Goal: Information Seeking & Learning: Learn about a topic

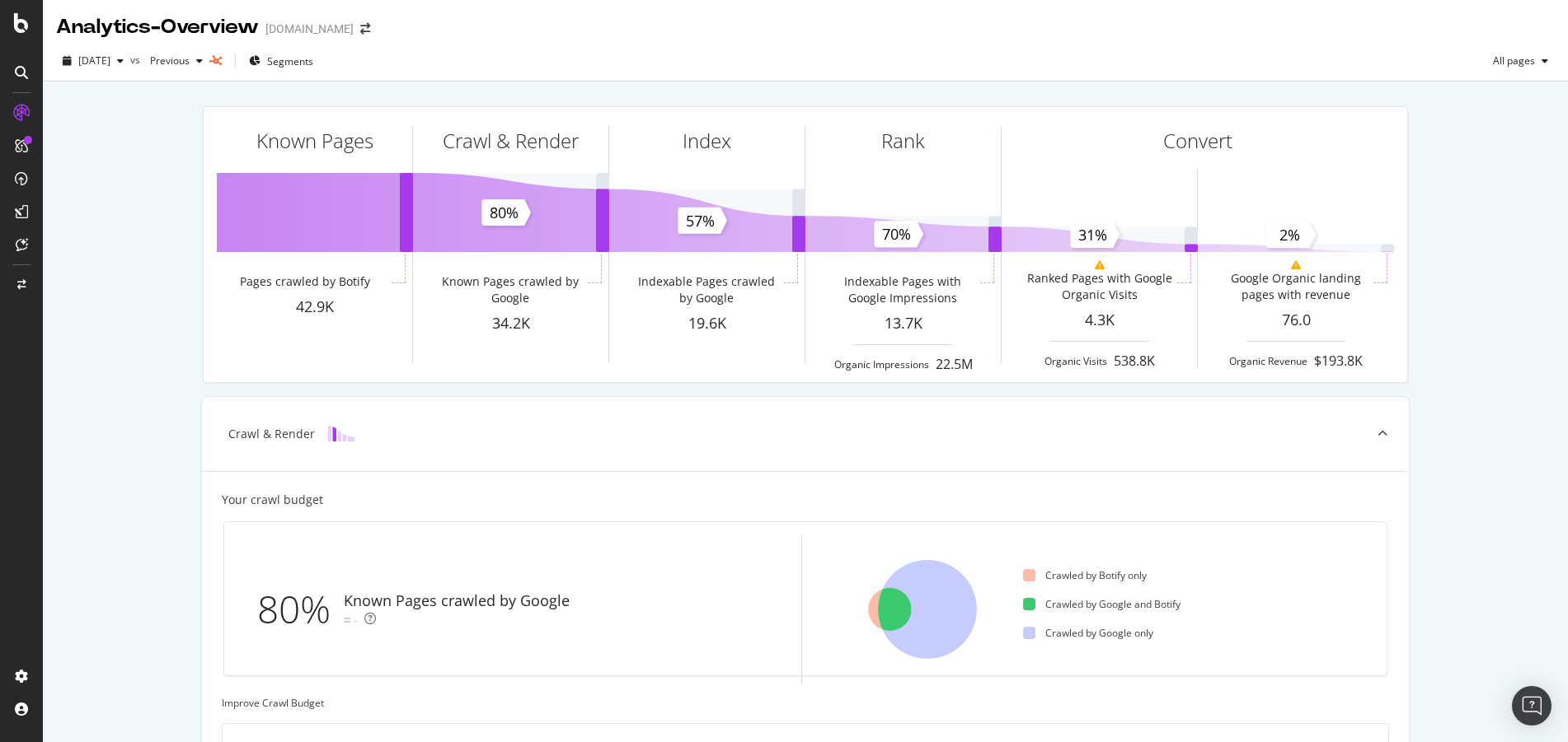
scroll to position [26, 0]
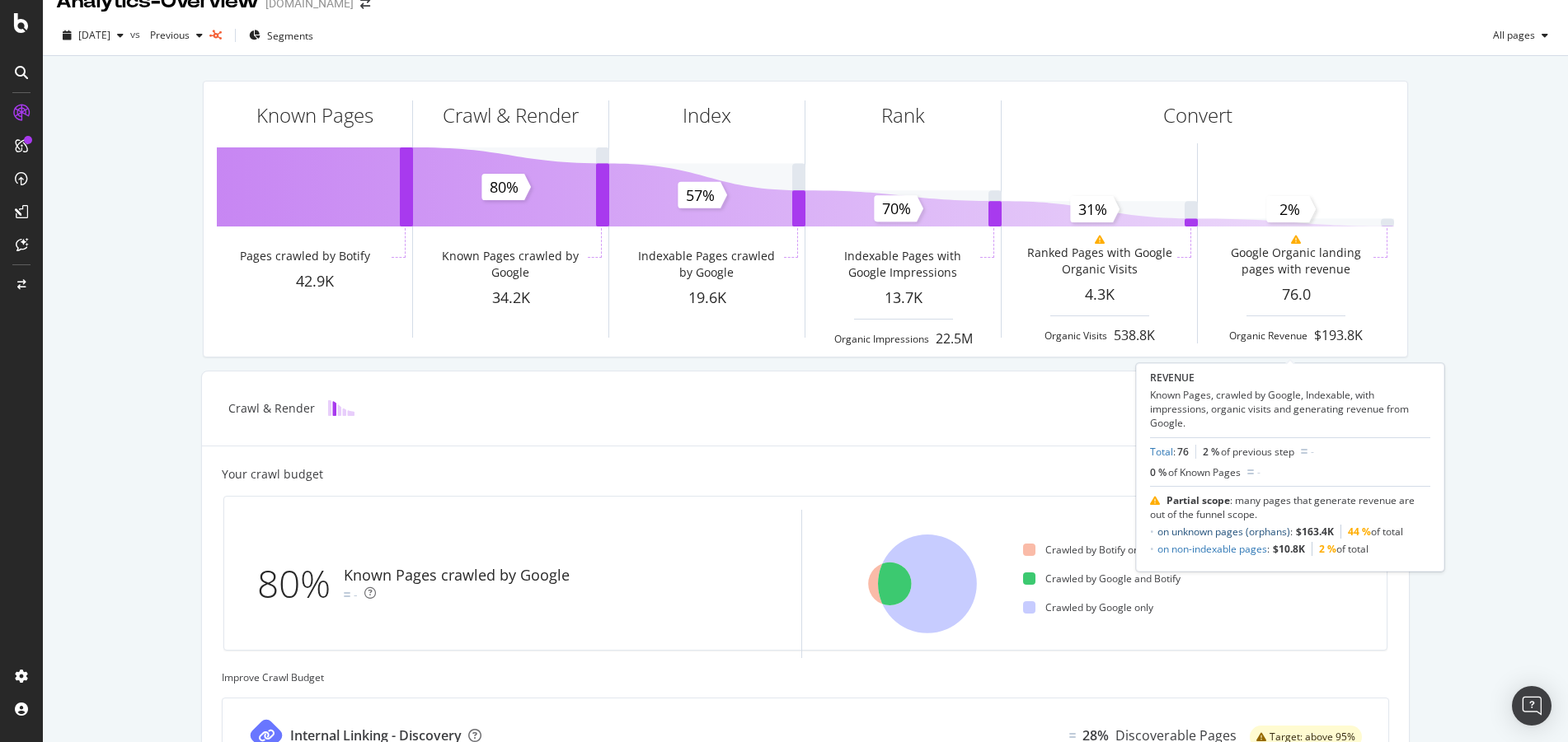
drag, startPoint x: 1237, startPoint y: 531, endPoint x: 1404, endPoint y: 356, distance: 241.9
click at [1237, 531] on link "on unknown pages (orphans)" at bounding box center [1224, 532] width 133 height 14
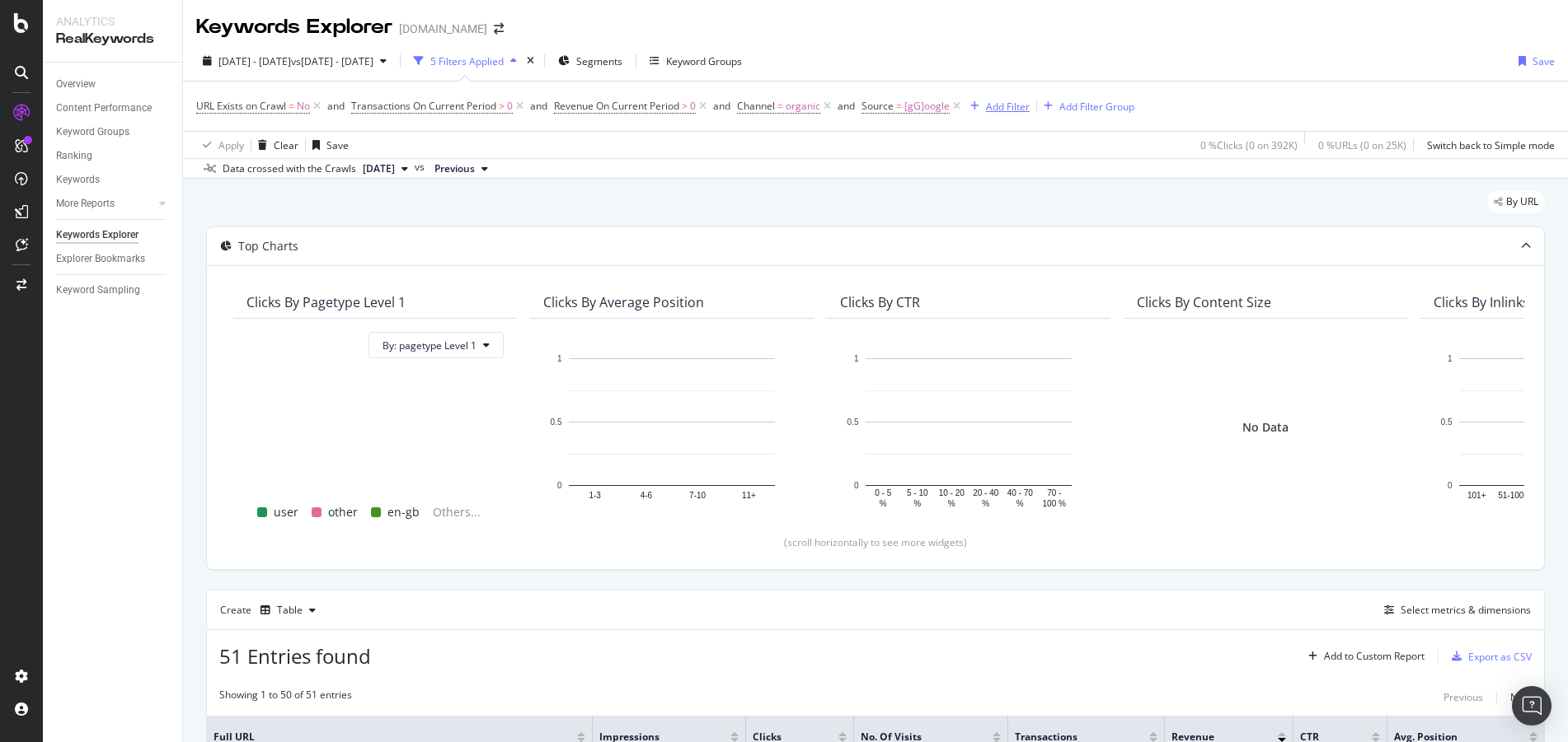
click at [1022, 108] on div "Add Filter" at bounding box center [1008, 106] width 44 height 14
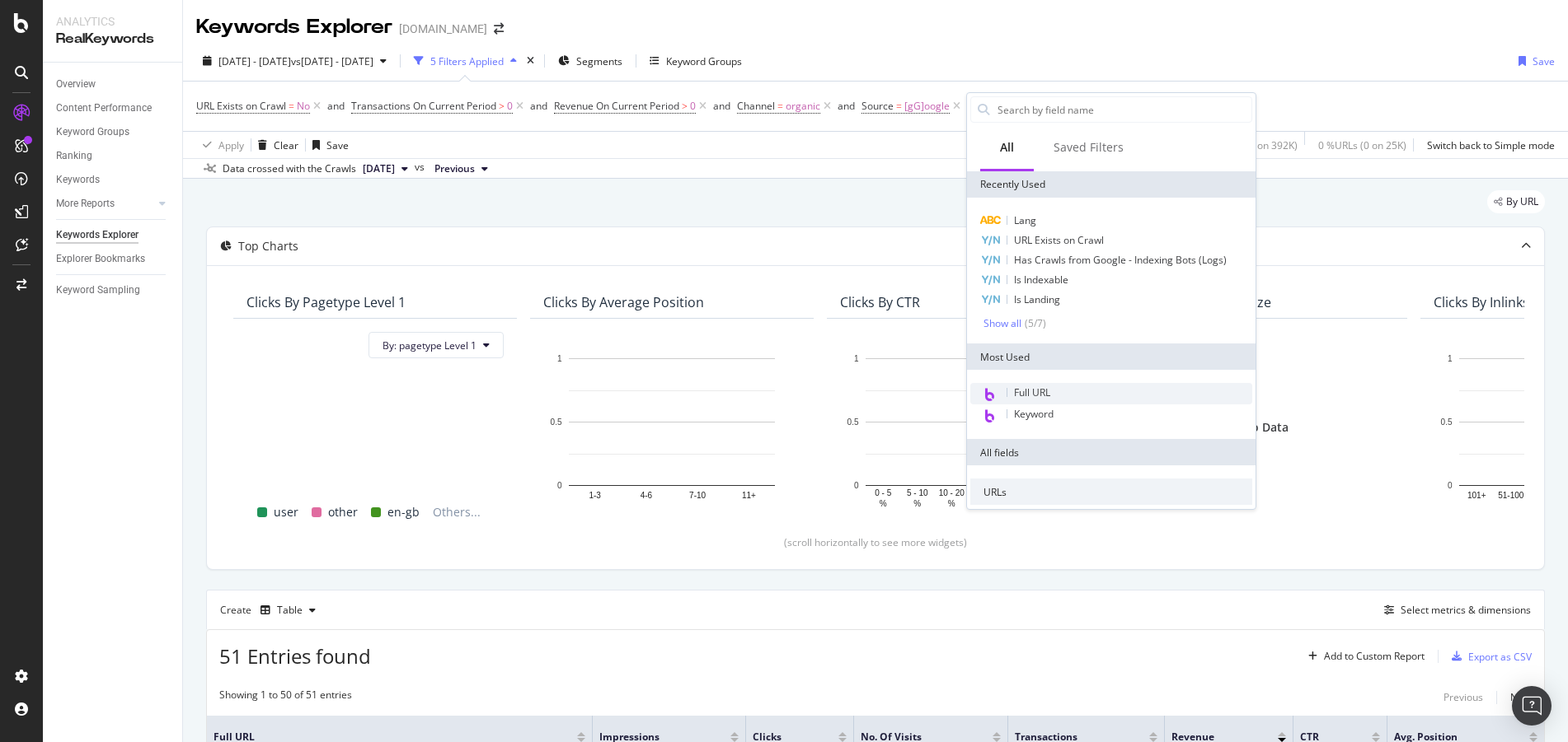
click at [1107, 401] on div "Full URL" at bounding box center [1111, 394] width 282 height 21
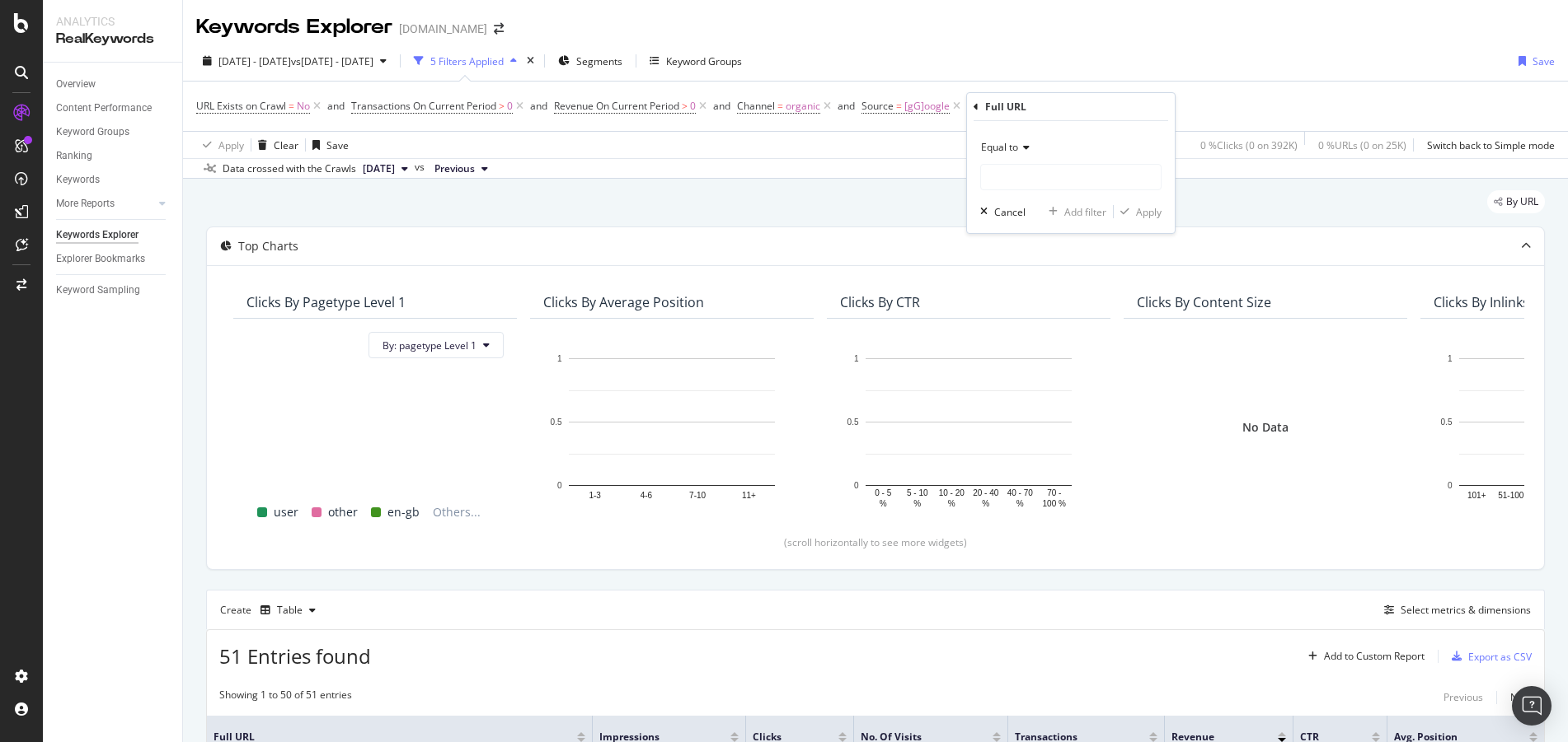
click at [1031, 143] on div "Equal to" at bounding box center [1071, 147] width 182 height 27
click at [1038, 249] on span "Doesn't start with" at bounding box center [1028, 246] width 80 height 14
click at [1046, 184] on input "text" at bounding box center [1071, 177] width 180 height 27
type input "?"
click at [1141, 216] on div "Apply" at bounding box center [1148, 212] width 26 height 14
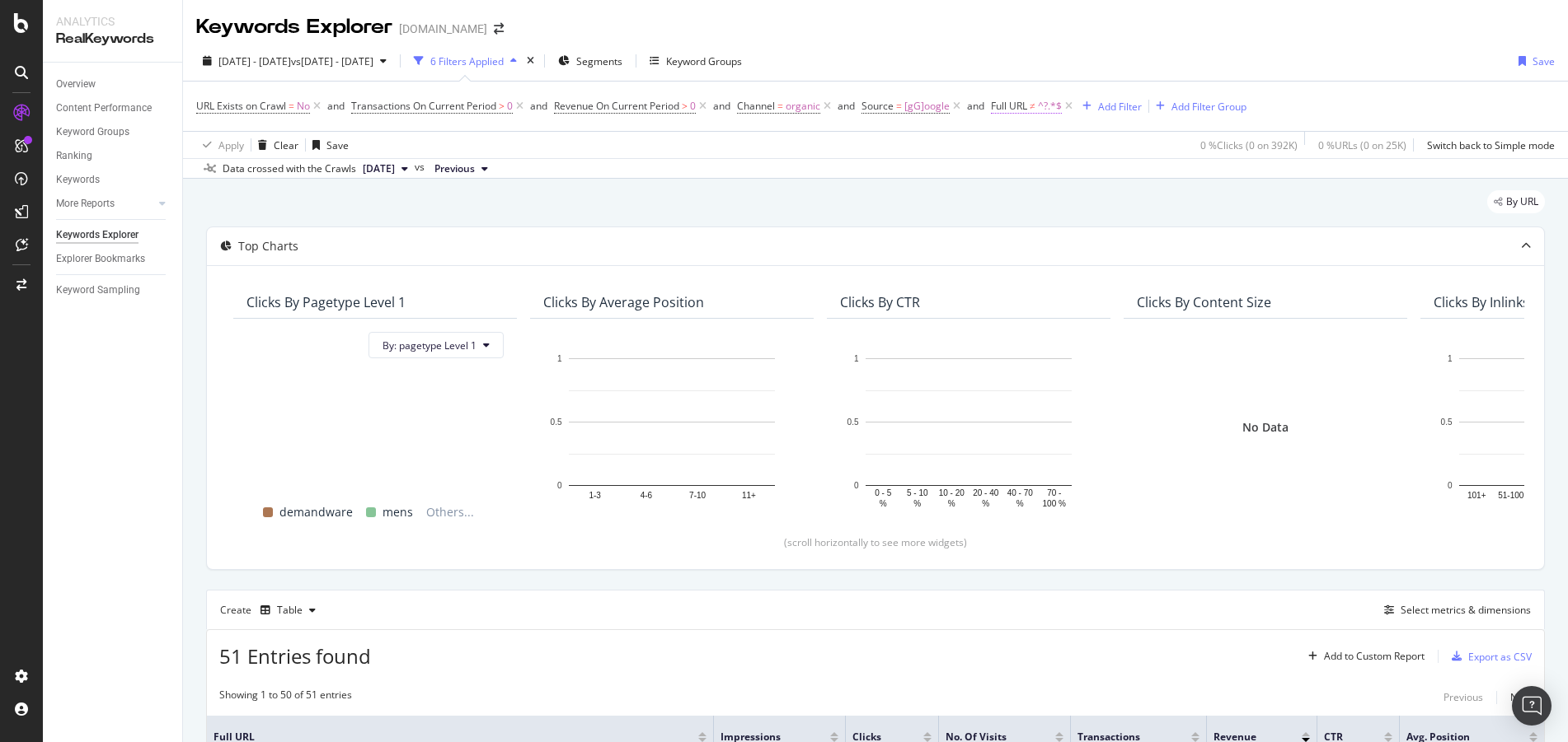
click at [1025, 108] on span "Full URL" at bounding box center [1009, 105] width 36 height 14
click at [1310, 207] on div "By URL" at bounding box center [874, 208] width 1338 height 36
click at [1027, 104] on span "Full URL" at bounding box center [1009, 105] width 36 height 14
click at [999, 103] on div "Full URL Doesn't start with ? Cancel Add filter Apply" at bounding box center [1098, 161] width 208 height 140
click at [1001, 103] on div "Full URL Doesn't start with ? Cancel Add filter Apply" at bounding box center [1098, 161] width 208 height 140
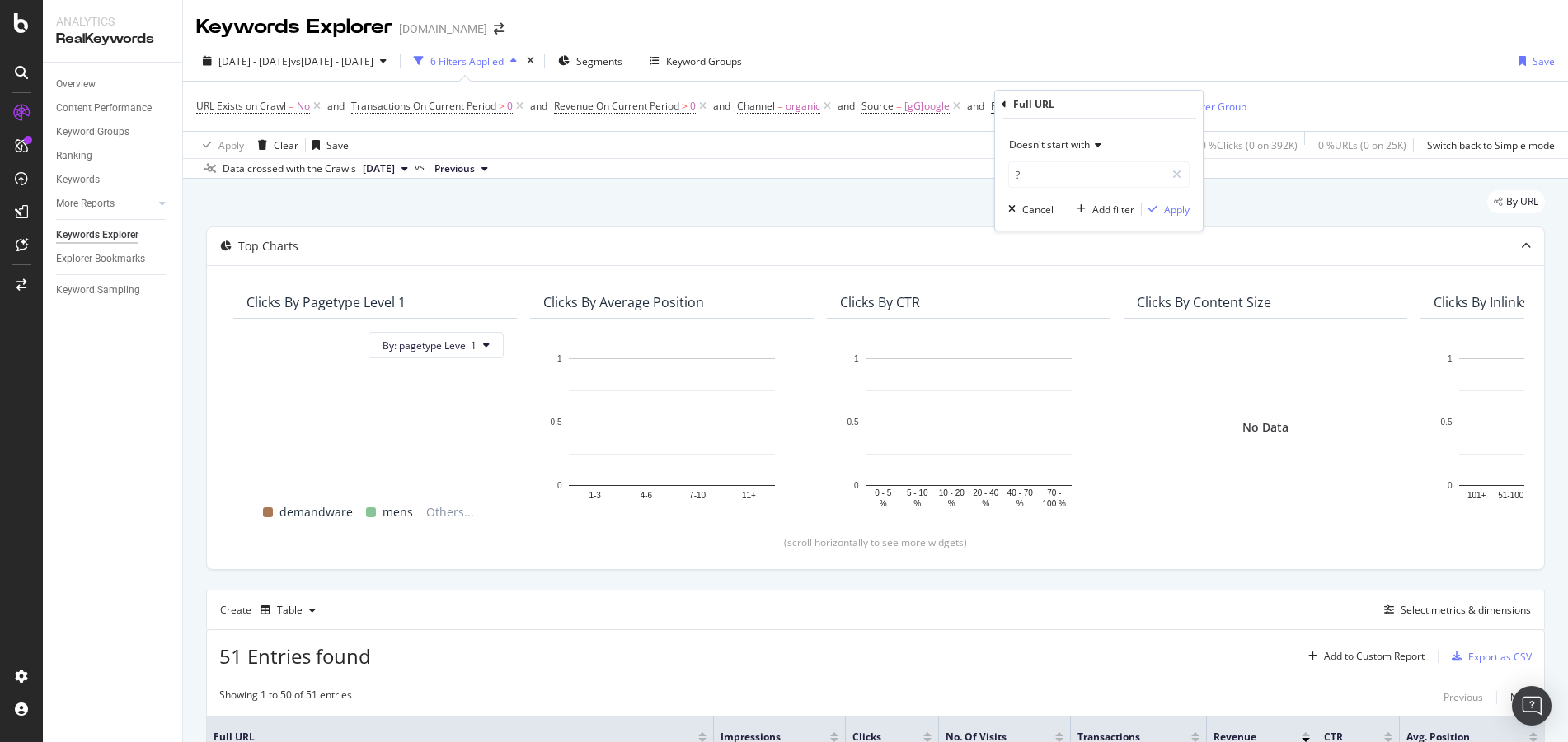
click at [1007, 103] on div "Full URL" at bounding box center [1098, 104] width 194 height 28
click at [1005, 103] on icon at bounding box center [1004, 104] width 5 height 10
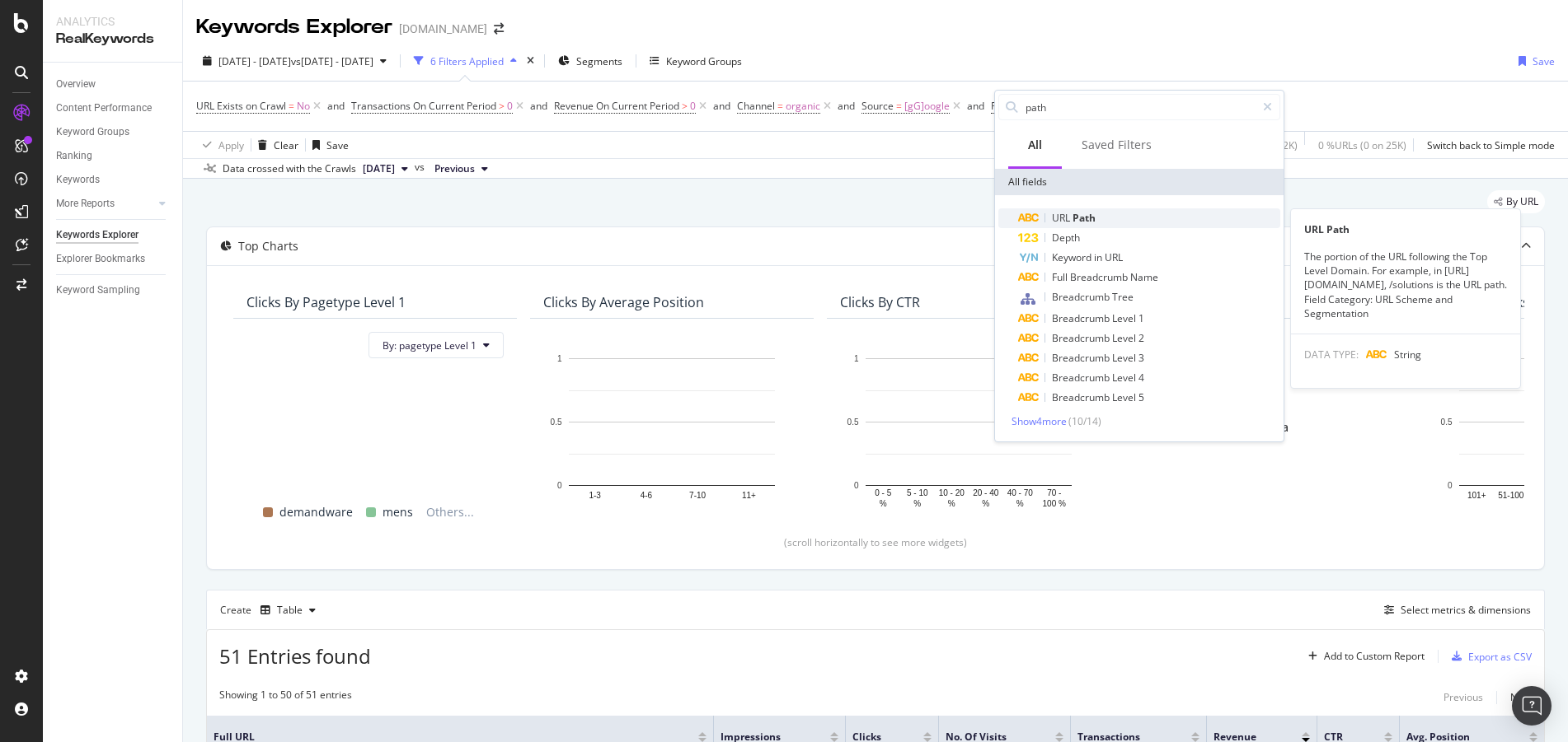
type input "path"
click at [1106, 223] on div "URL Path" at bounding box center [1149, 218] width 262 height 20
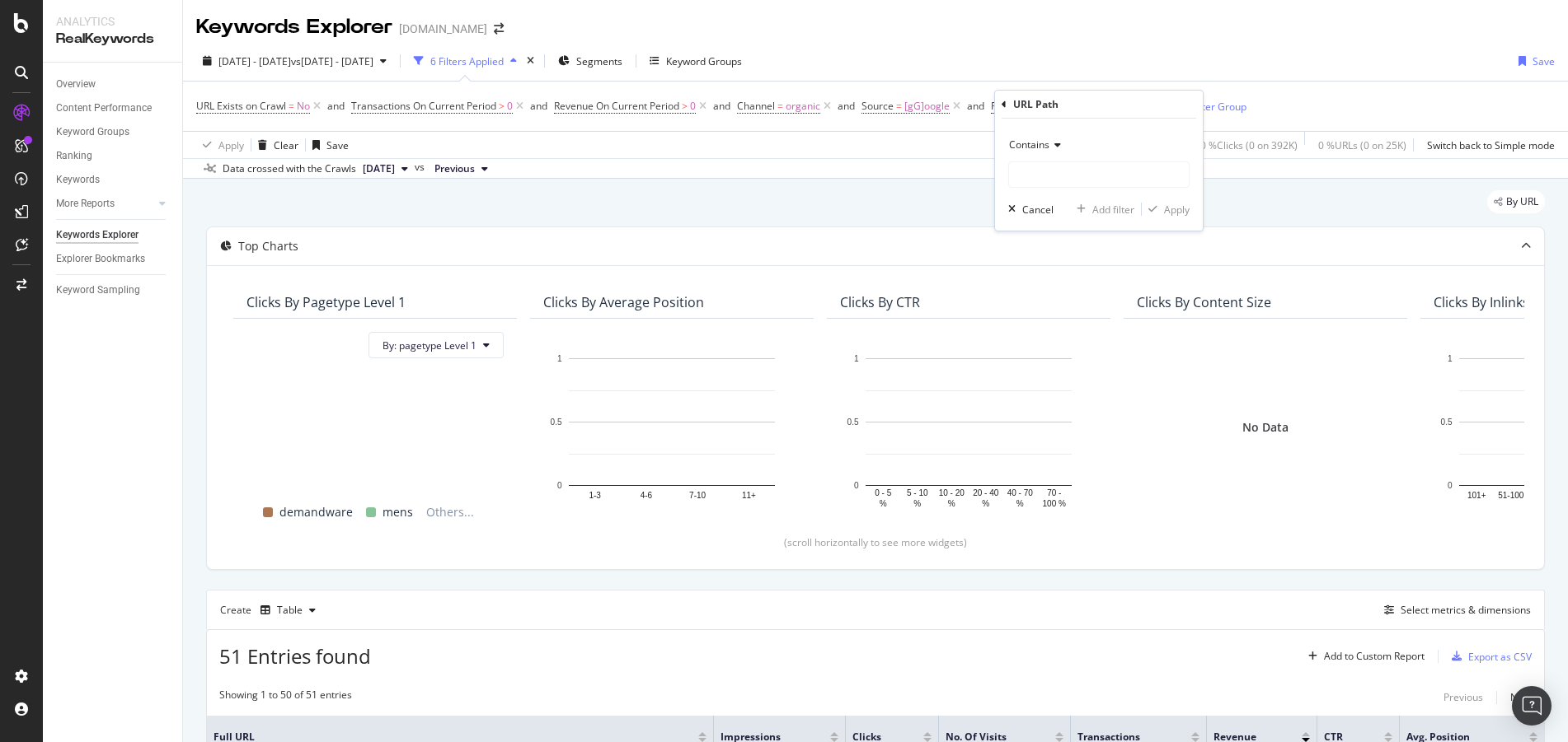
click at [1034, 144] on span "Contains" at bounding box center [1029, 144] width 40 height 14
click at [1094, 327] on div "Doesn't contain" at bounding box center [1100, 329] width 176 height 21
click at [1087, 182] on input "text" at bounding box center [1099, 175] width 180 height 27
type input "?"
click at [1171, 217] on div "Apply" at bounding box center [1166, 209] width 48 height 15
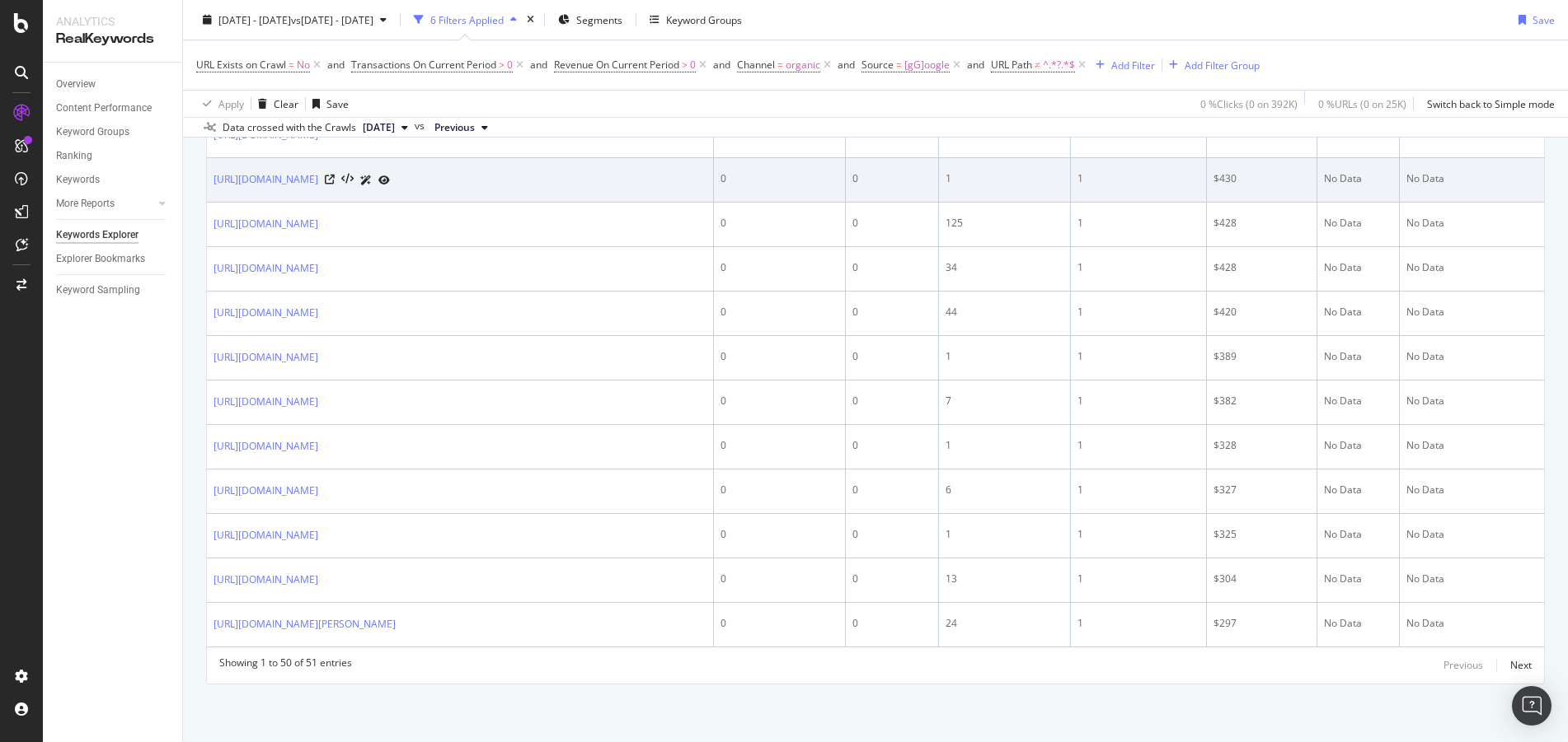
scroll to position [2778, 0]
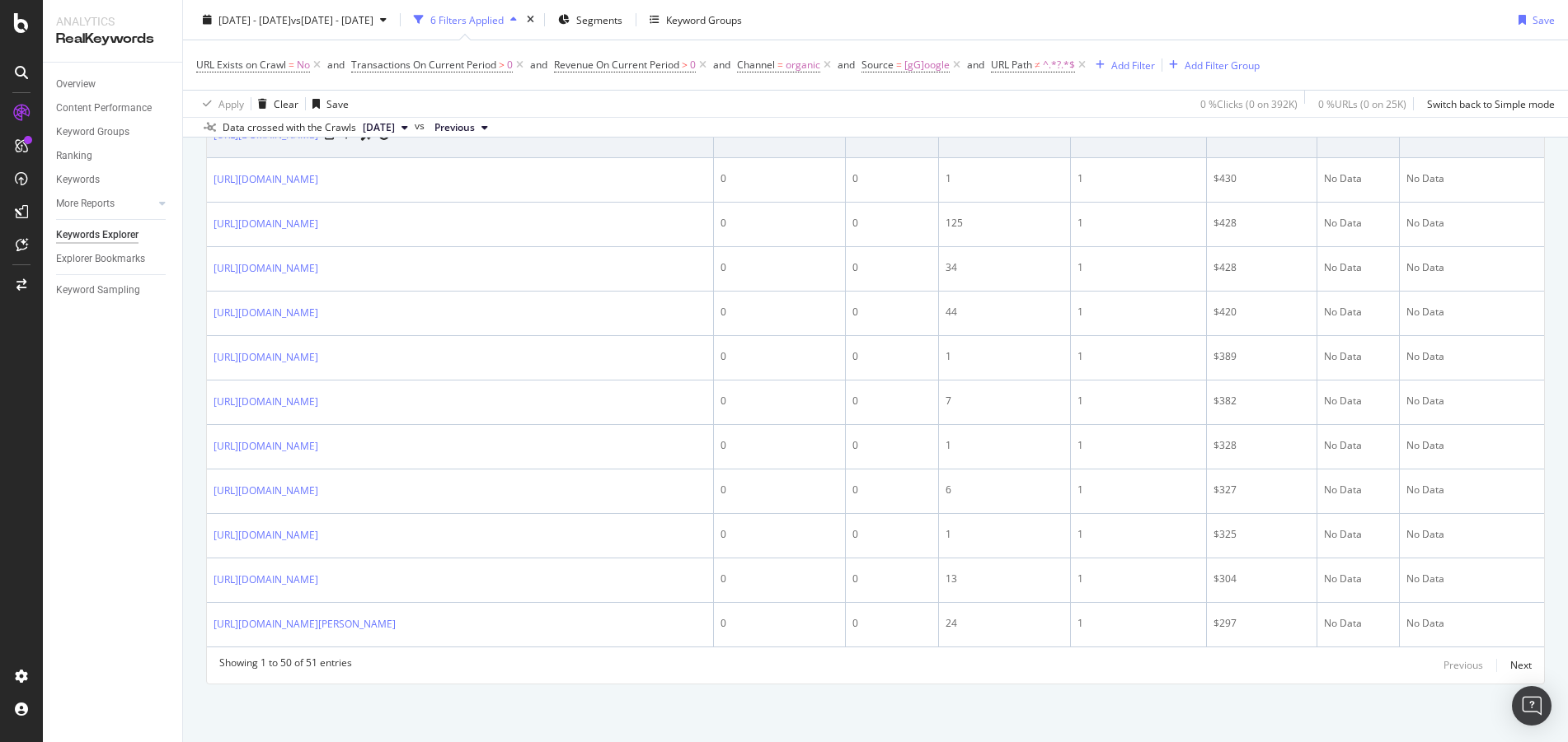
click at [390, 144] on div at bounding box center [358, 136] width 65 height 17
click at [335, 140] on icon at bounding box center [330, 135] width 10 height 10
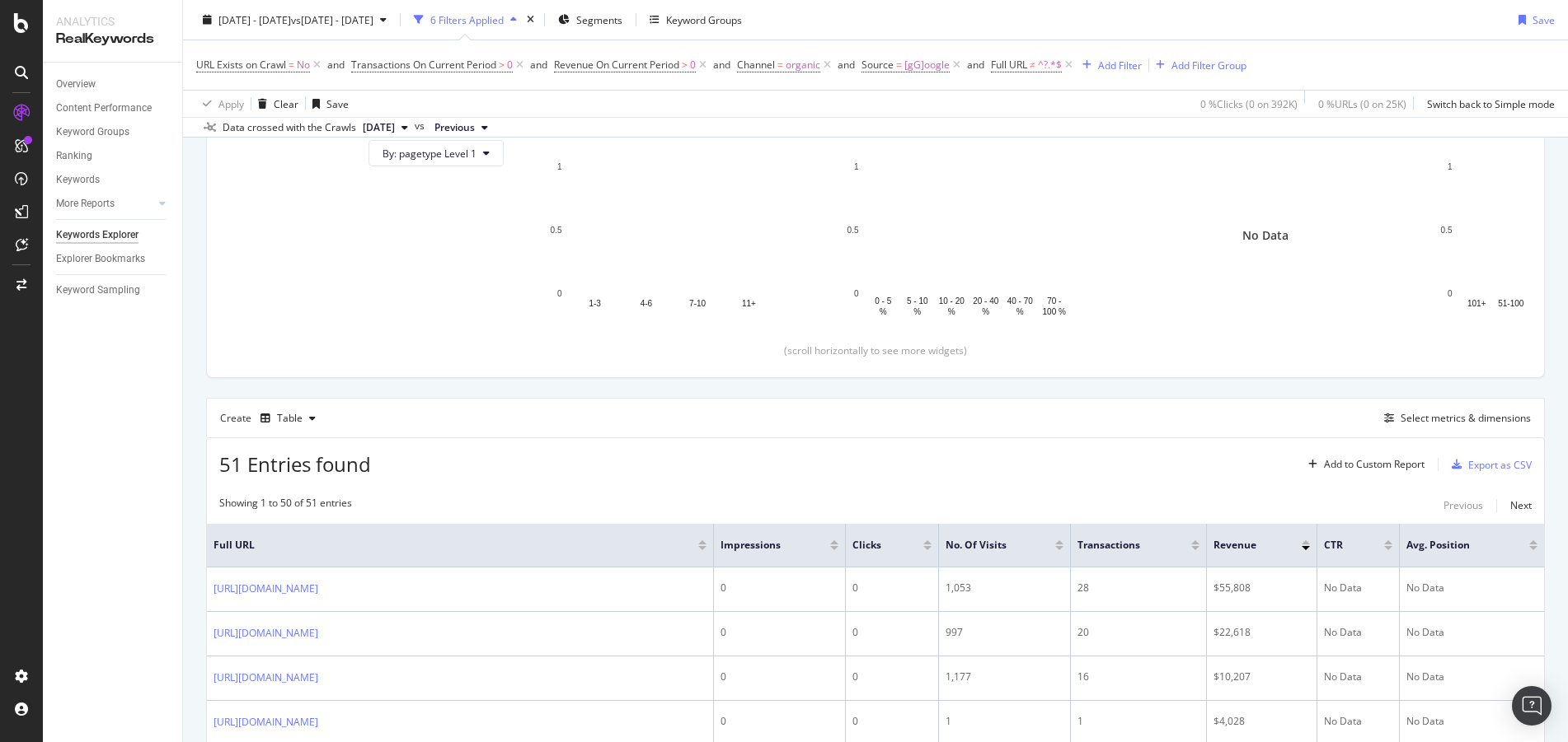
scroll to position [2778, 0]
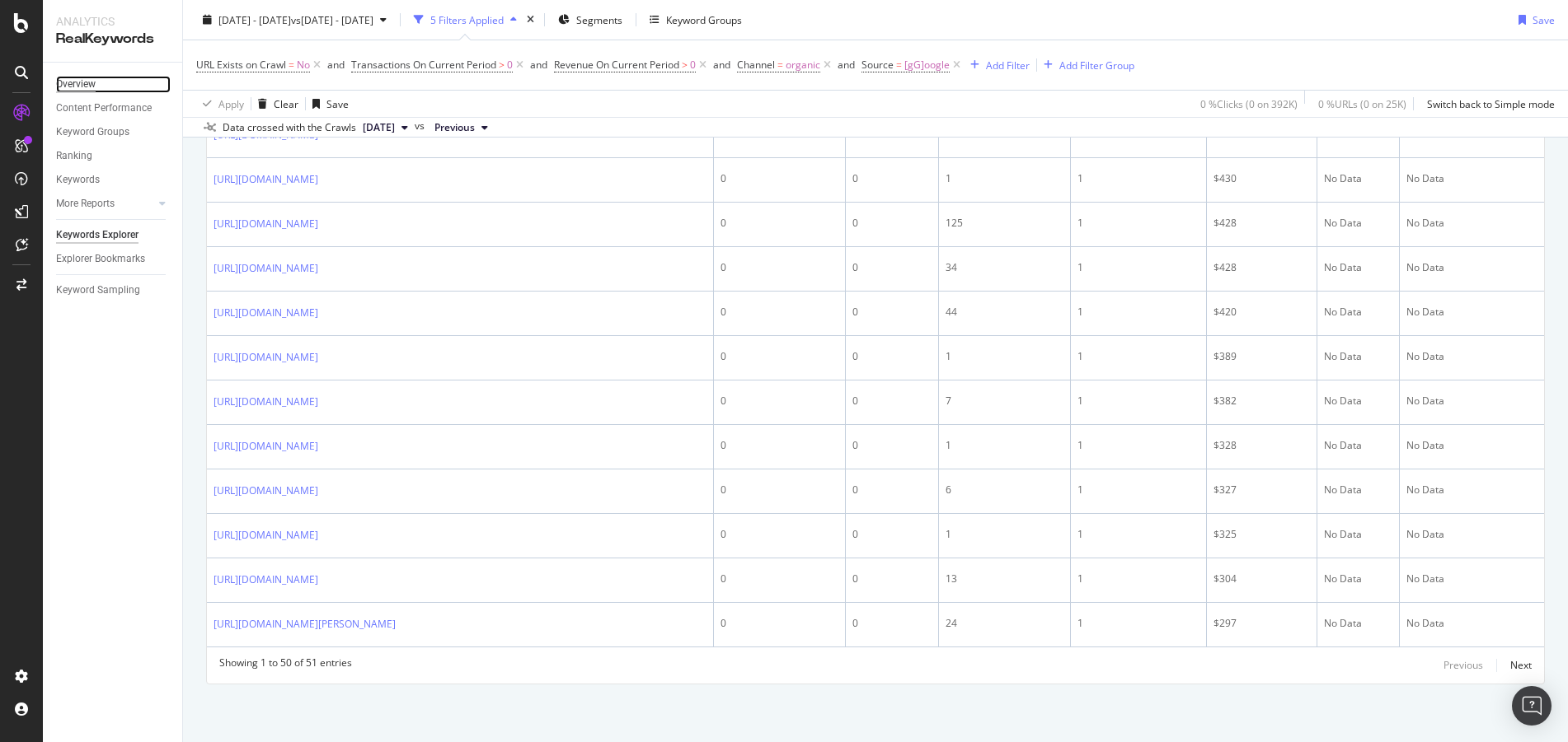
click at [79, 86] on div "Overview" at bounding box center [76, 84] width 39 height 17
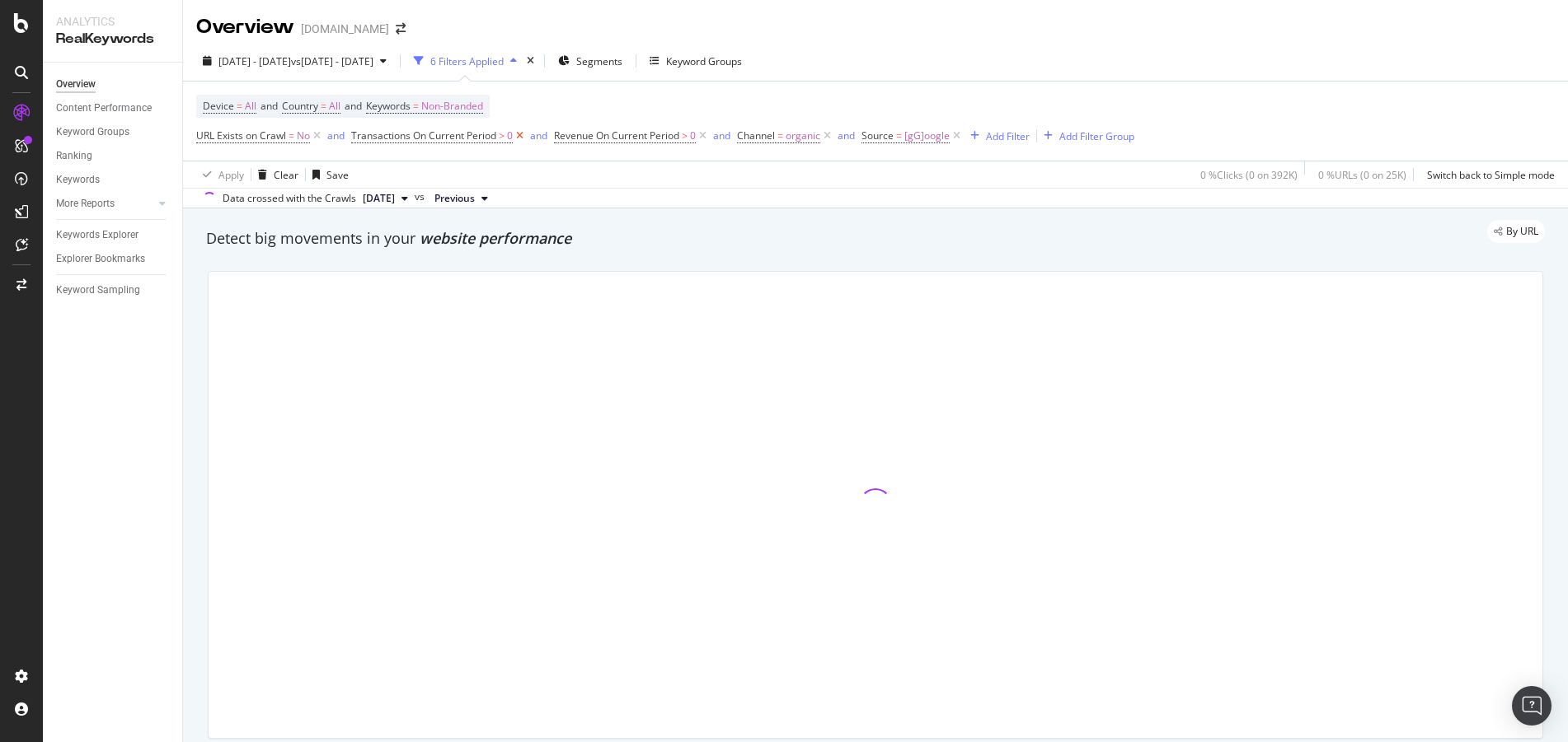
click at [516, 135] on icon at bounding box center [519, 136] width 14 height 16
click at [319, 135] on icon at bounding box center [317, 136] width 14 height 16
click at [342, 135] on icon at bounding box center [344, 136] width 14 height 16
click at [409, 133] on icon at bounding box center [415, 136] width 14 height 16
click at [289, 131] on icon at bounding box center [286, 136] width 14 height 16
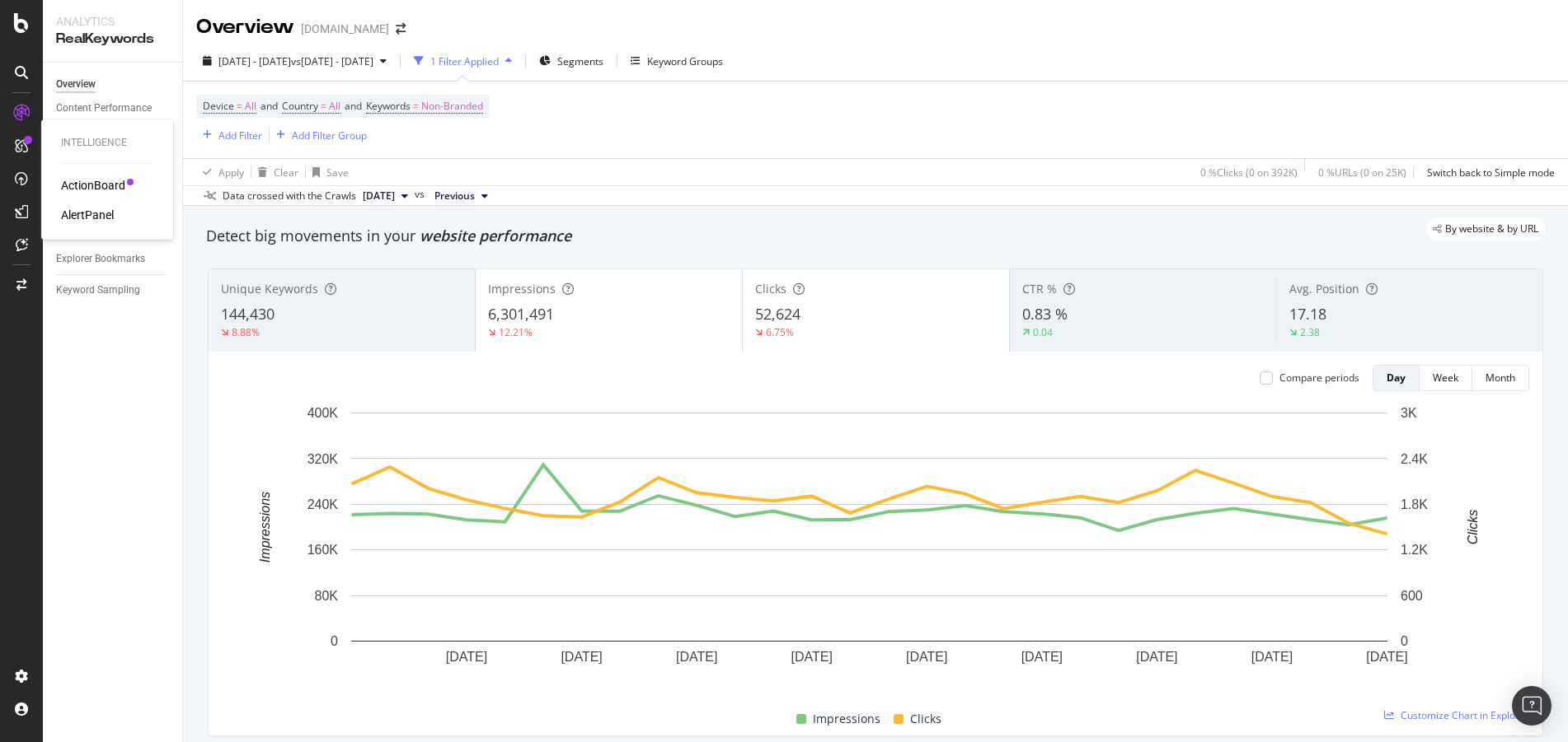
click at [91, 175] on div "Intelligence ActionBoard AlertPanel" at bounding box center [107, 179] width 119 height 114
click at [96, 184] on div "ActionBoard" at bounding box center [93, 185] width 64 height 16
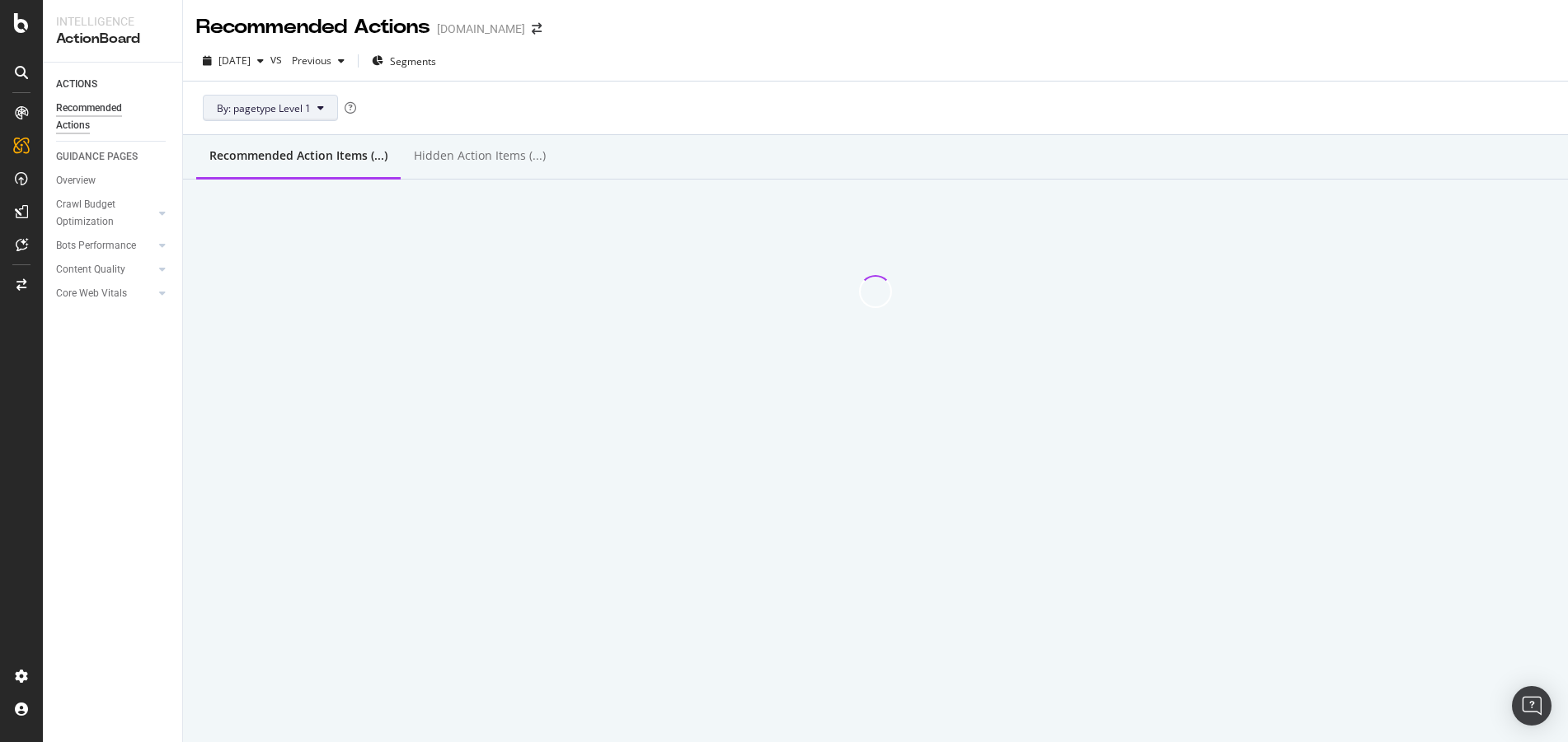
click at [318, 107] on icon at bounding box center [320, 108] width 7 height 10
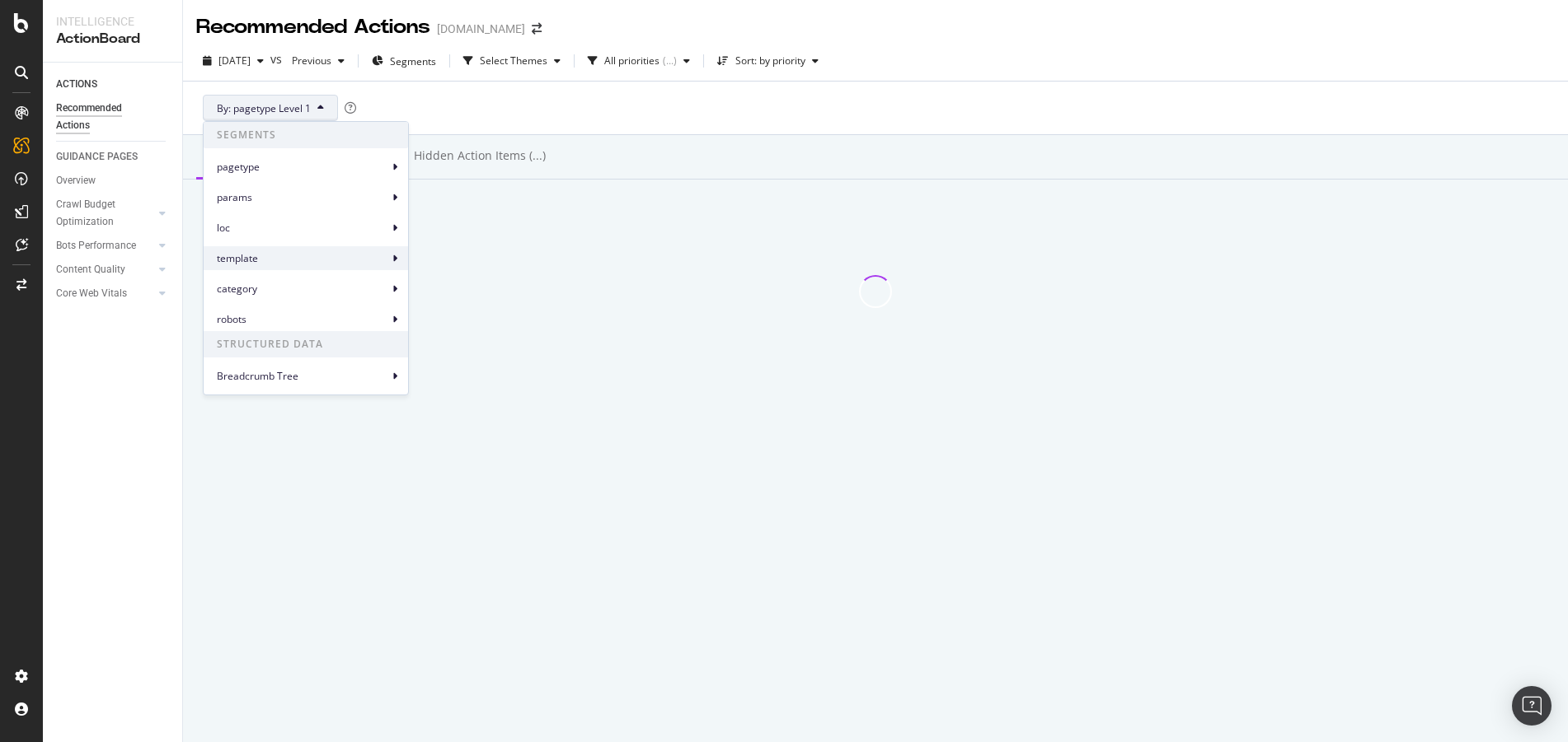
click at [279, 256] on span "template" at bounding box center [302, 259] width 171 height 15
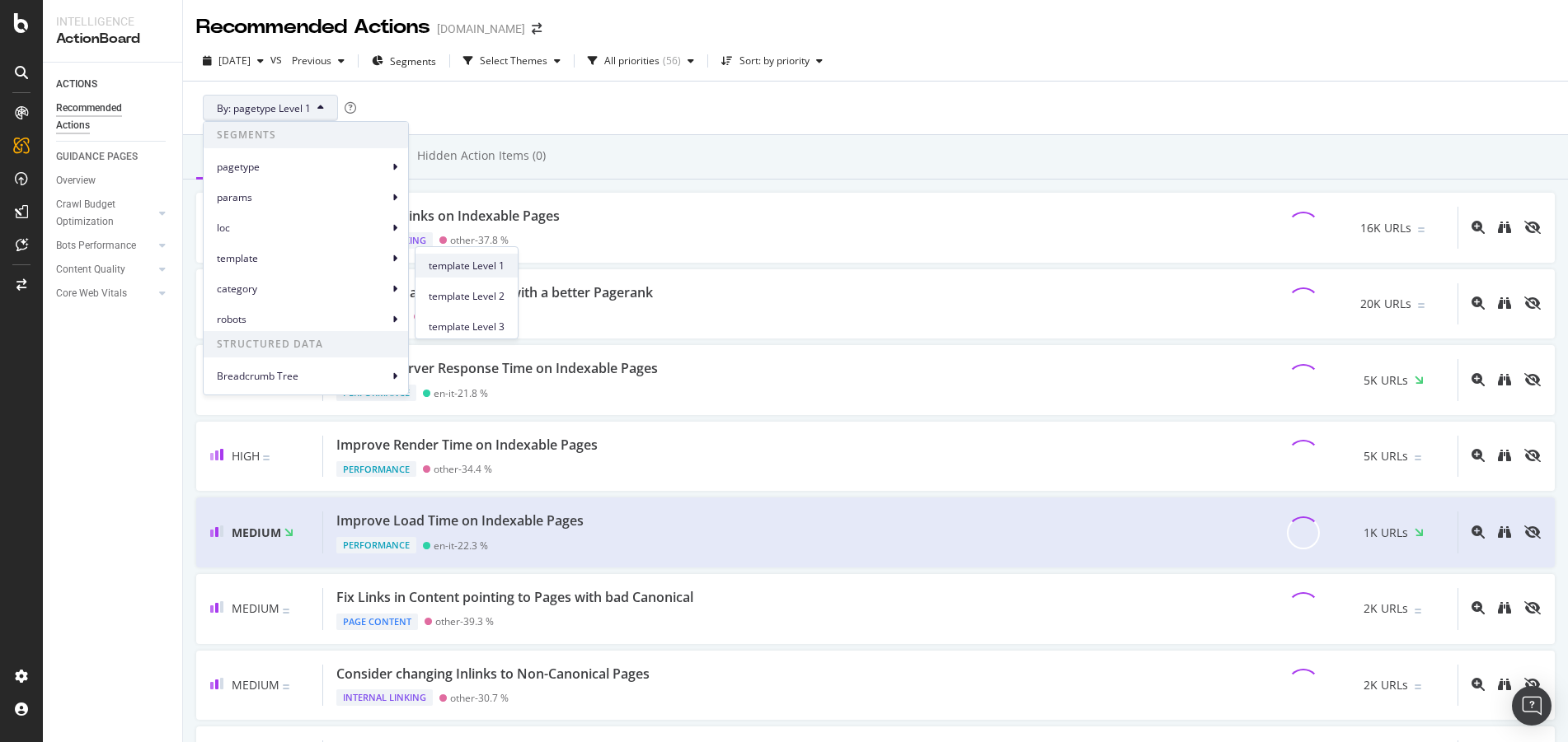
click at [477, 262] on span "template Level 1" at bounding box center [466, 267] width 76 height 15
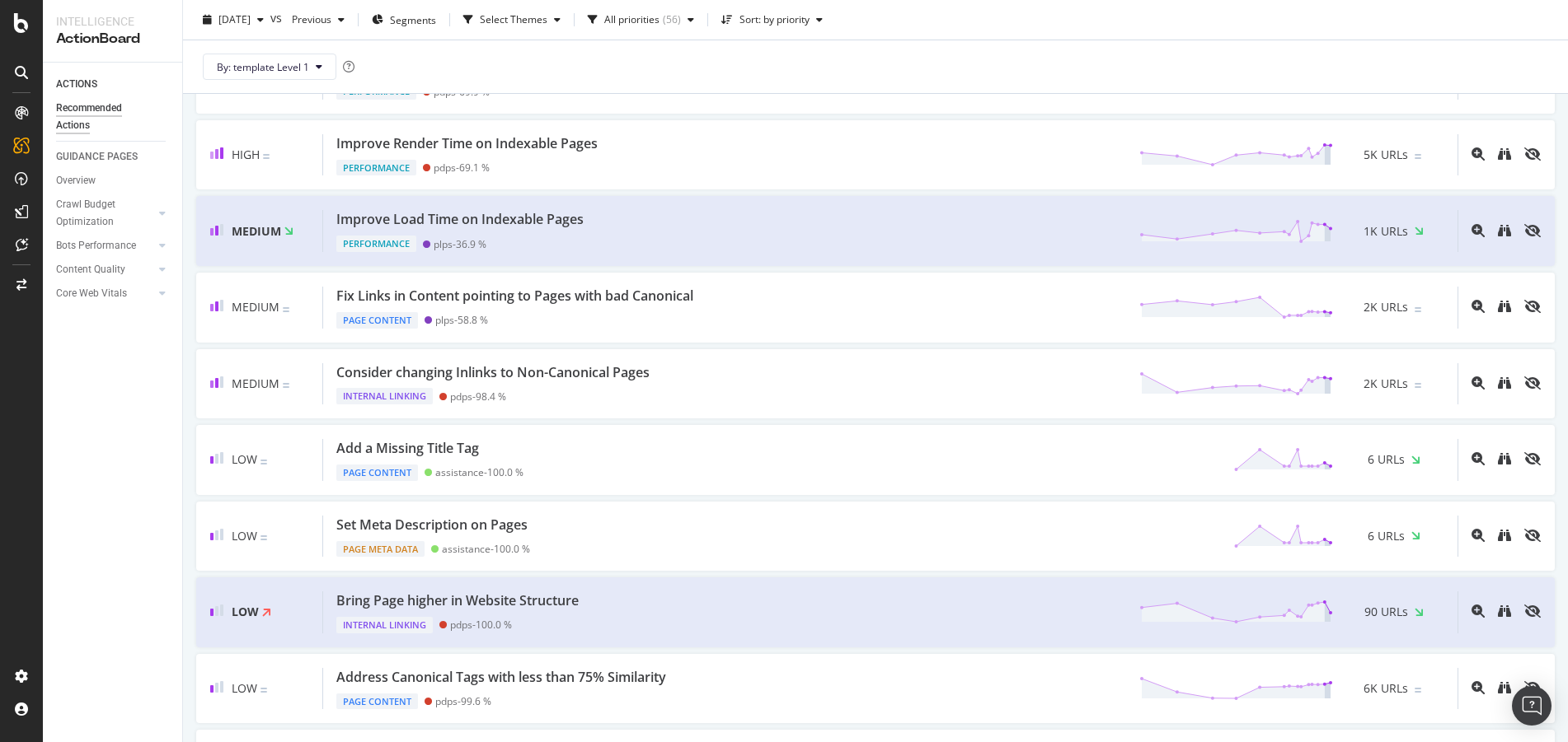
scroll to position [307, 0]
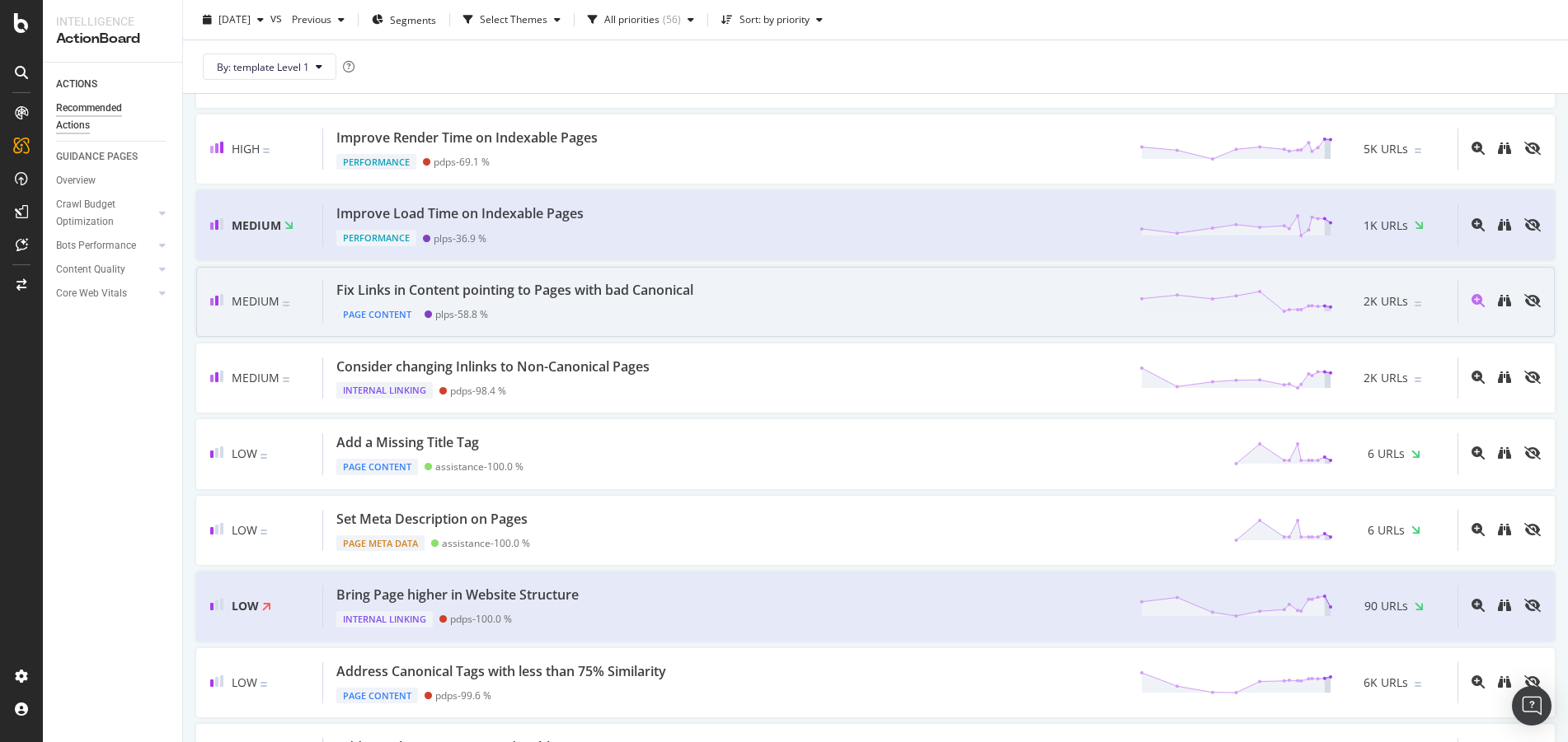
click at [611, 304] on div "Page Content plps - 58.8 %" at bounding box center [519, 312] width 364 height 23
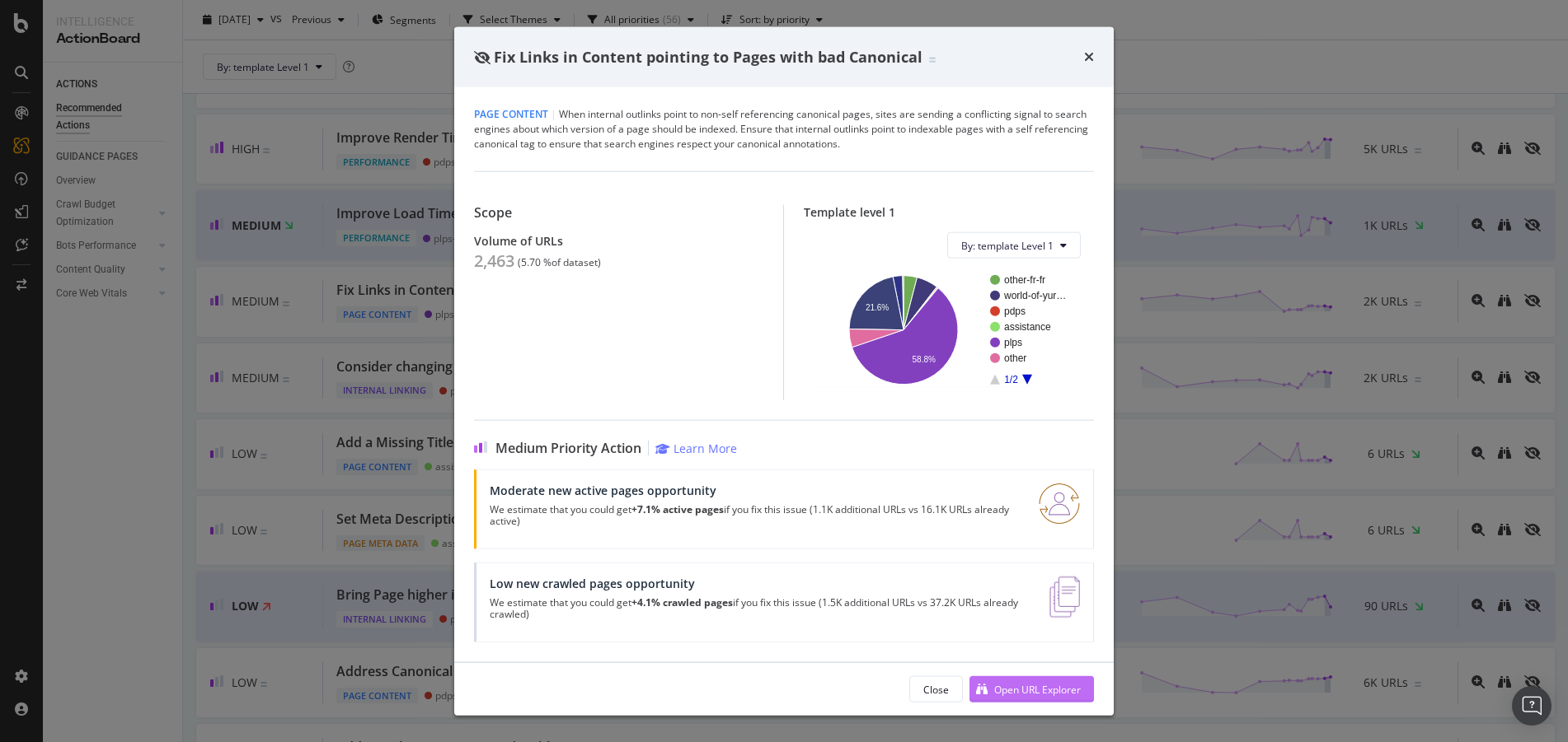
click at [1047, 687] on div "Open URL Explorer" at bounding box center [1037, 689] width 86 height 14
click at [1045, 687] on div "Open URL Explorer" at bounding box center [1037, 689] width 86 height 14
click at [1093, 56] on icon "times" at bounding box center [1089, 57] width 10 height 13
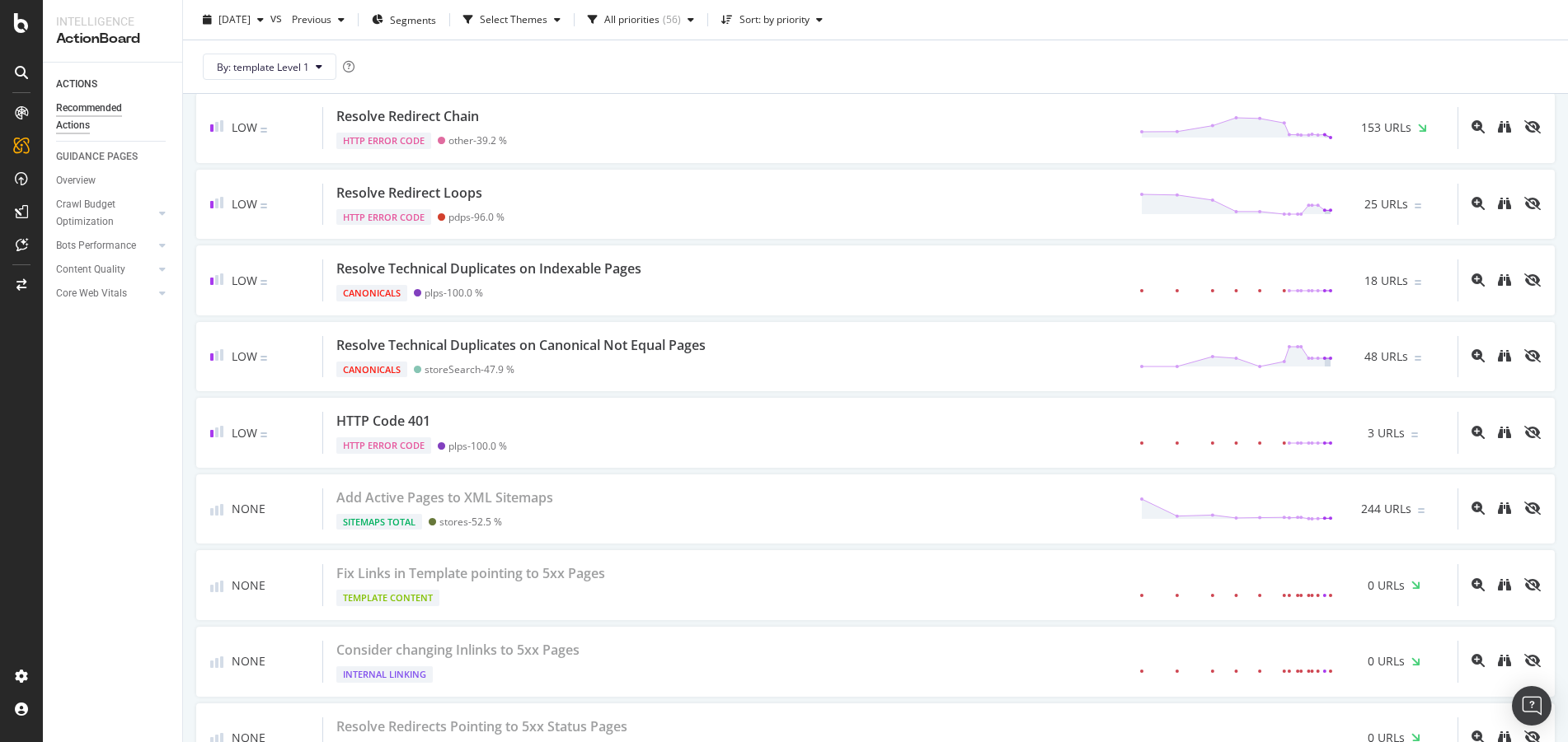
scroll to position [3943, 0]
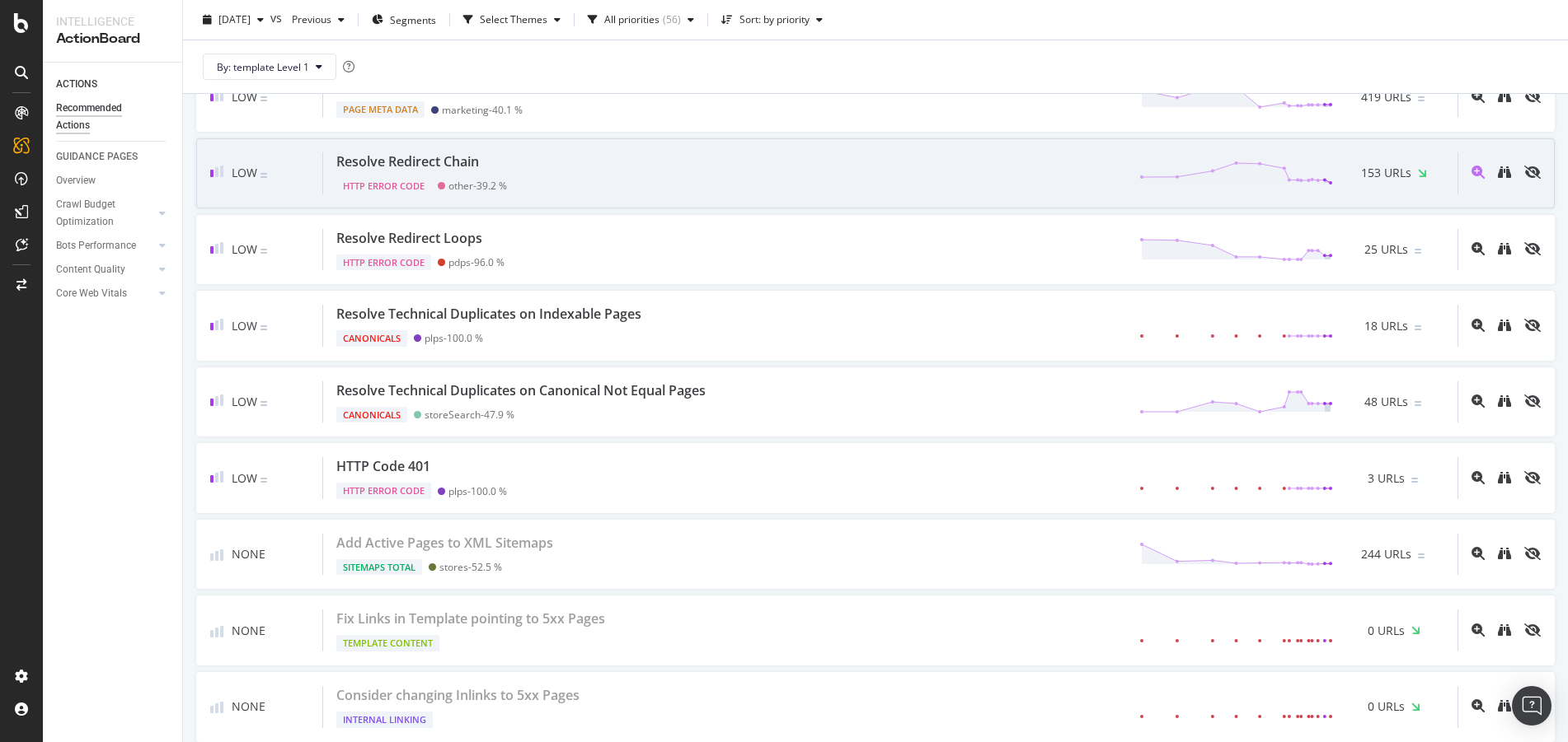
click at [456, 164] on div "Resolve Redirect Chain" at bounding box center [408, 162] width 143 height 19
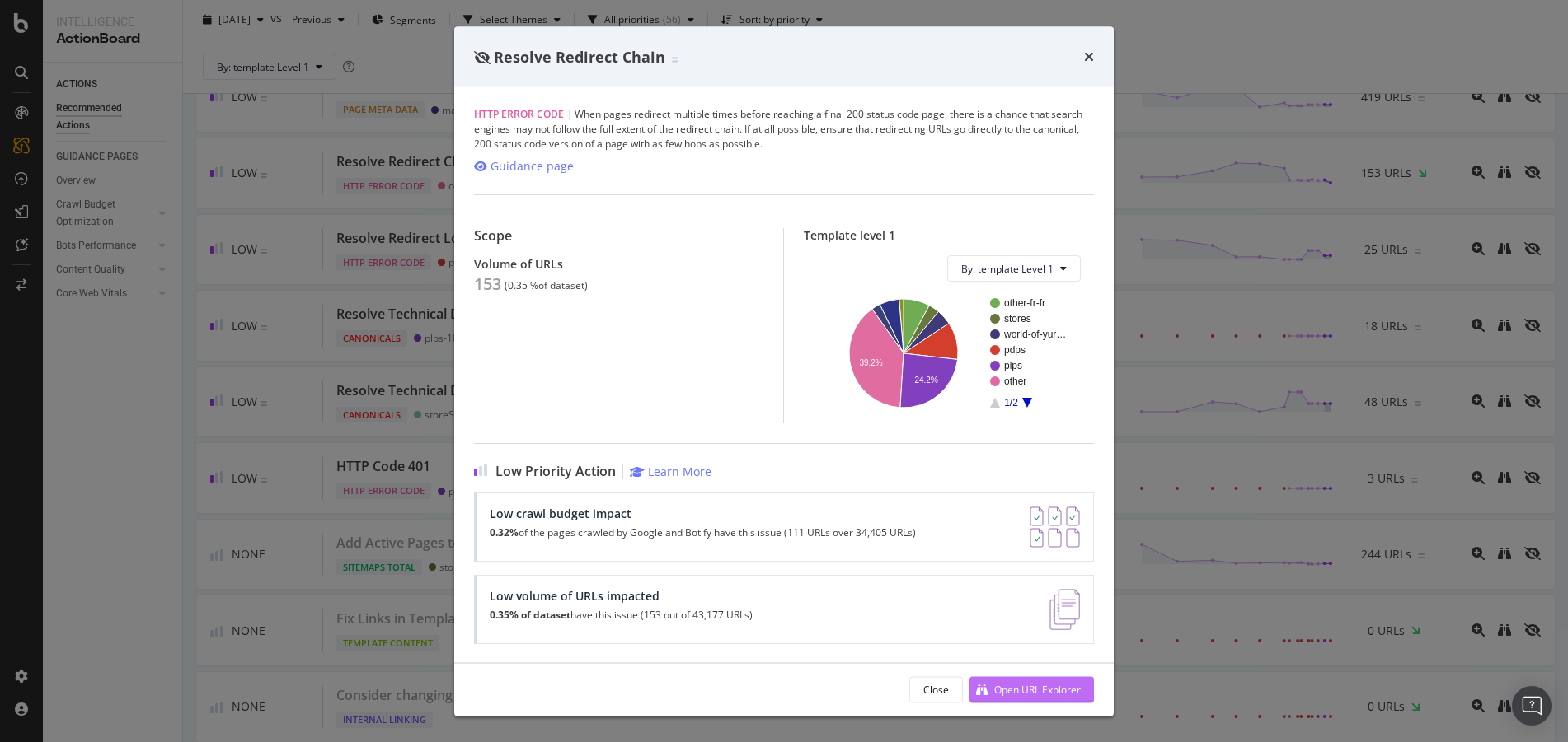
click at [1020, 684] on div "Open URL Explorer" at bounding box center [1037, 689] width 86 height 14
click at [1094, 57] on div "Resolve Redirect Chain" at bounding box center [784, 57] width 659 height 61
drag, startPoint x: 1088, startPoint y: 53, endPoint x: 1499, endPoint y: 108, distance: 414.7
click at [1085, 53] on icon "times" at bounding box center [1089, 57] width 10 height 13
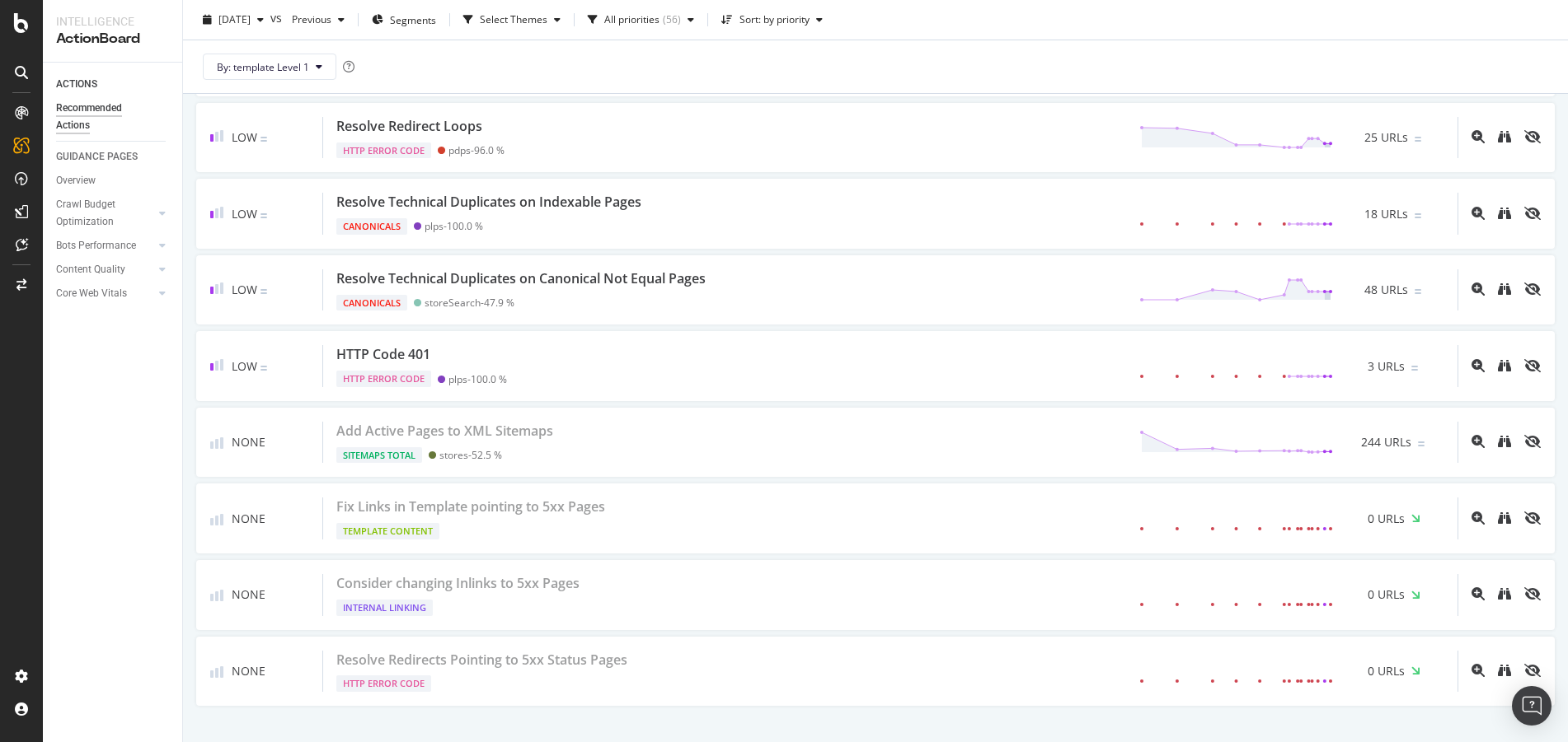
scroll to position [4091, 0]
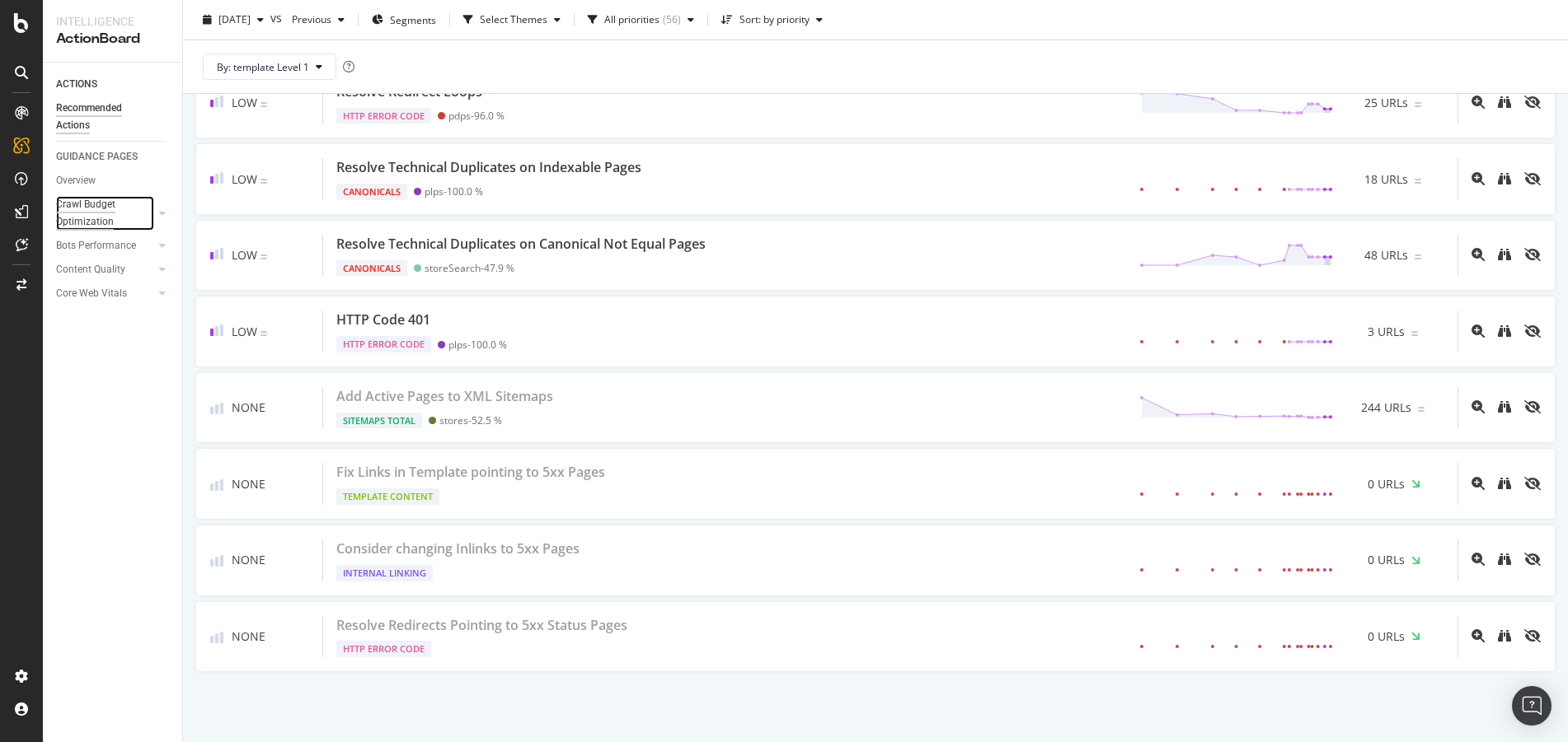
click at [111, 203] on div "Crawl Budget Optimization" at bounding box center [99, 213] width 86 height 34
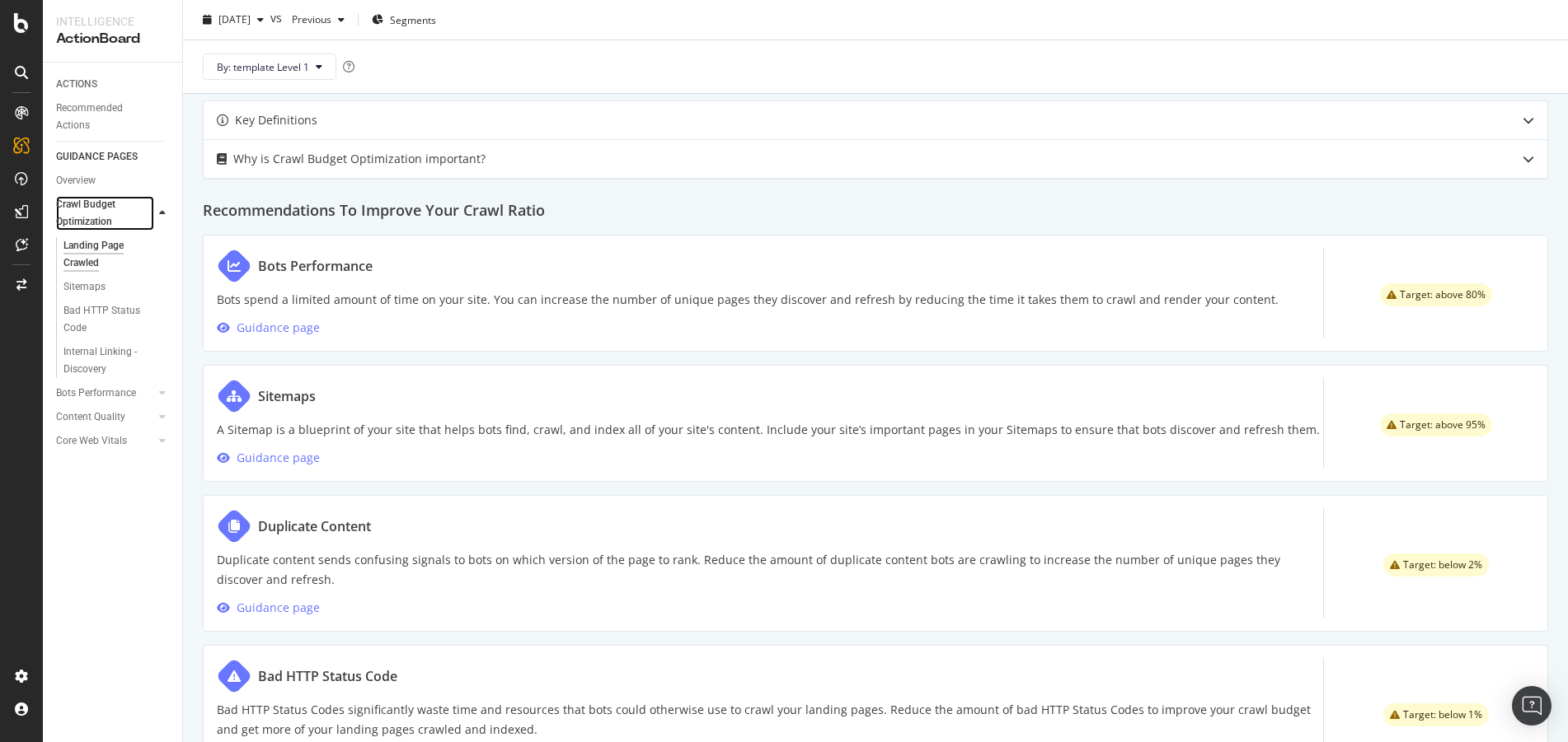
scroll to position [783, 0]
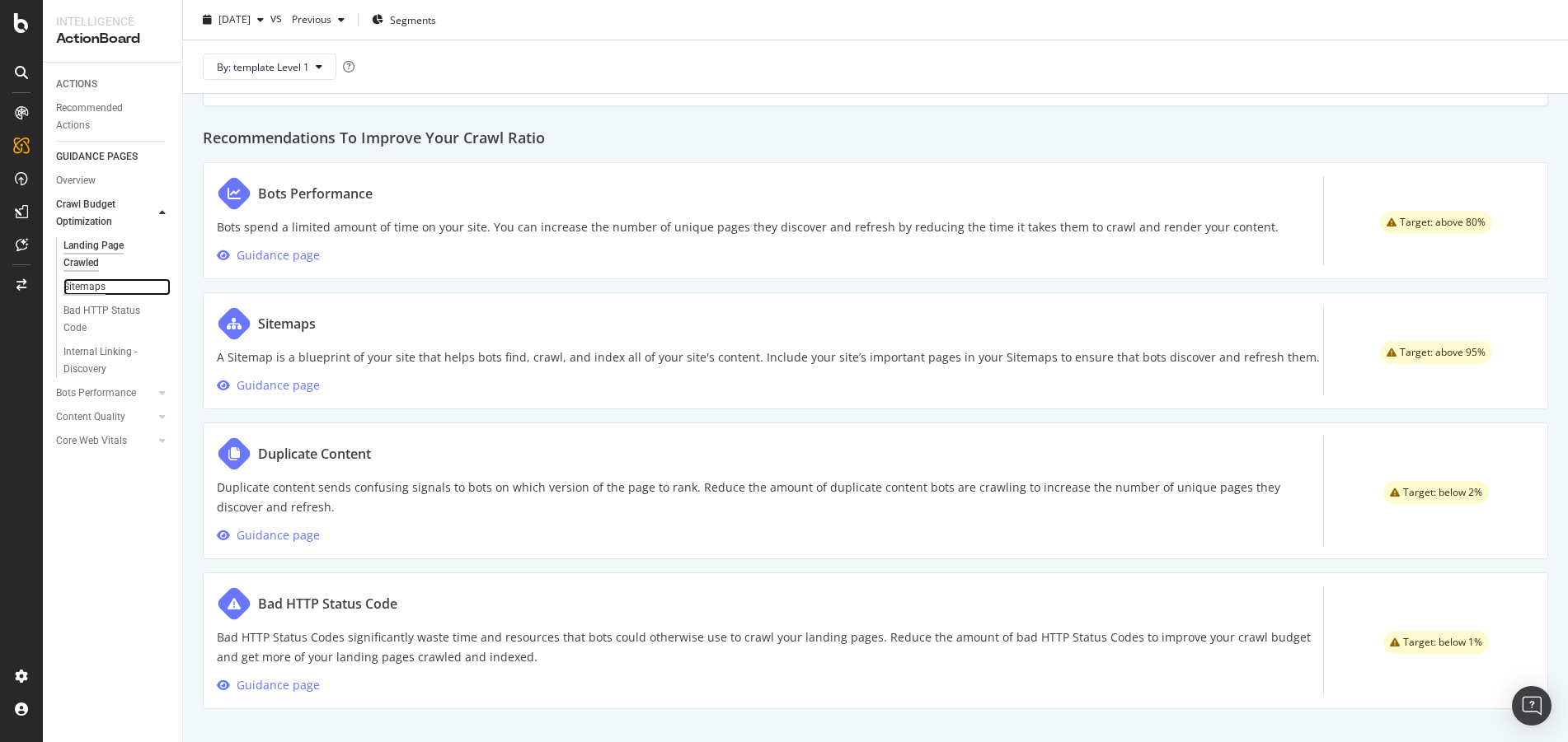
click at [89, 290] on div "Sitemaps" at bounding box center [84, 287] width 42 height 17
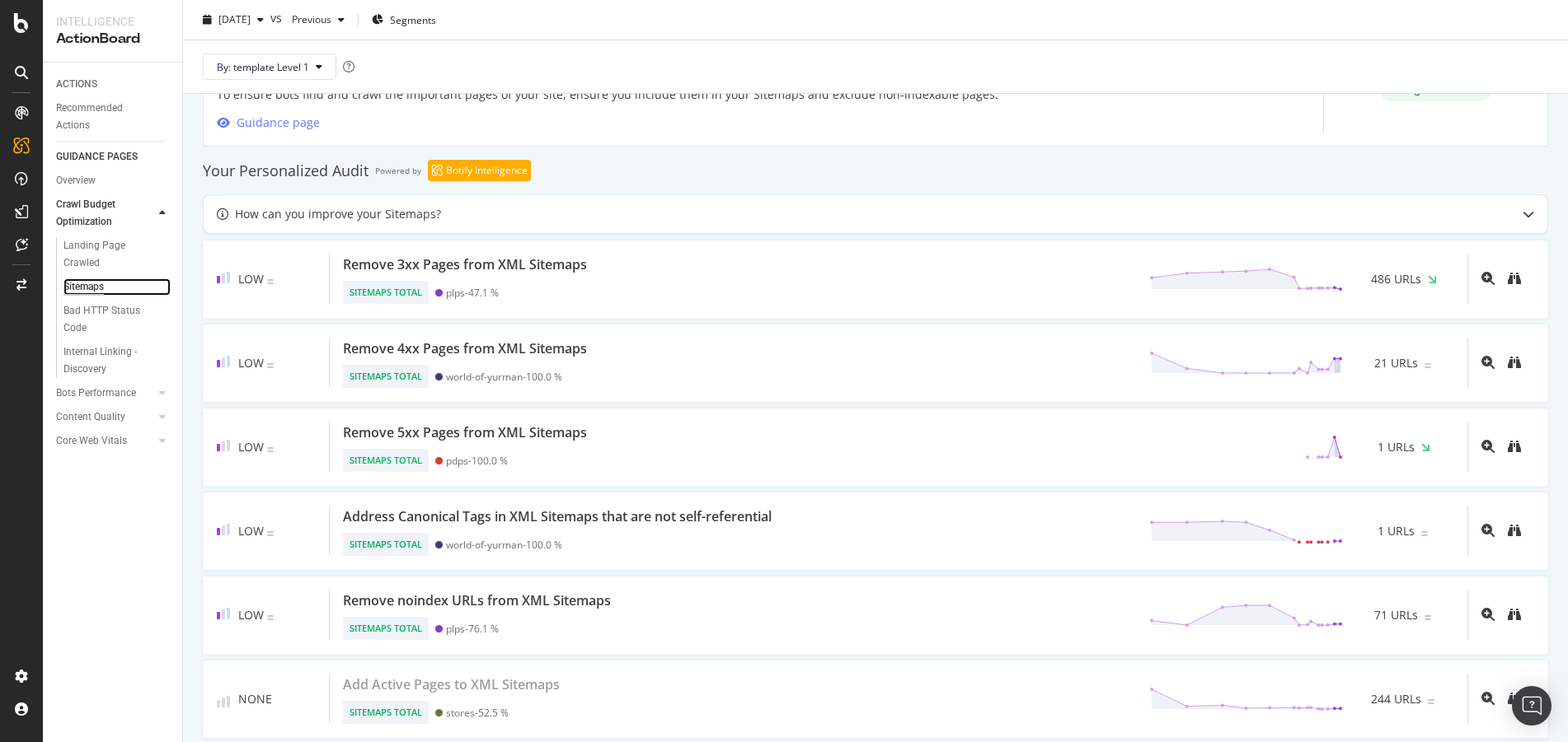
scroll to position [921, 0]
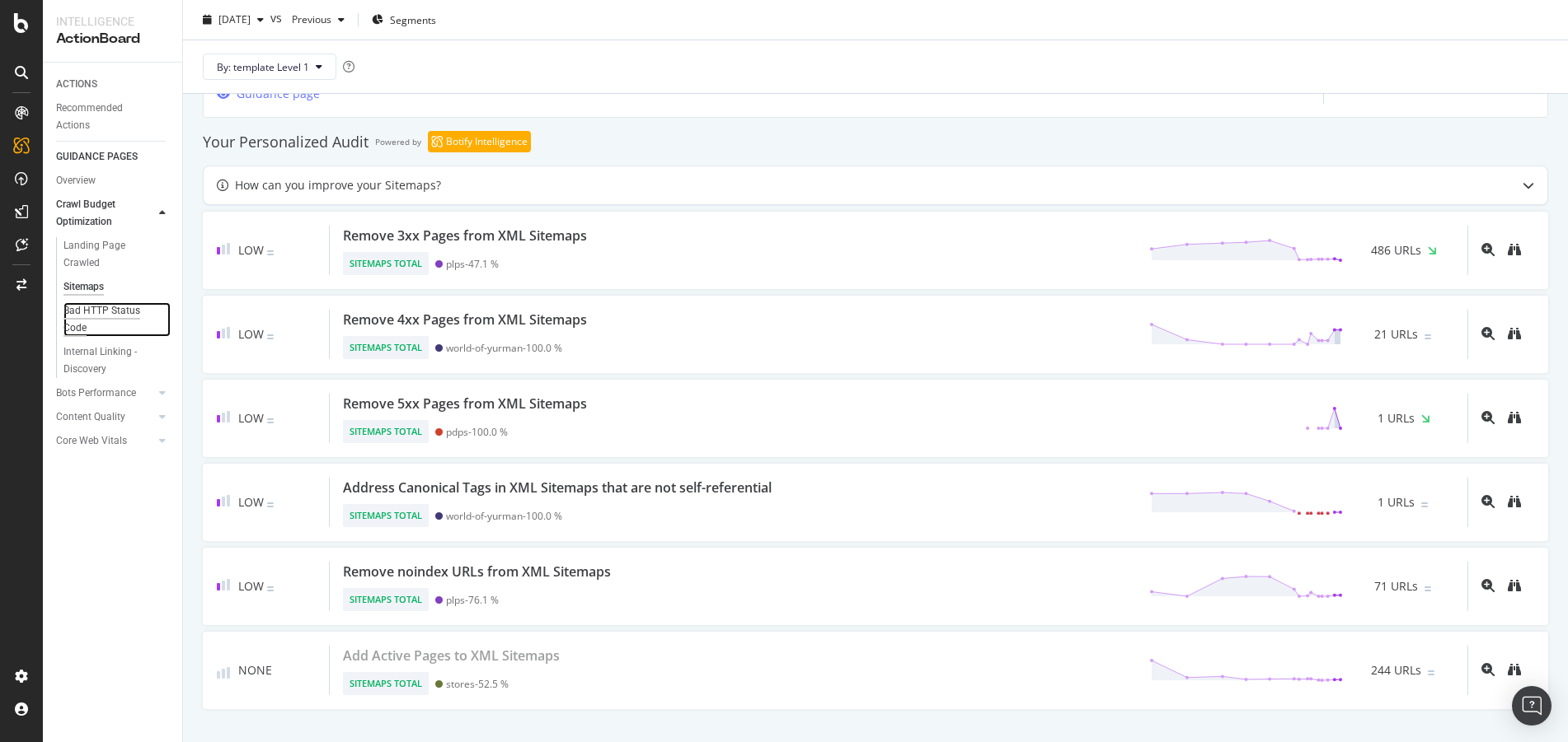
click at [120, 316] on div "Bad HTTP Status Code" at bounding box center [109, 319] width 93 height 34
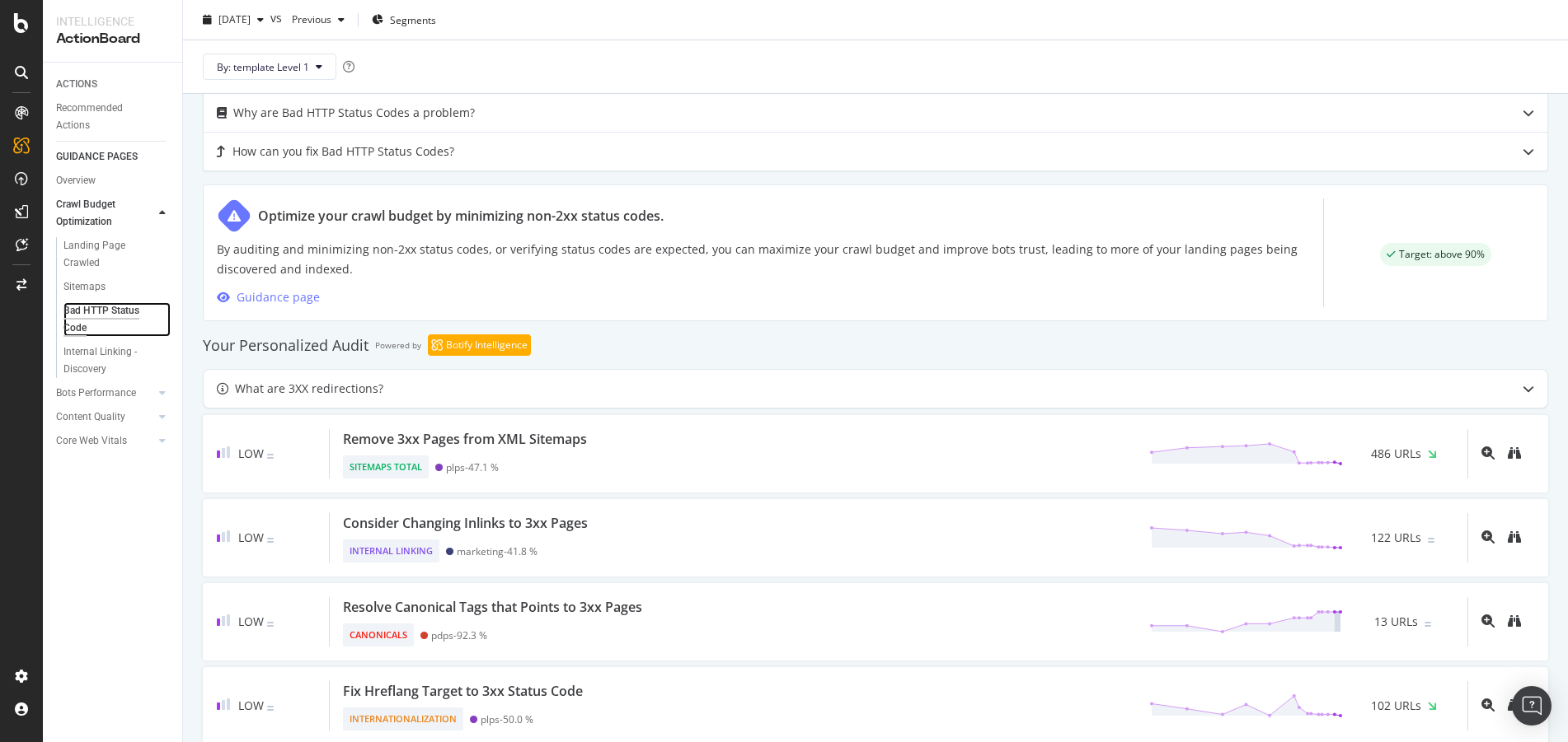
scroll to position [531, 0]
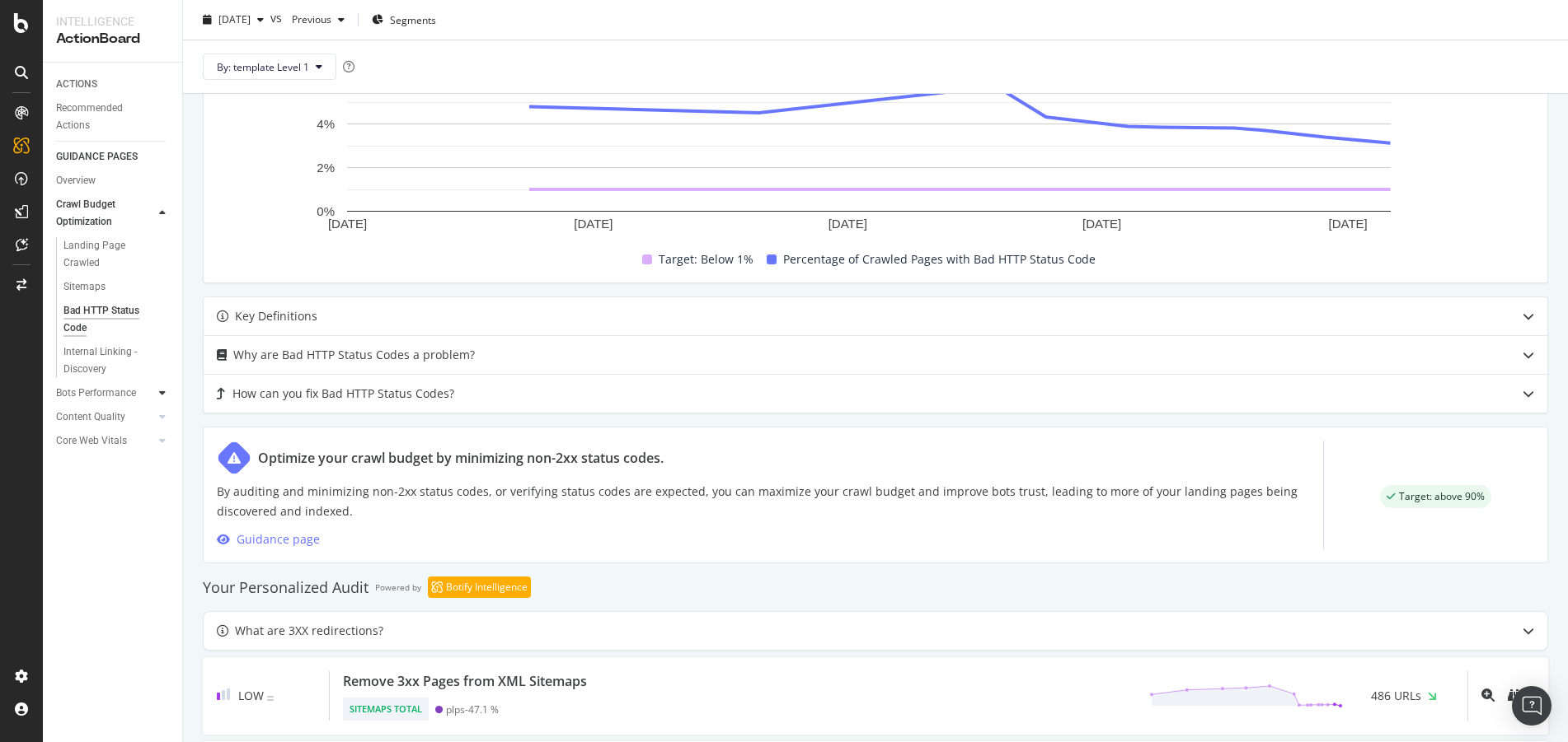
click at [162, 392] on icon at bounding box center [162, 393] width 7 height 10
drag, startPoint x: 127, startPoint y: 272, endPoint x: 128, endPoint y: 251, distance: 21.0
click at [127, 272] on div "Bot Discovery Time" at bounding box center [105, 270] width 85 height 17
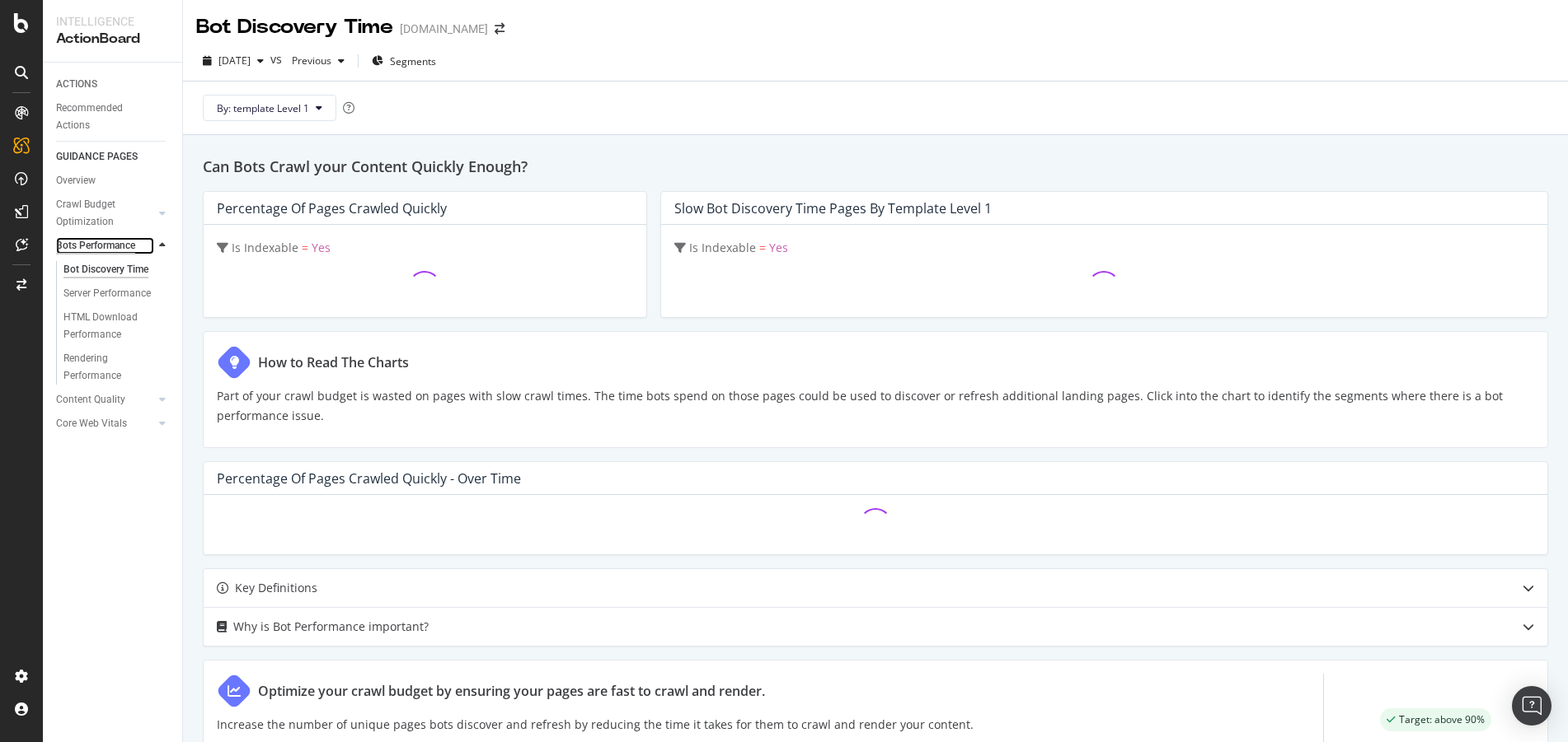
click at [98, 248] on div "Bots Performance" at bounding box center [96, 246] width 79 height 17
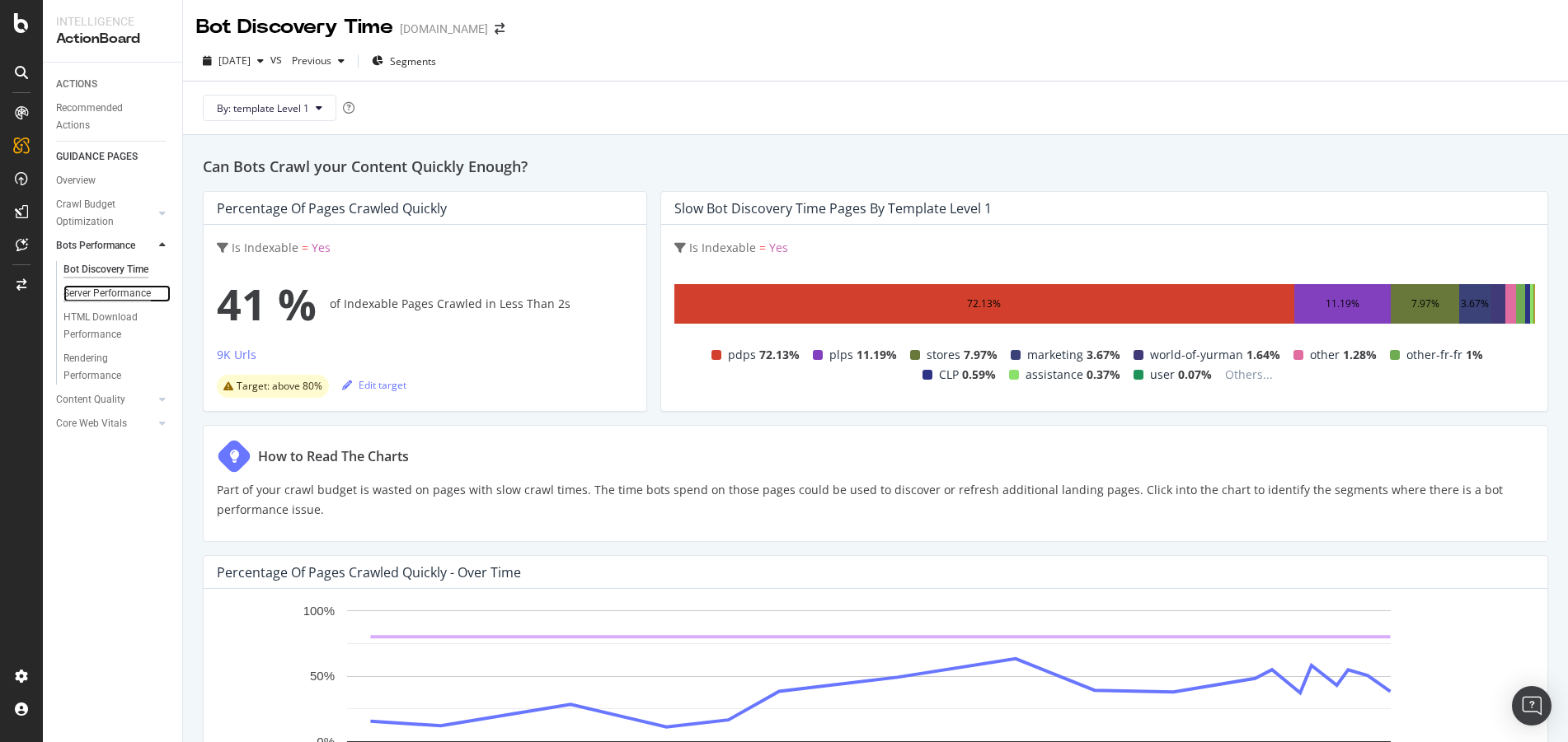
click at [140, 291] on div "Server Performance" at bounding box center [106, 294] width 87 height 17
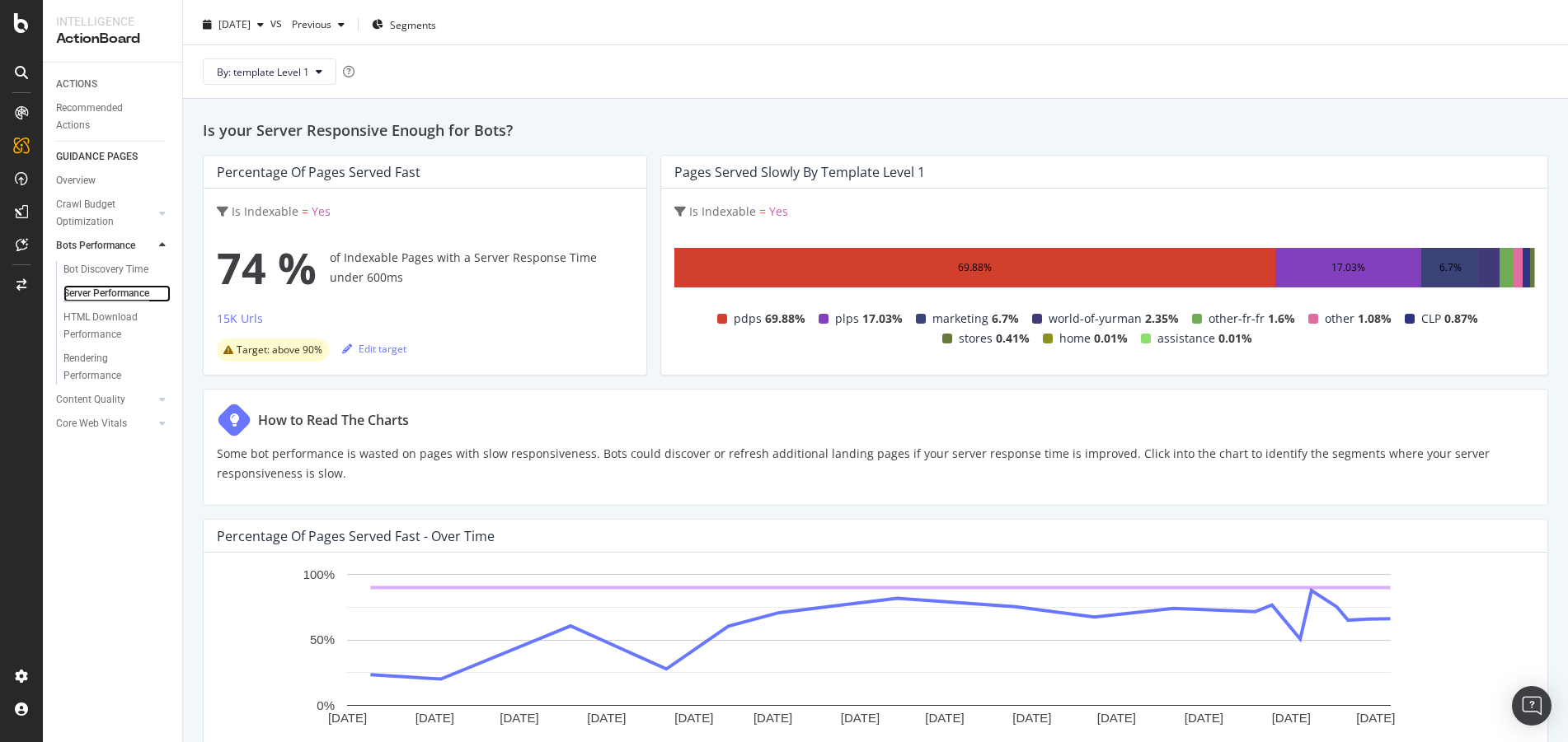
scroll to position [32, 0]
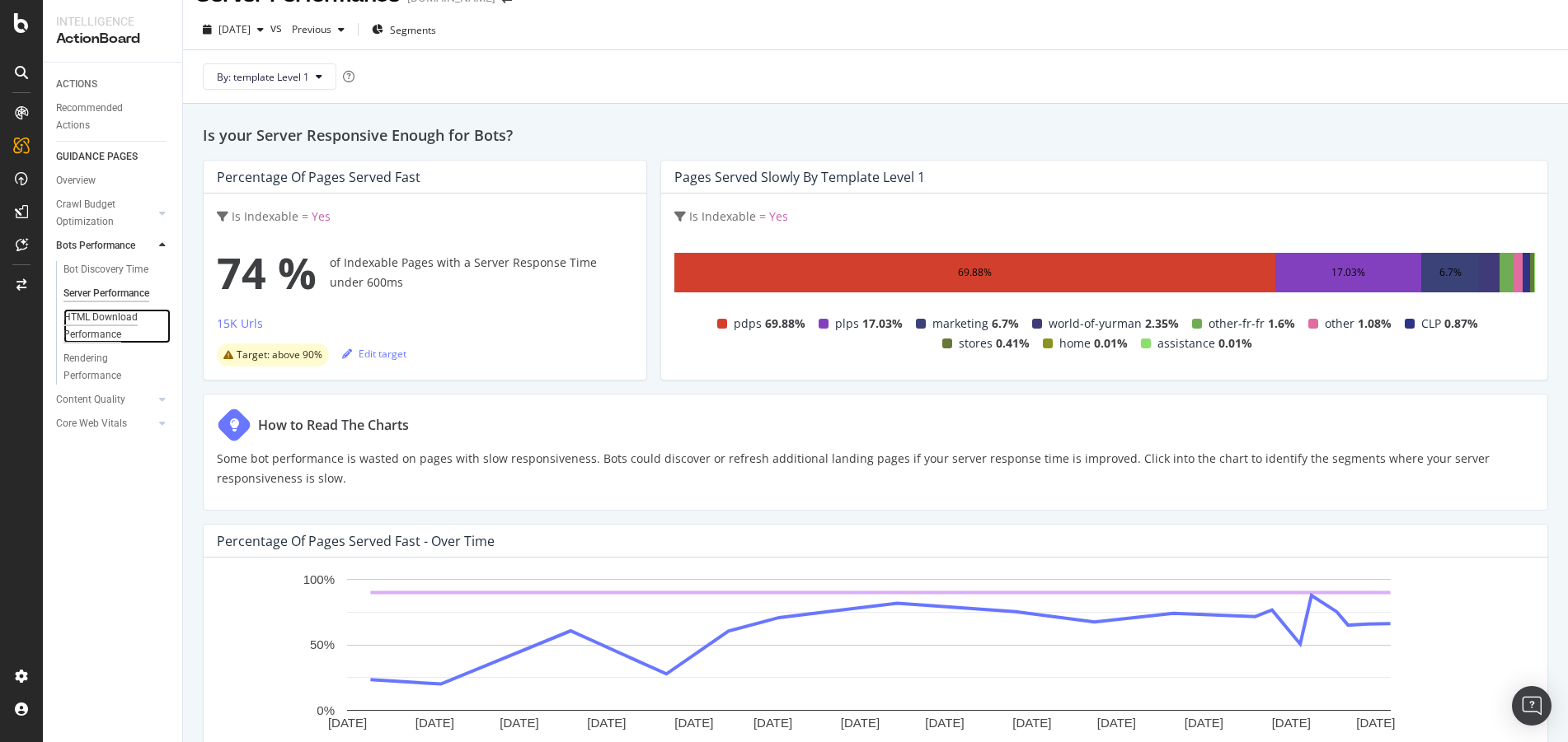
click at [113, 312] on div "HTML Download Performance" at bounding box center [111, 326] width 96 height 34
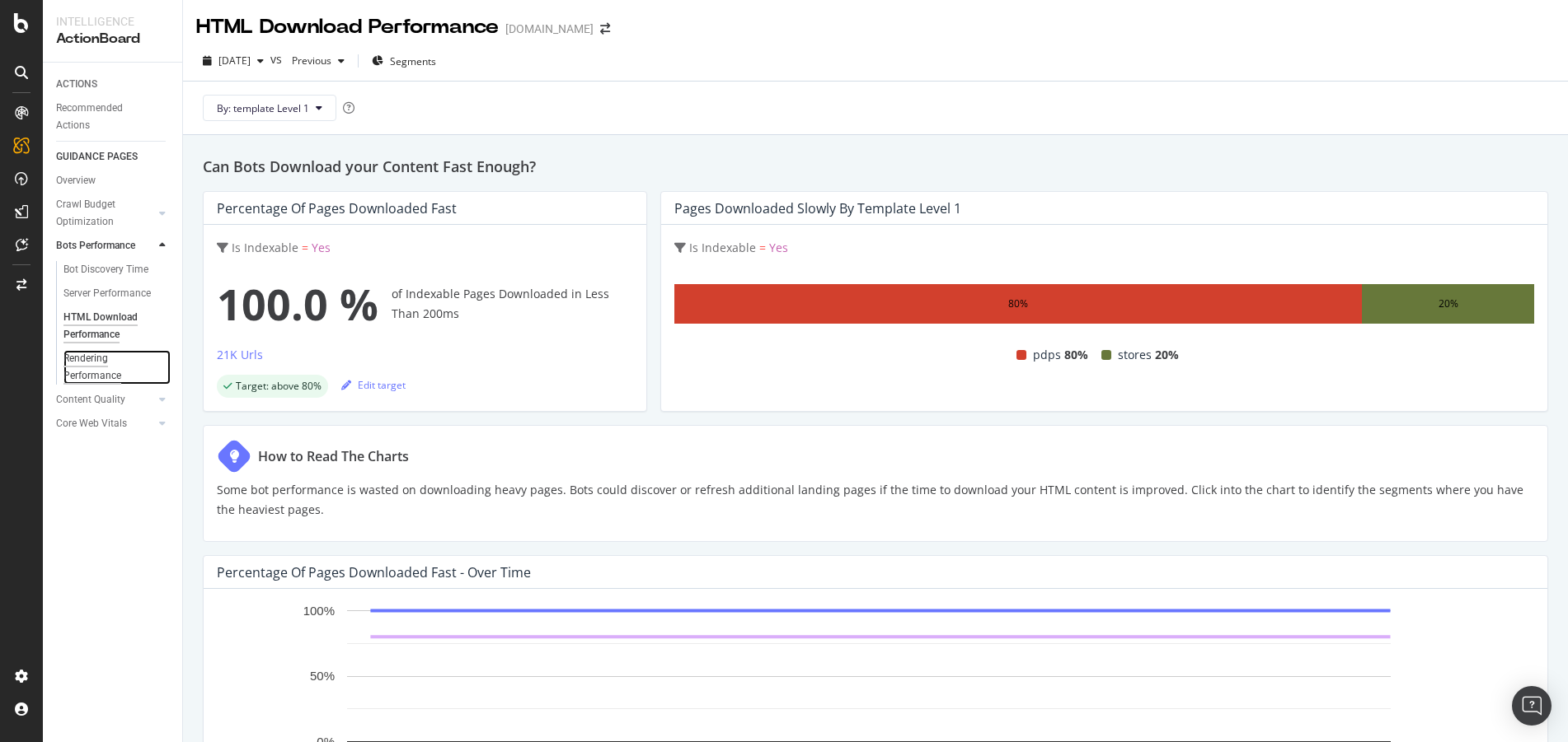
click at [110, 380] on div "Rendering Performance" at bounding box center [109, 367] width 93 height 34
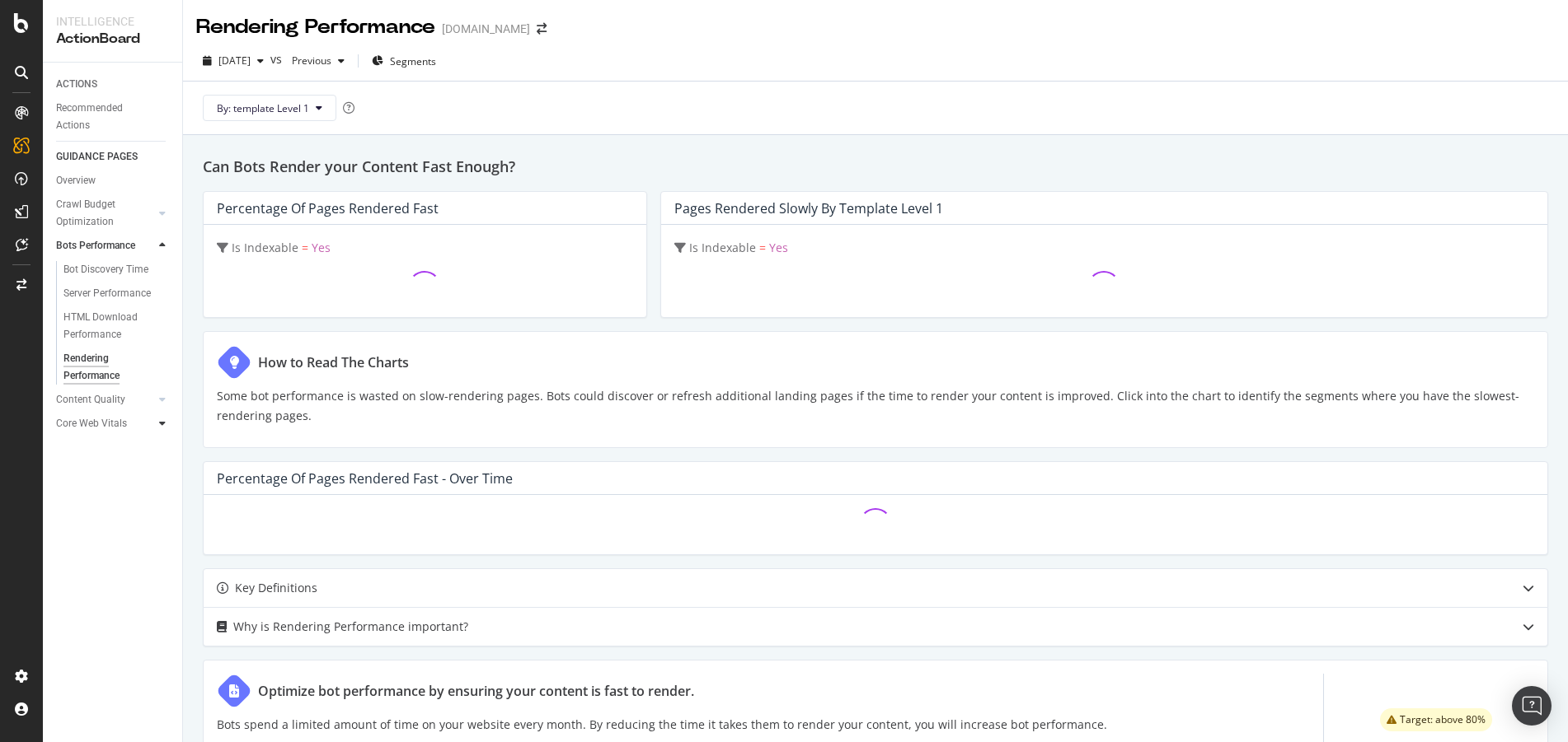
click at [161, 425] on icon at bounding box center [162, 424] width 7 height 10
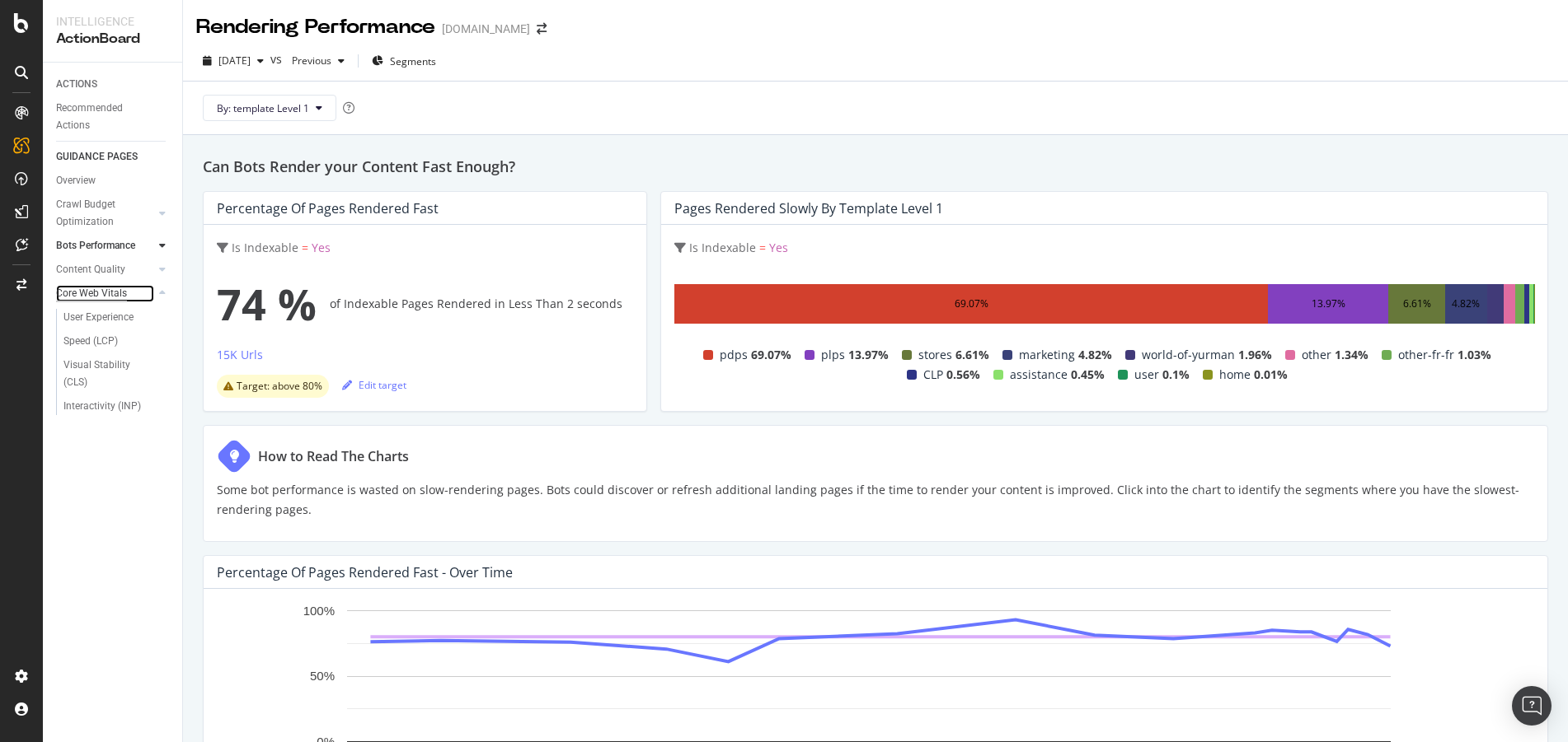
click at [113, 295] on div "Core Web Vitals" at bounding box center [92, 294] width 71 height 17
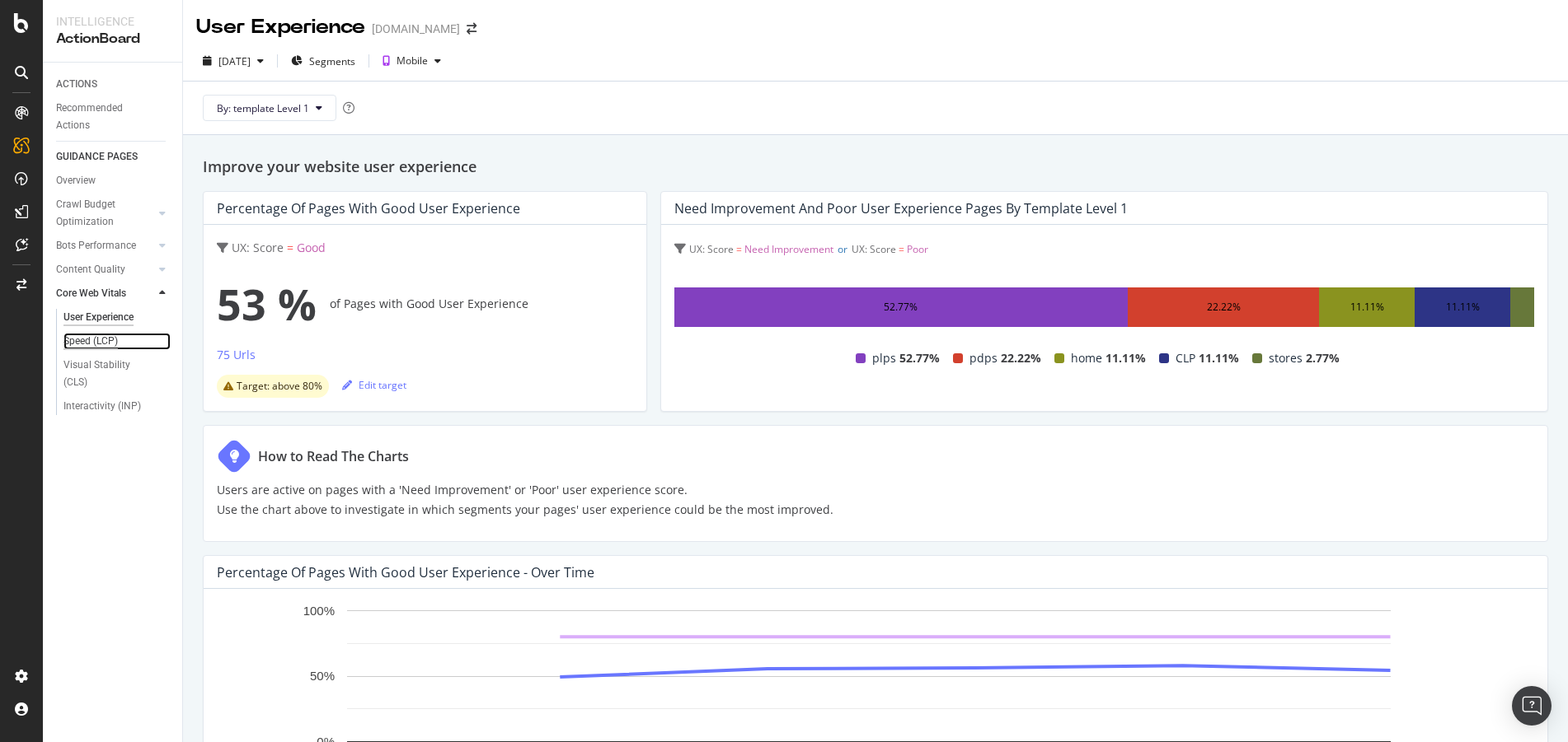
click at [105, 346] on div "Speed (LCP)" at bounding box center [90, 341] width 55 height 17
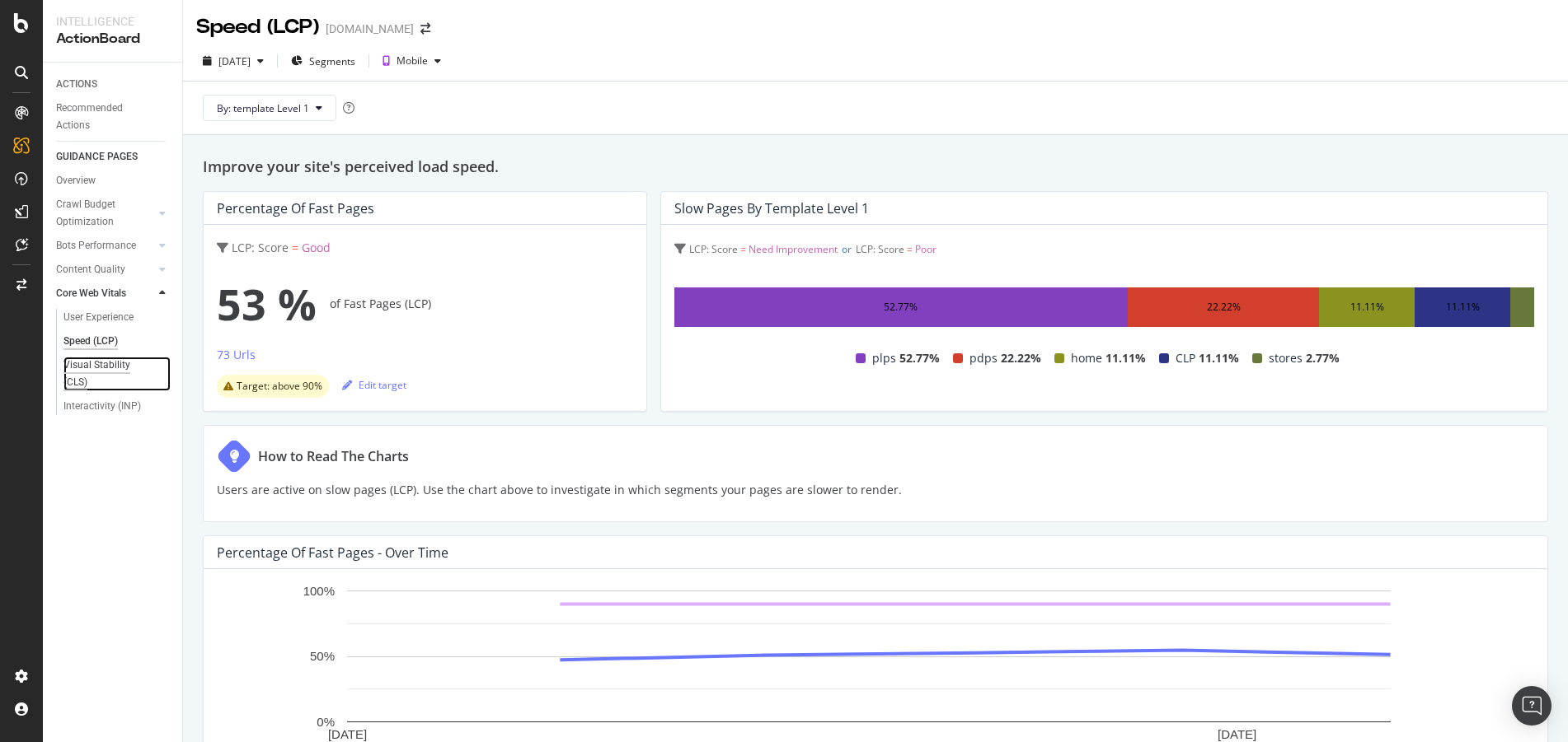
click at [98, 364] on div "Visual Stability (CLS)" at bounding box center [108, 374] width 91 height 34
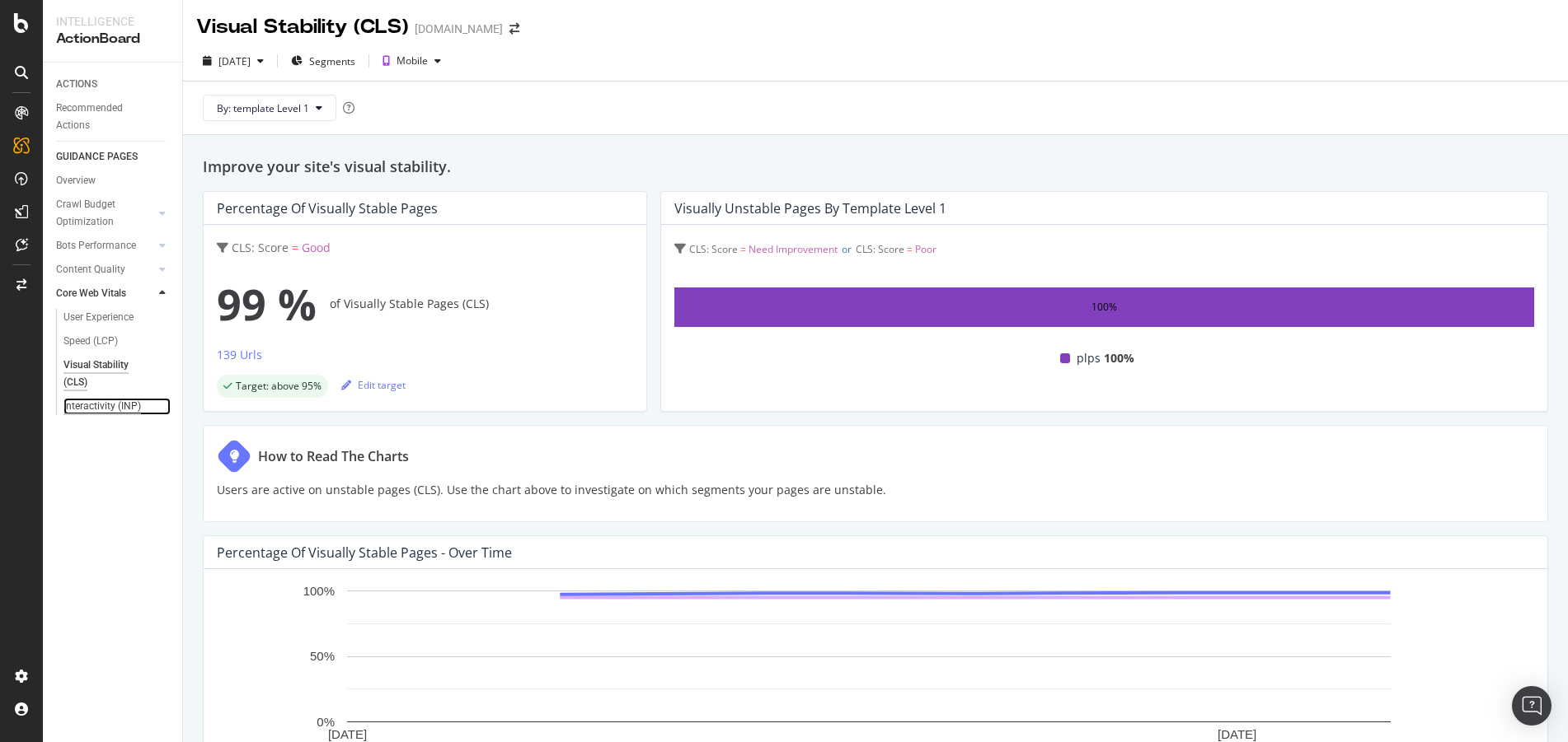
click at [121, 410] on div "Interactivity (INP)" at bounding box center [101, 406] width 77 height 17
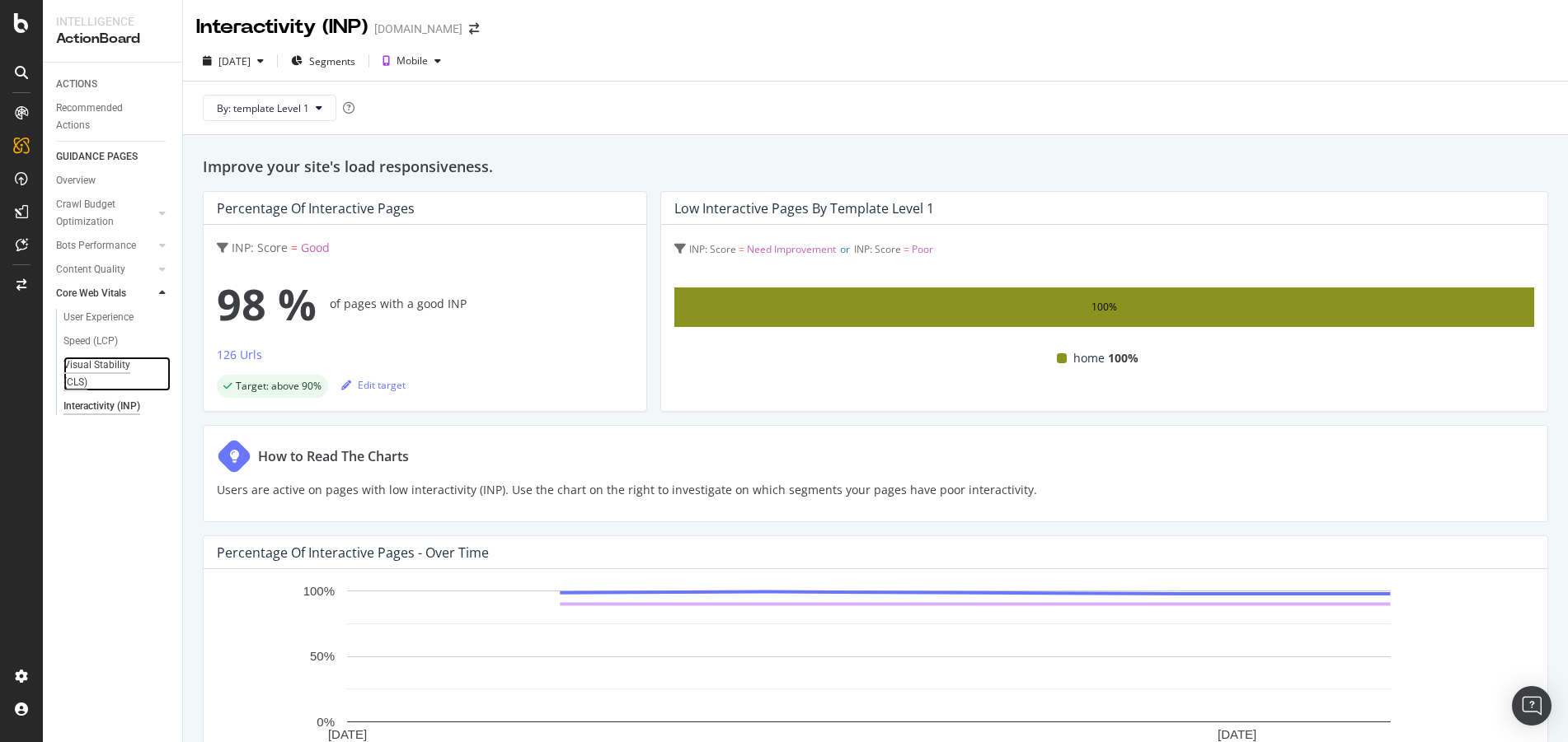
drag, startPoint x: 109, startPoint y: 366, endPoint x: 144, endPoint y: 366, distance: 35.0
click at [109, 366] on div "Visual Stability (CLS)" at bounding box center [108, 374] width 91 height 34
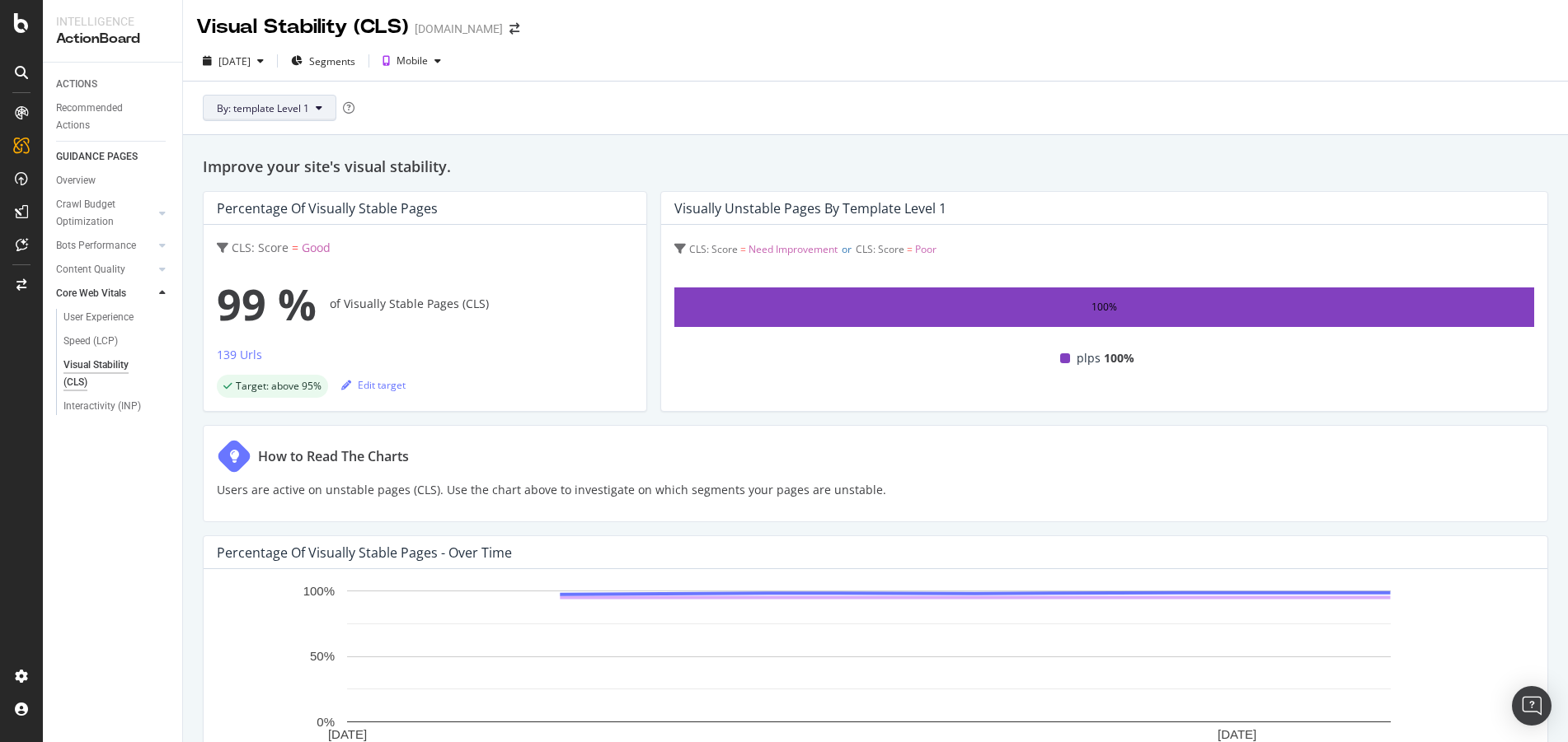
click at [330, 112] on button "By: template Level 1" at bounding box center [270, 108] width 134 height 27
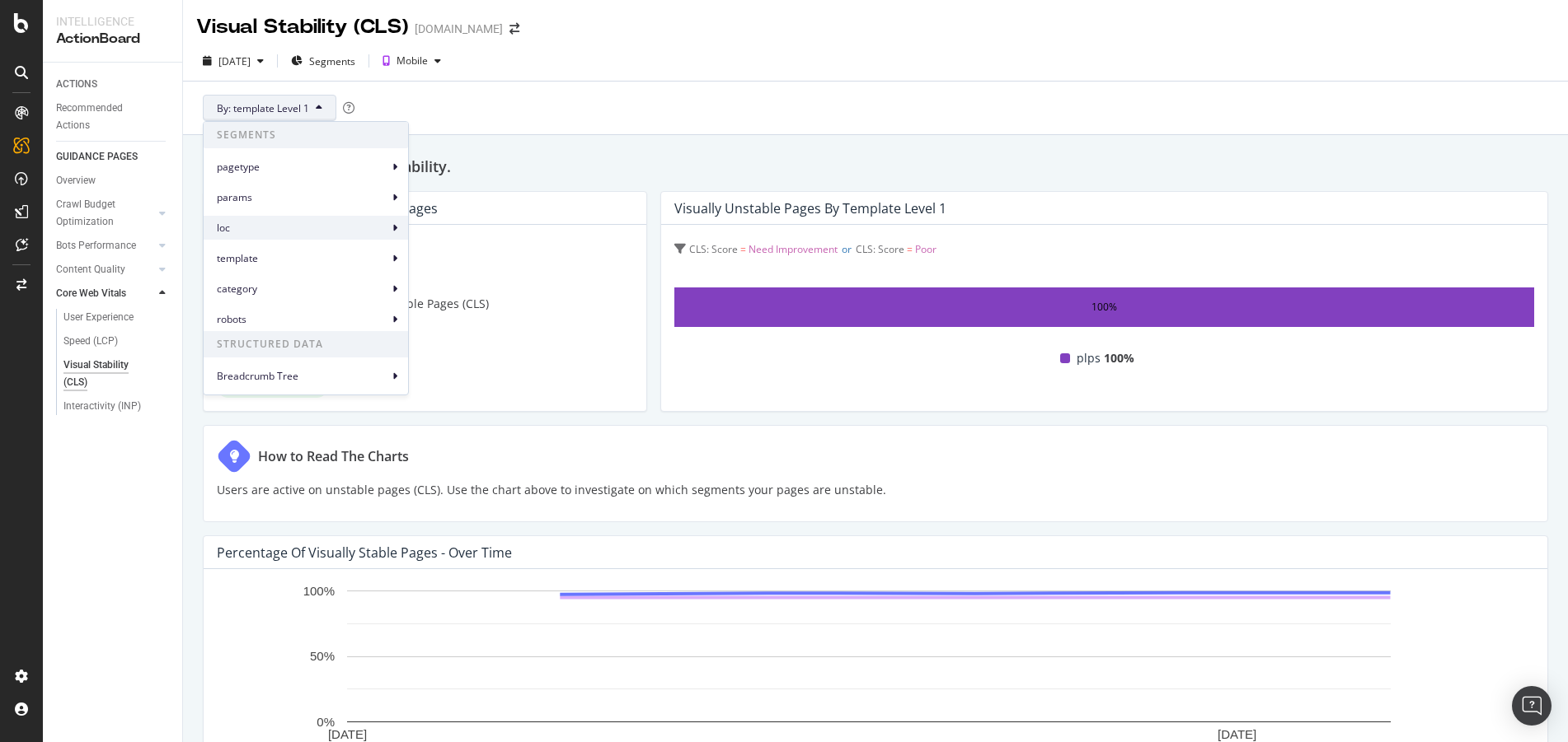
click at [284, 239] on div "loc" at bounding box center [306, 228] width 205 height 24
click at [481, 231] on div "loc Level 1" at bounding box center [453, 235] width 75 height 24
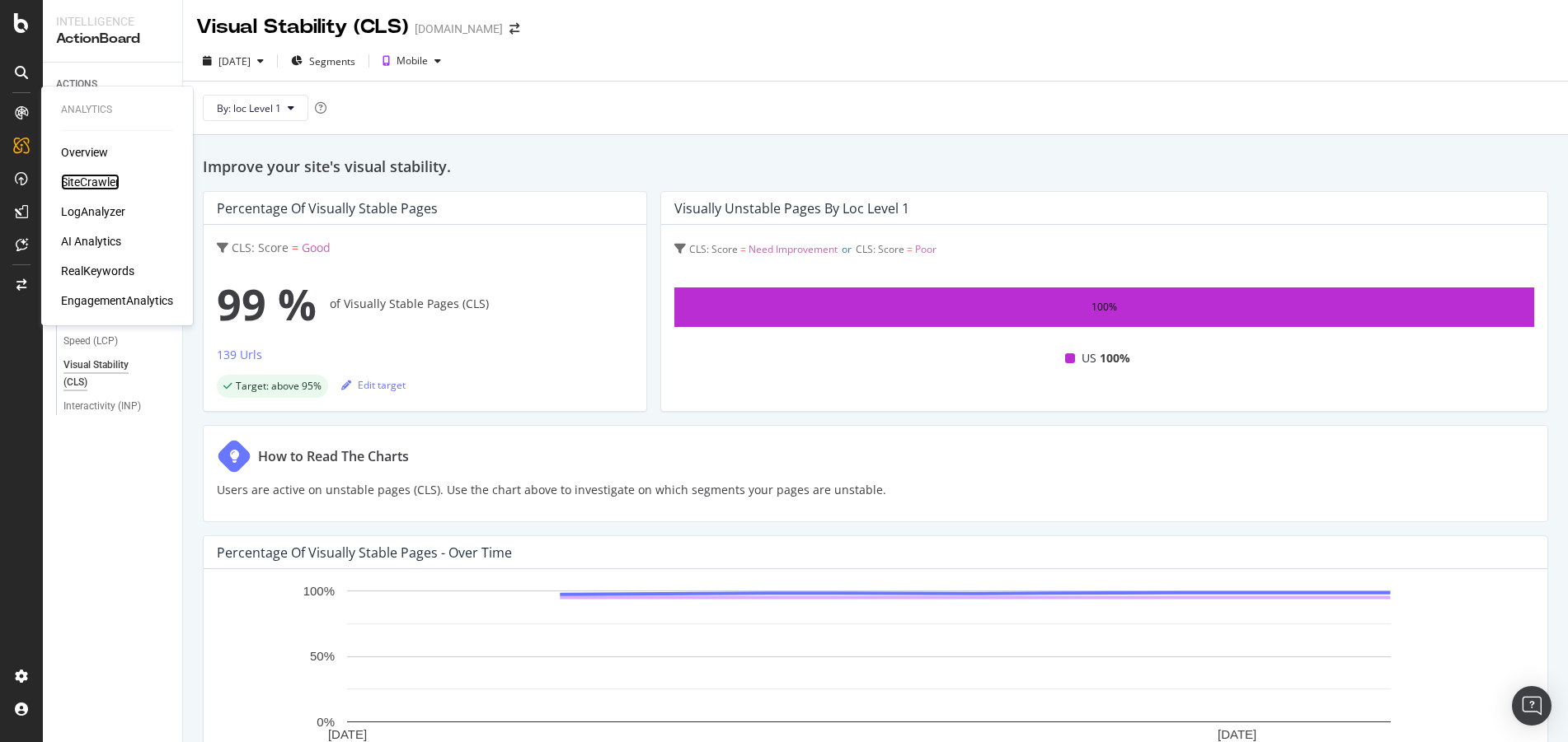
click at [85, 178] on div "SiteCrawler" at bounding box center [90, 182] width 58 height 16
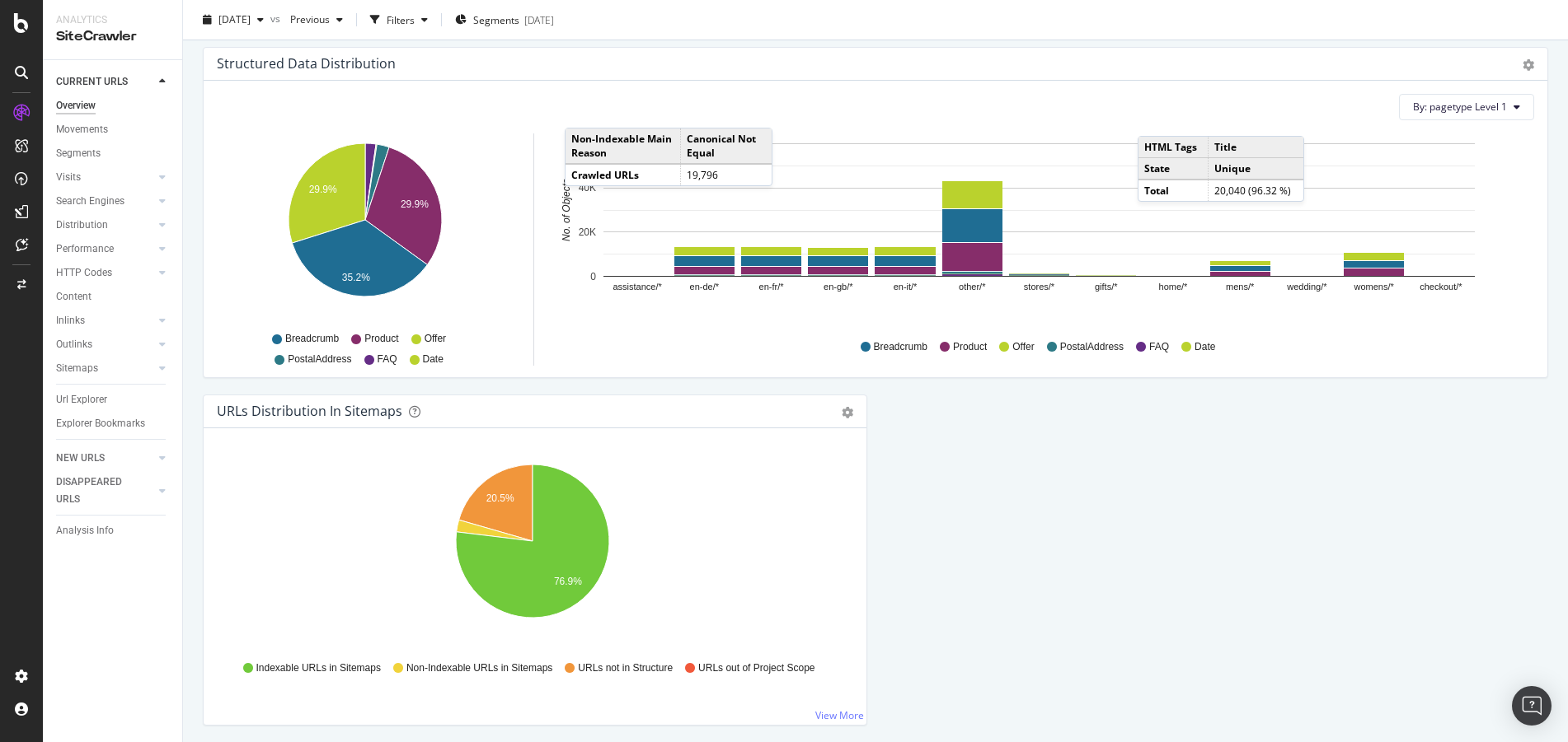
scroll to position [1648, 0]
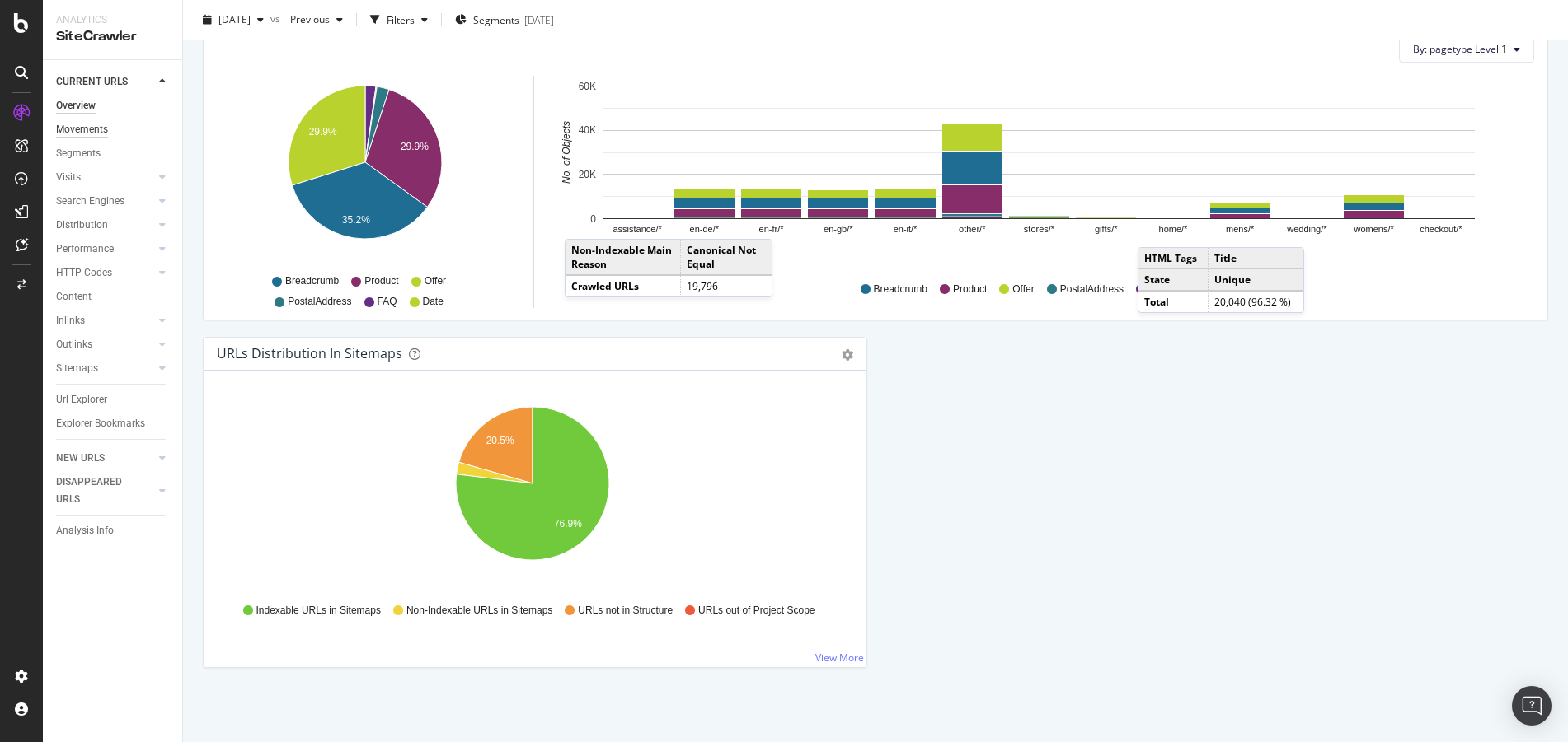
click at [84, 125] on div "Movements" at bounding box center [82, 130] width 52 height 17
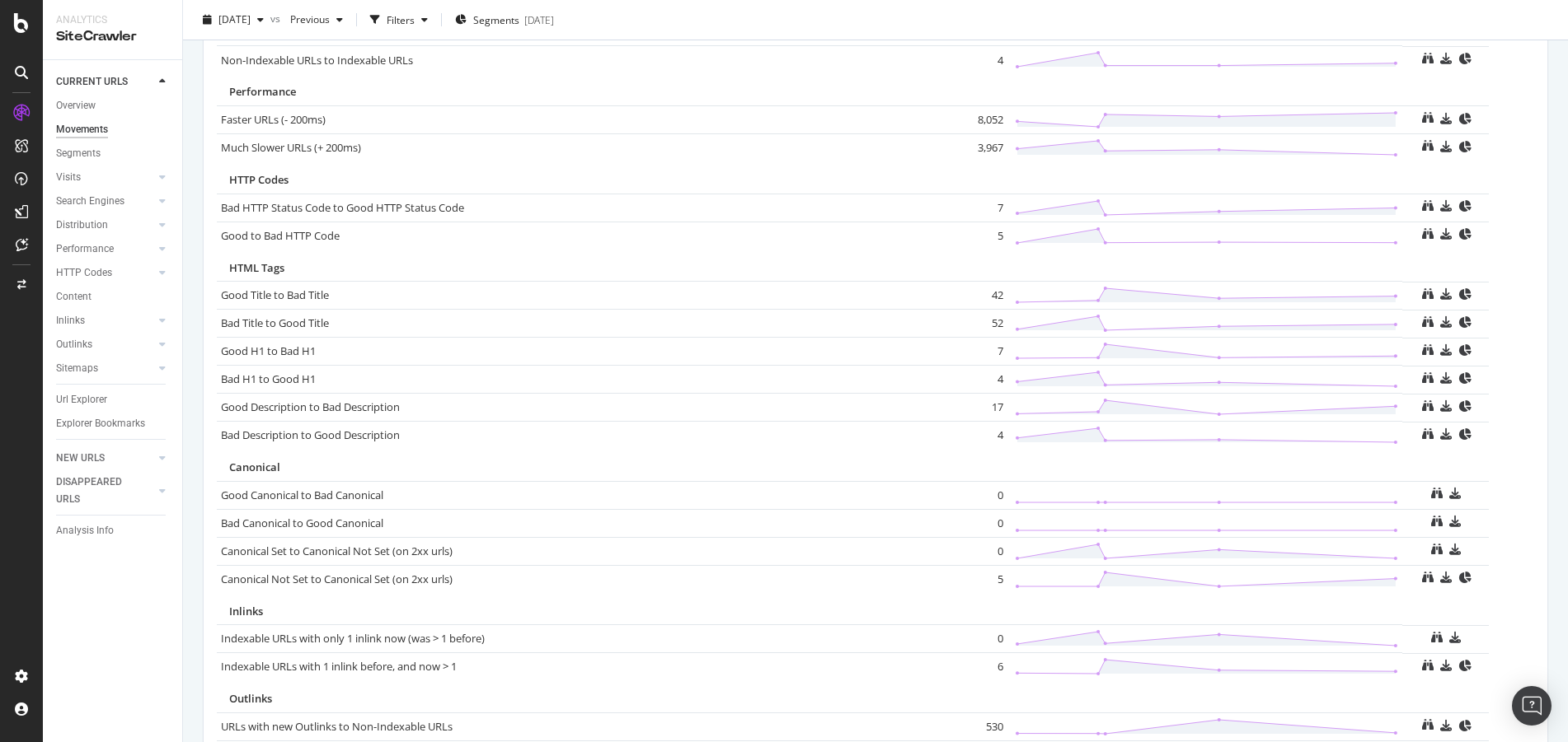
scroll to position [1011, 0]
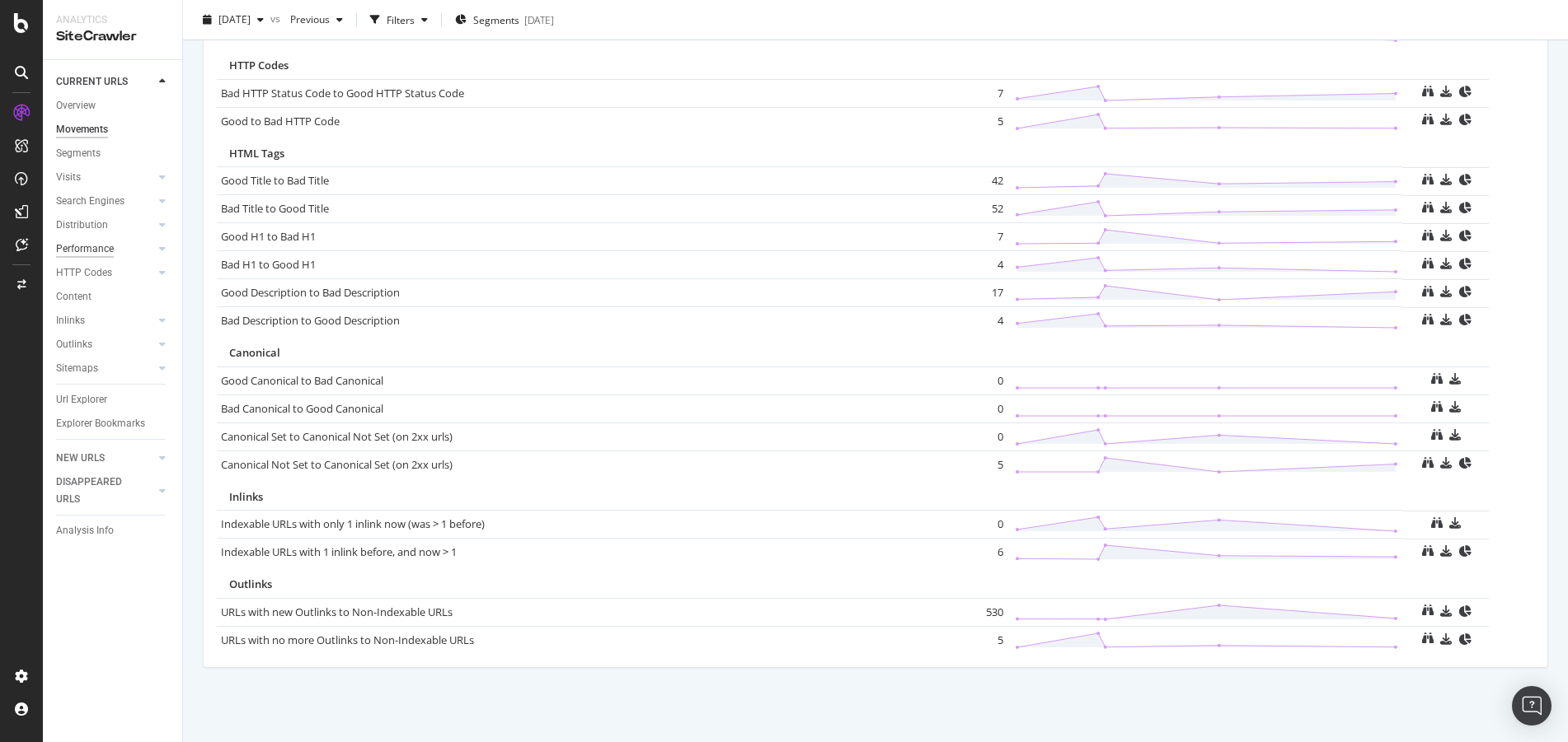
click at [93, 247] on div "Performance" at bounding box center [85, 250] width 57 height 17
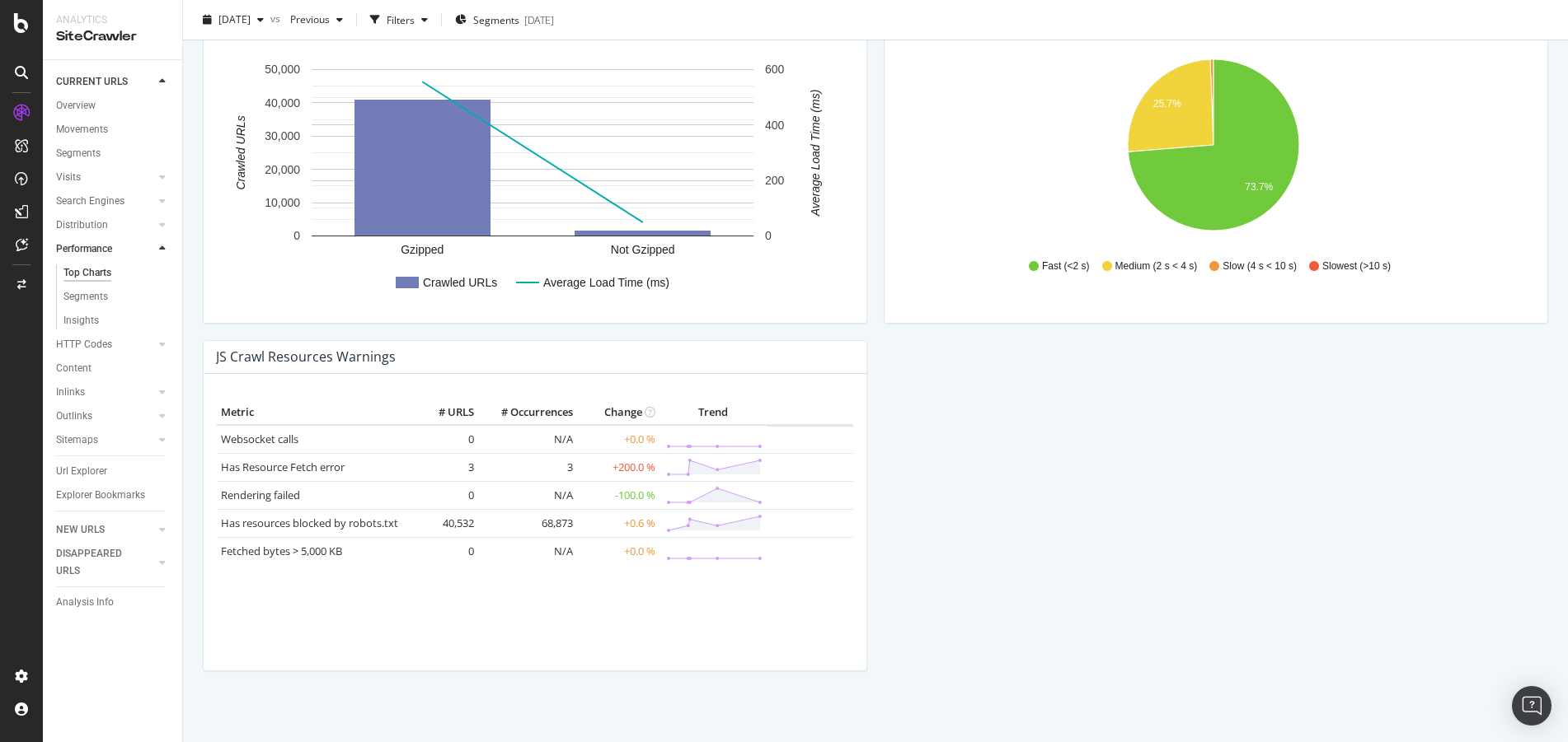
scroll to position [1321, 0]
click at [272, 472] on link "Has Resource Fetch error" at bounding box center [282, 469] width 123 height 15
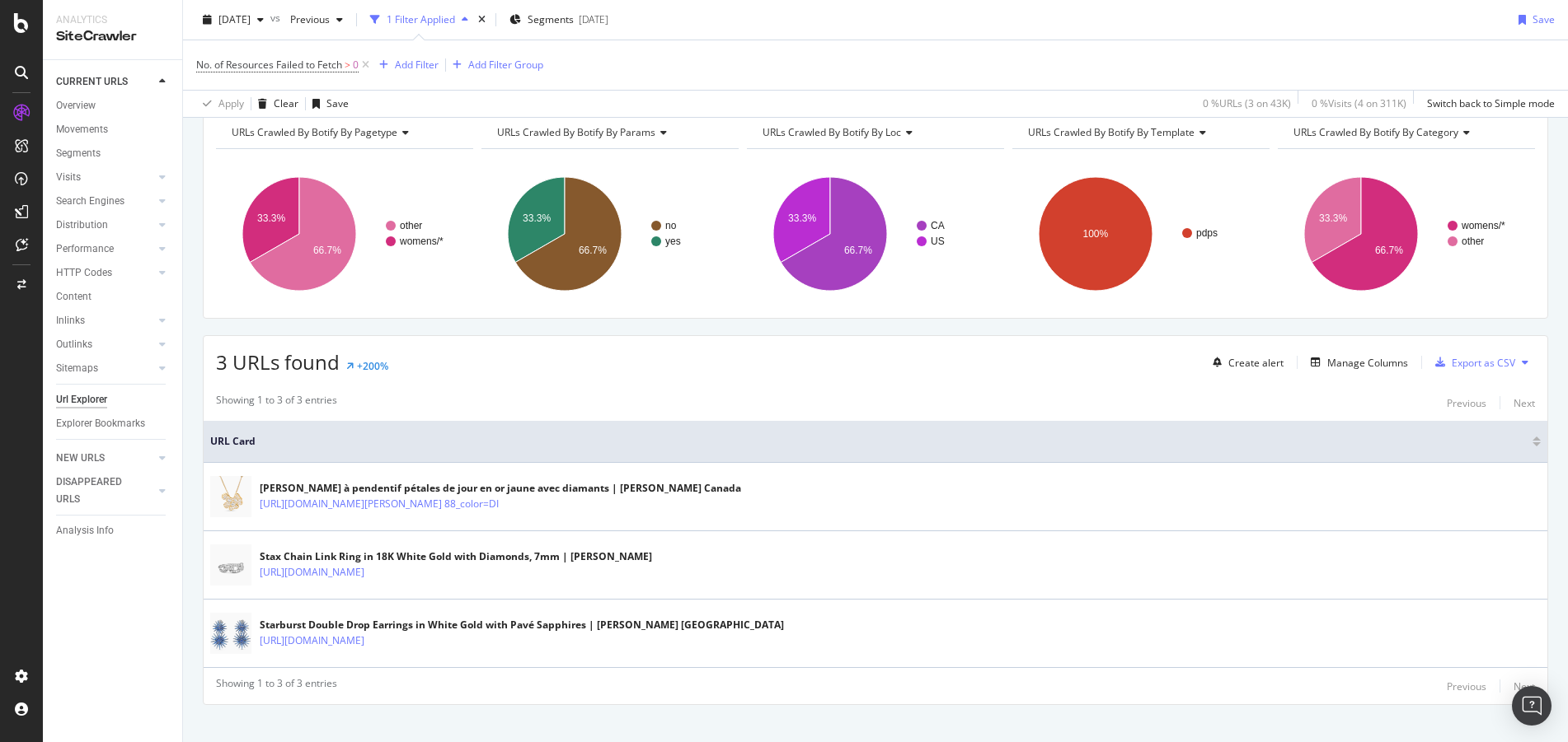
scroll to position [203, 0]
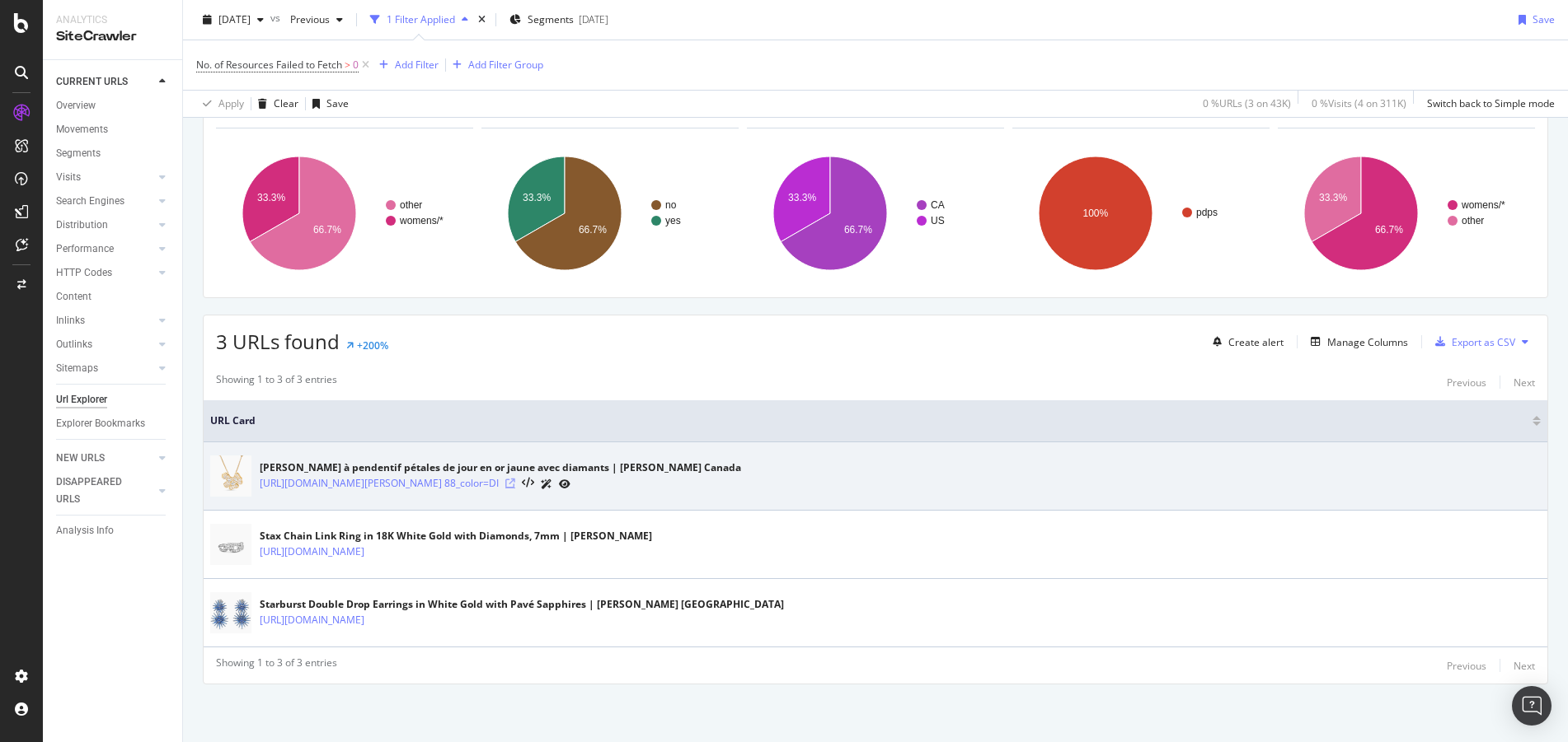
click at [516, 481] on icon at bounding box center [510, 484] width 10 height 10
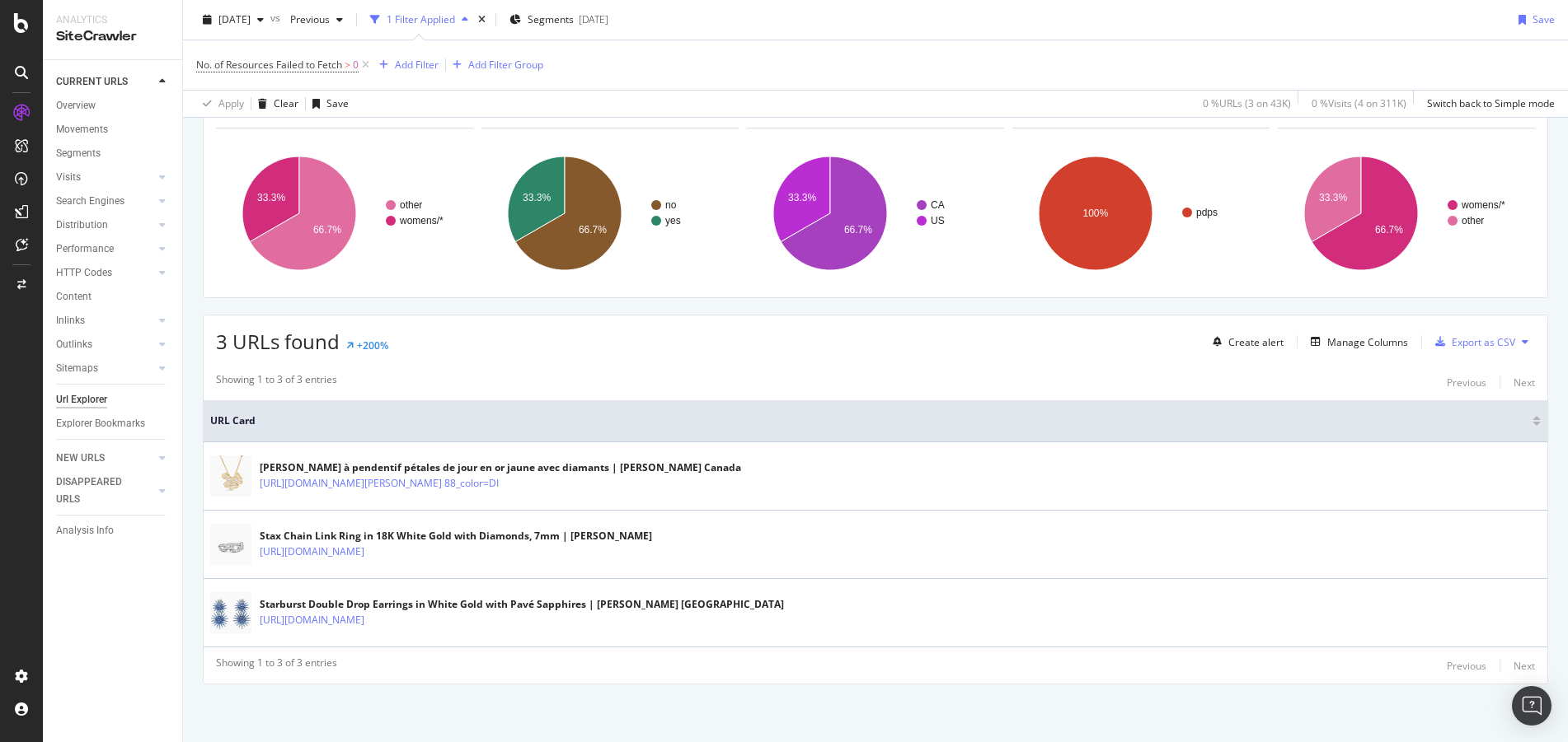
click at [811, 67] on div "No. of Resources Failed to Fetch > 0 Add Filter Add Filter Group" at bounding box center [875, 65] width 1358 height 50
click at [133, 426] on div "Explorer Bookmarks" at bounding box center [100, 424] width 89 height 17
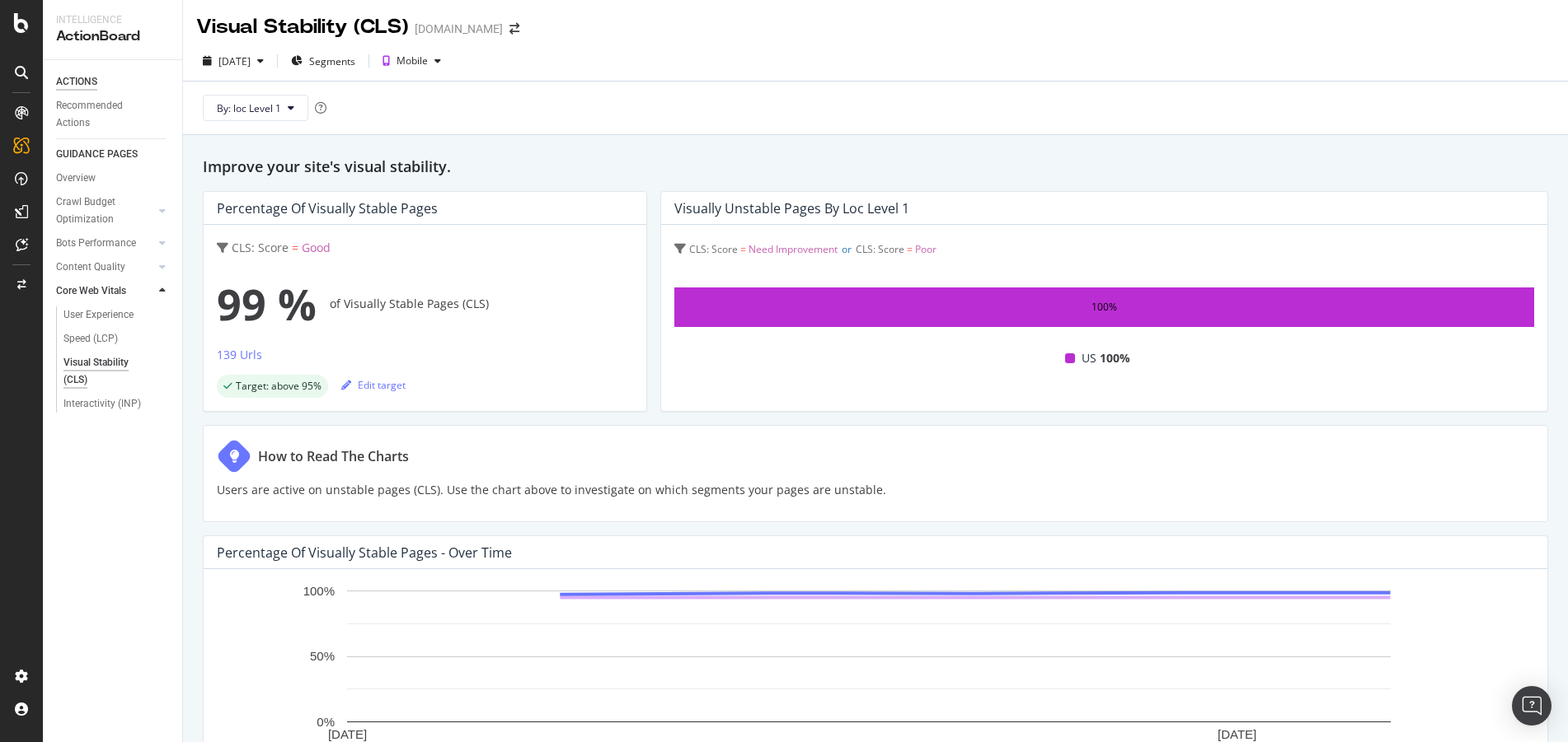
click at [78, 79] on div "ACTIONS" at bounding box center [77, 82] width 41 height 17
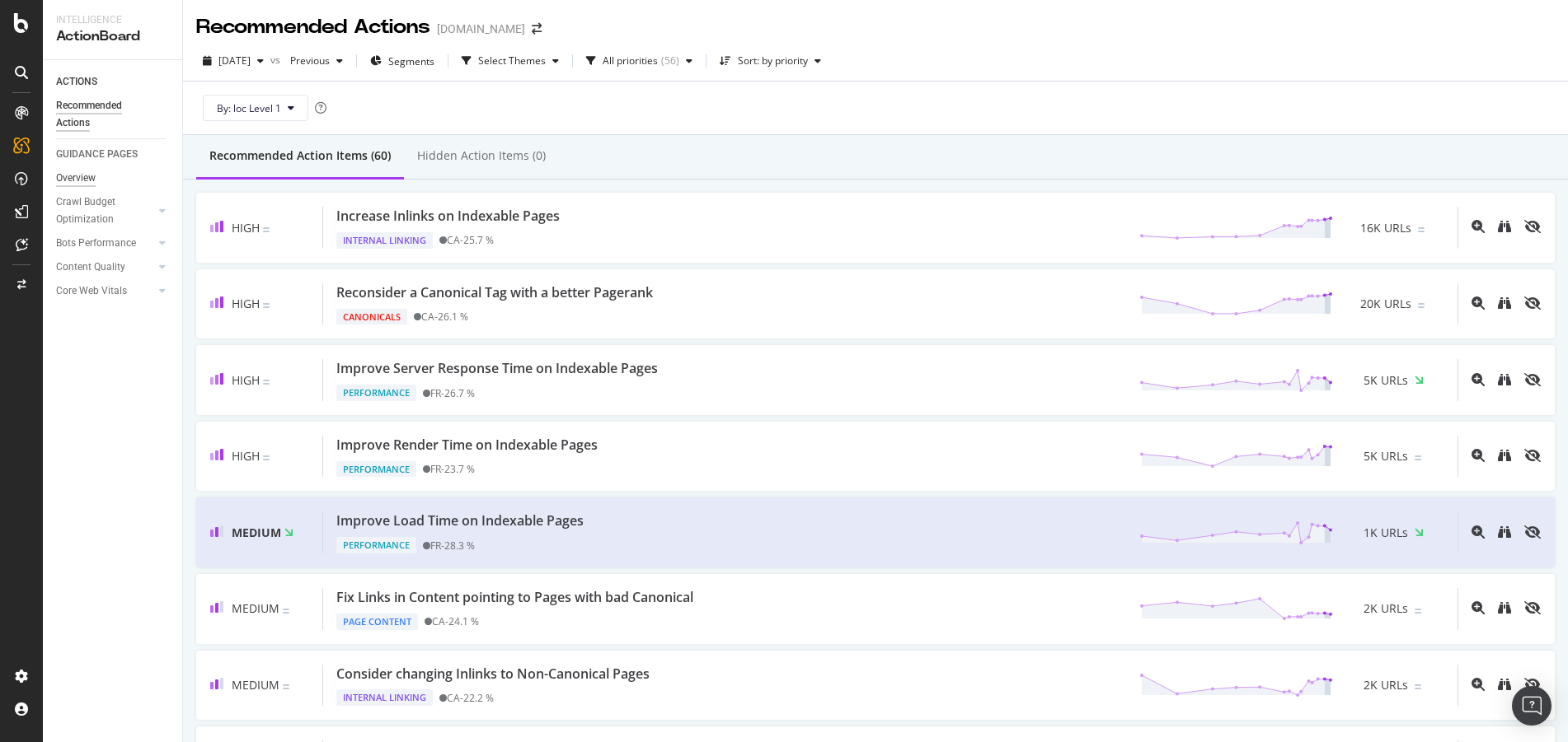
click at [77, 175] on div "Overview" at bounding box center [76, 179] width 39 height 17
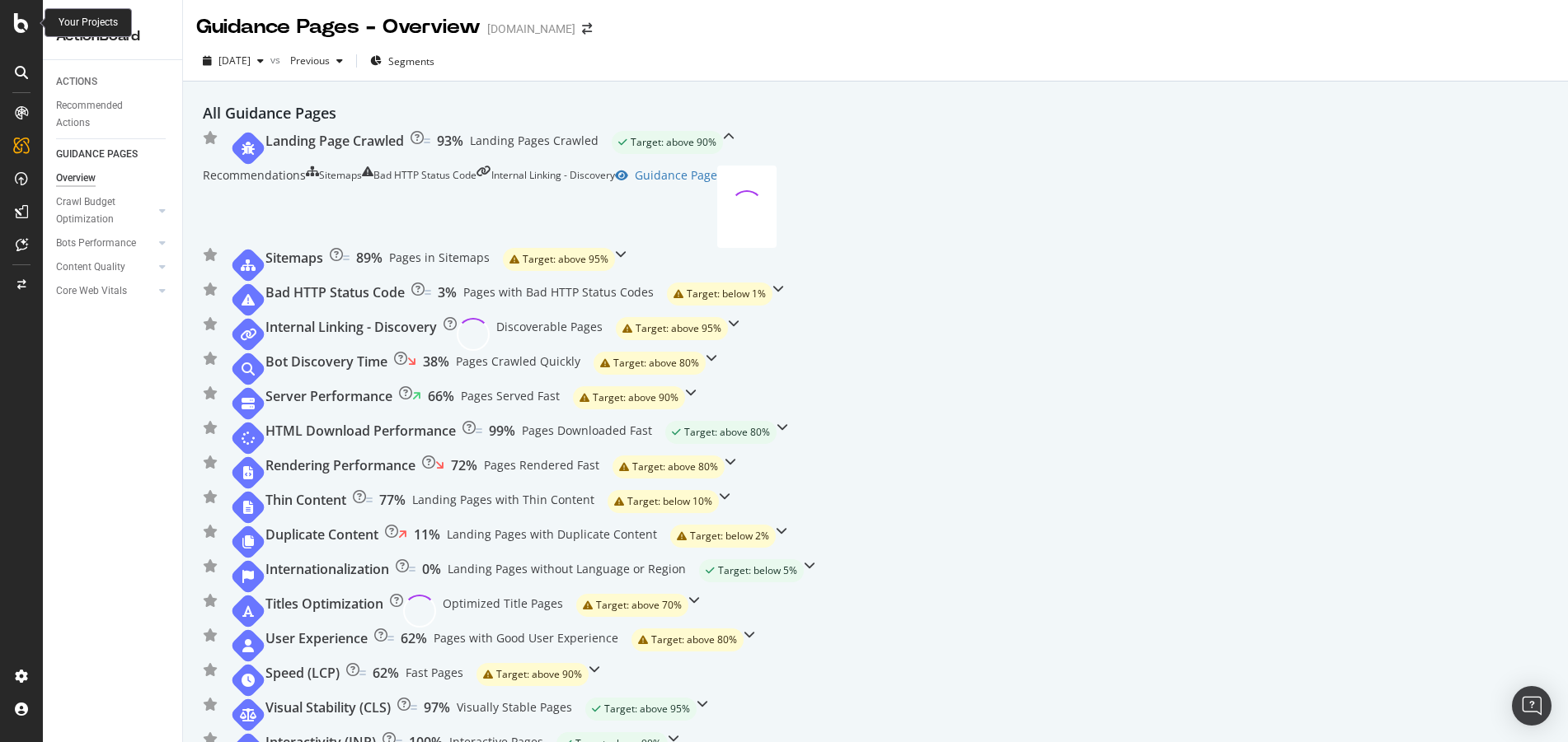
click at [31, 21] on div at bounding box center [21, 23] width 39 height 20
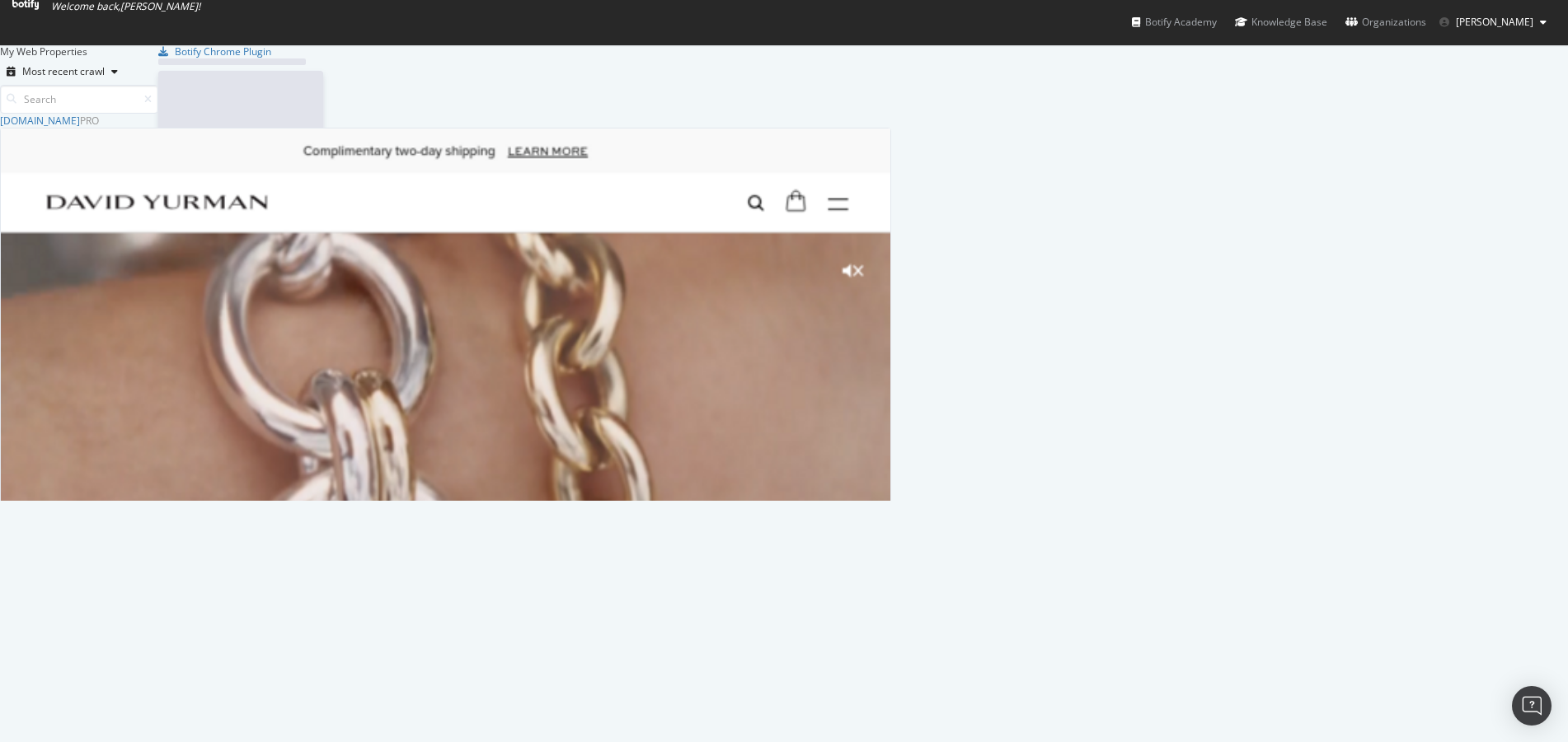
scroll to position [731, 1543]
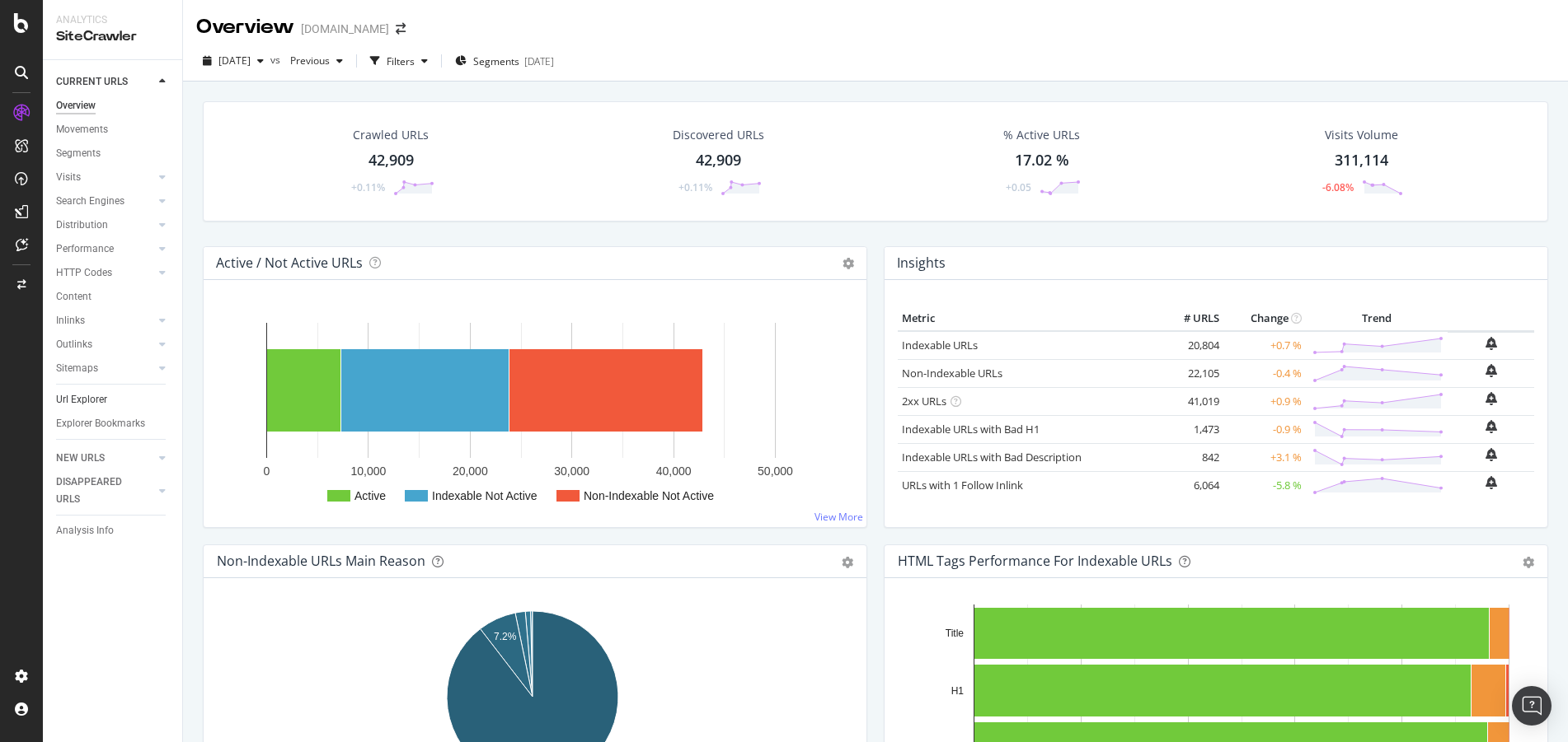
click at [107, 398] on link "Url Explorer" at bounding box center [114, 400] width 115 height 17
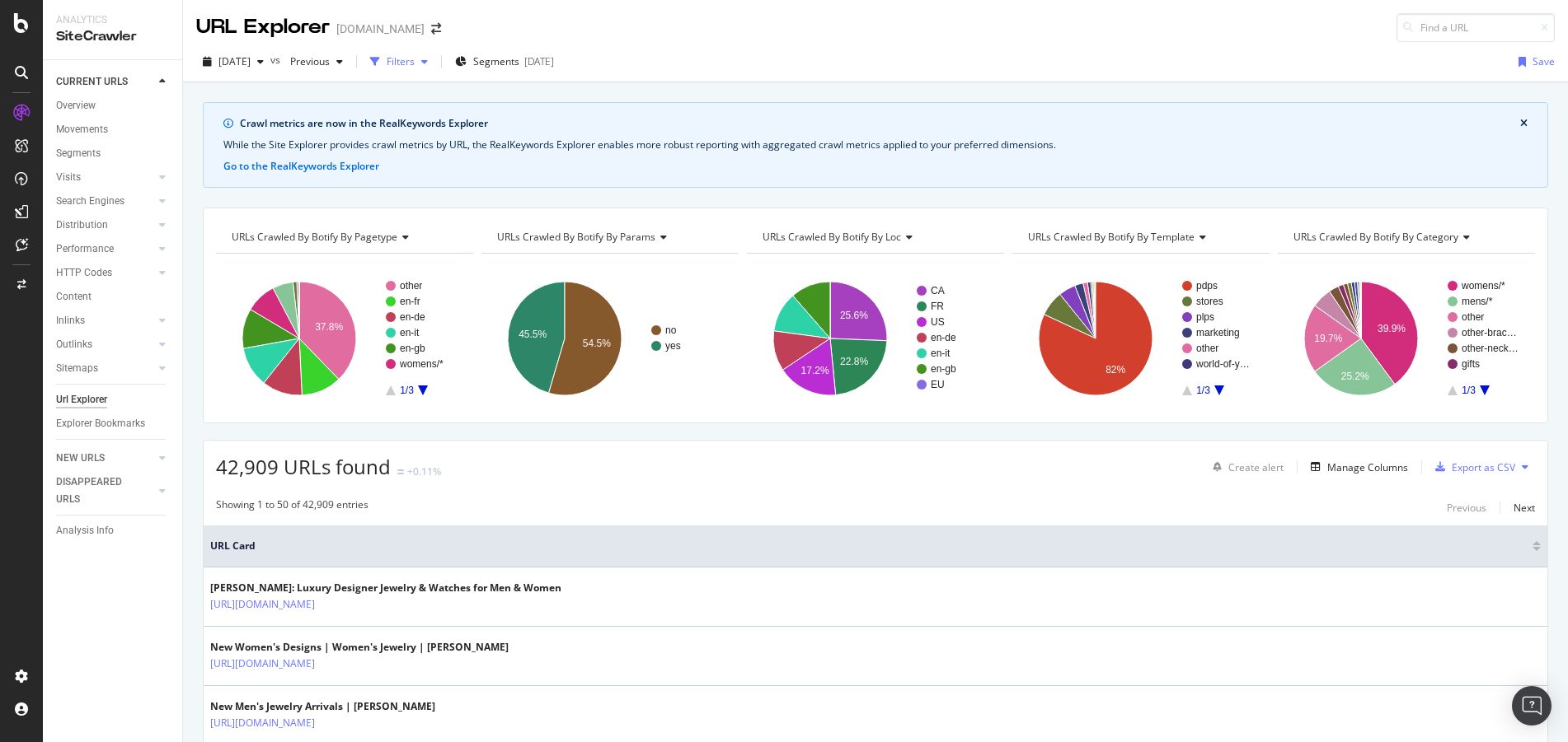
click at [414, 65] on div "Filters" at bounding box center [400, 61] width 28 height 14
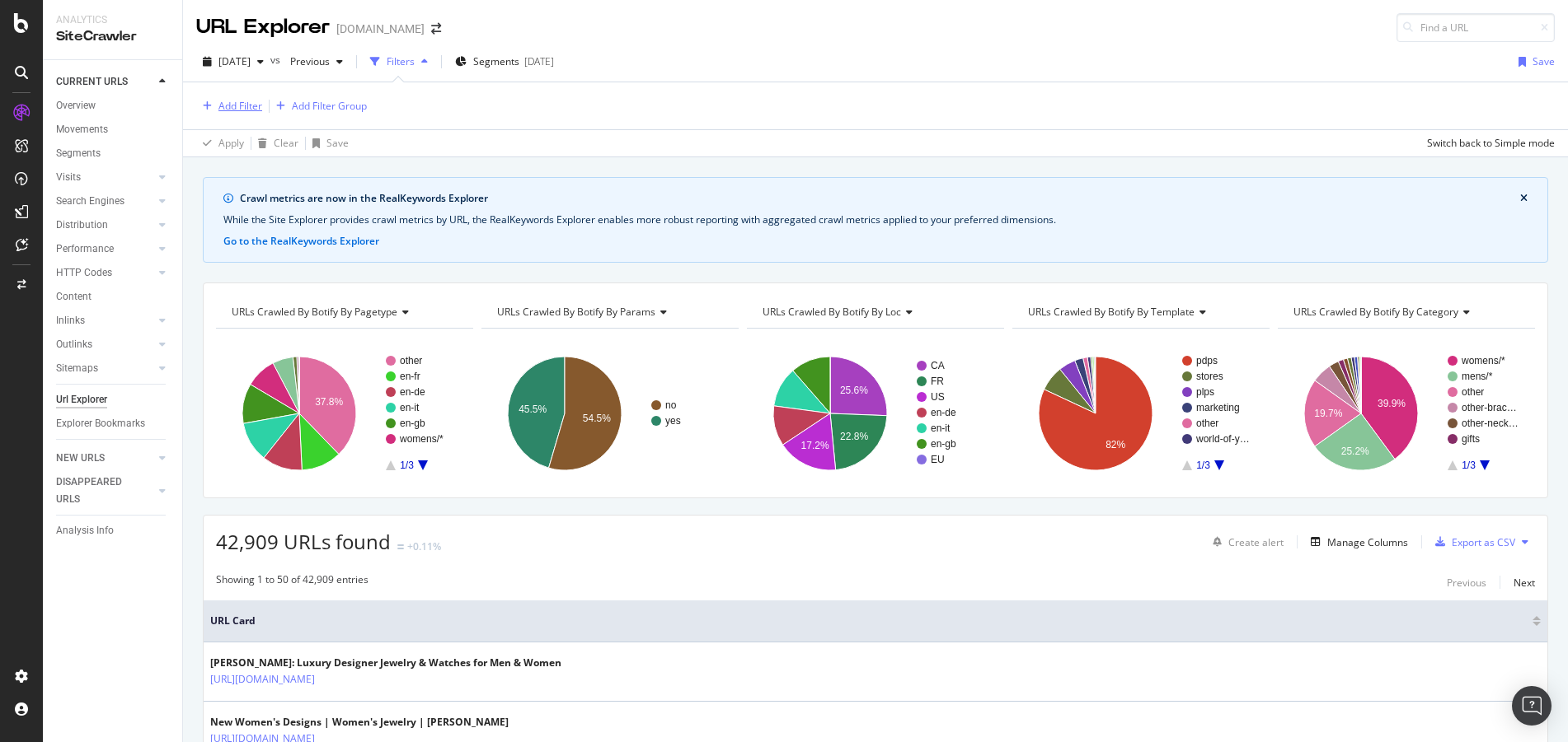
click at [236, 107] on div "Add Filter" at bounding box center [240, 105] width 44 height 14
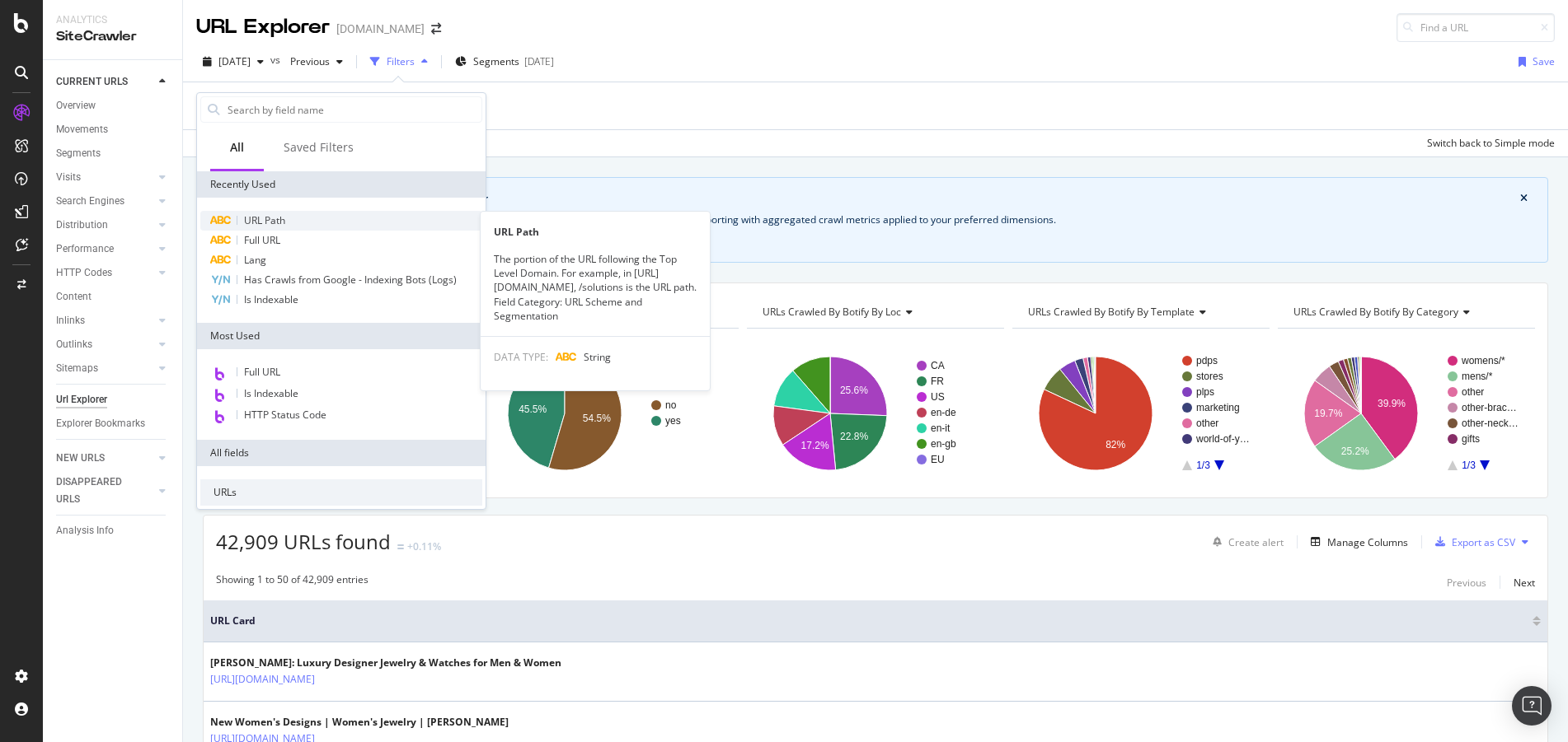
click at [292, 225] on div "URL Path" at bounding box center [341, 221] width 282 height 20
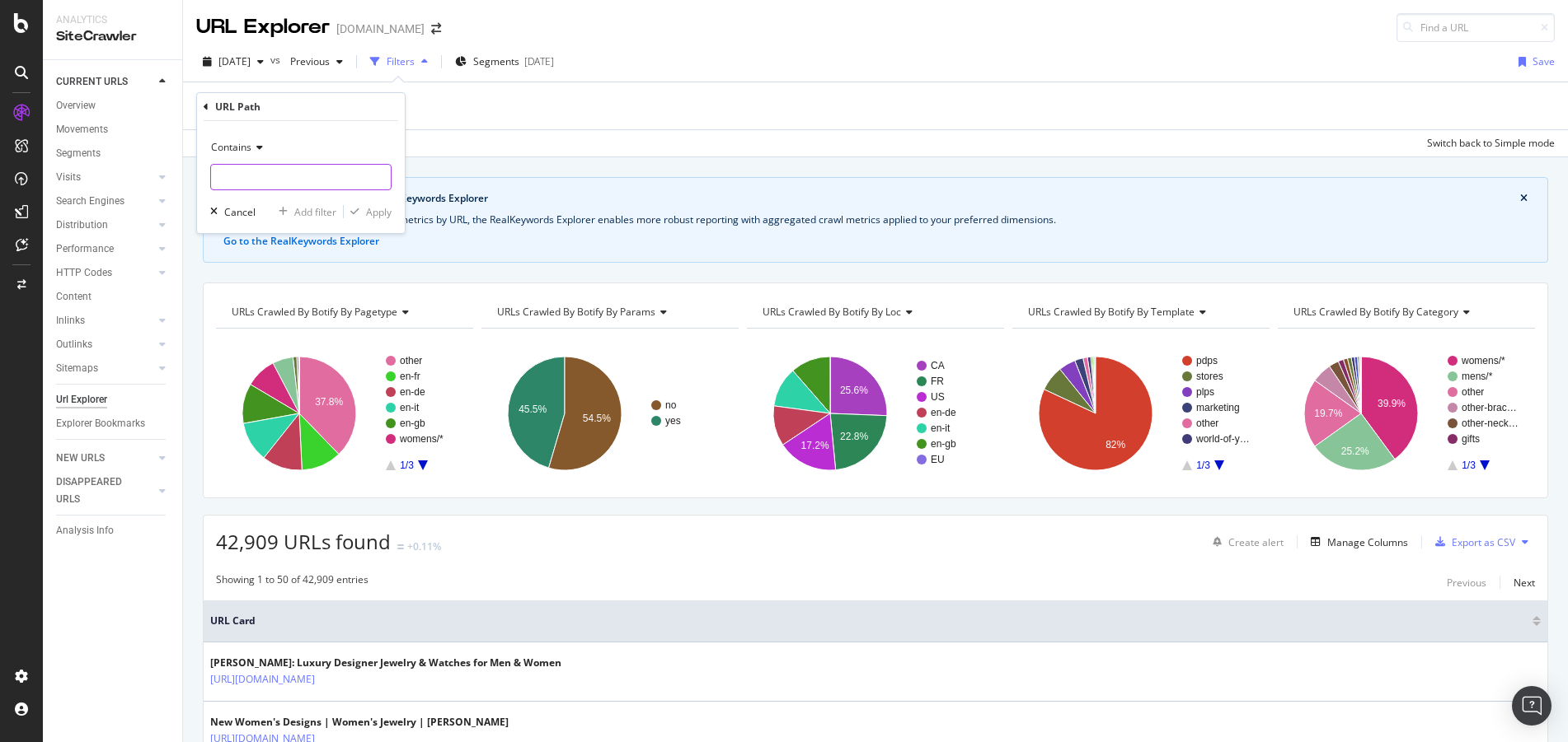
click at [283, 170] on input "text" at bounding box center [301, 177] width 180 height 27
type input "campaign"
click at [390, 213] on div "Apply" at bounding box center [379, 212] width 26 height 14
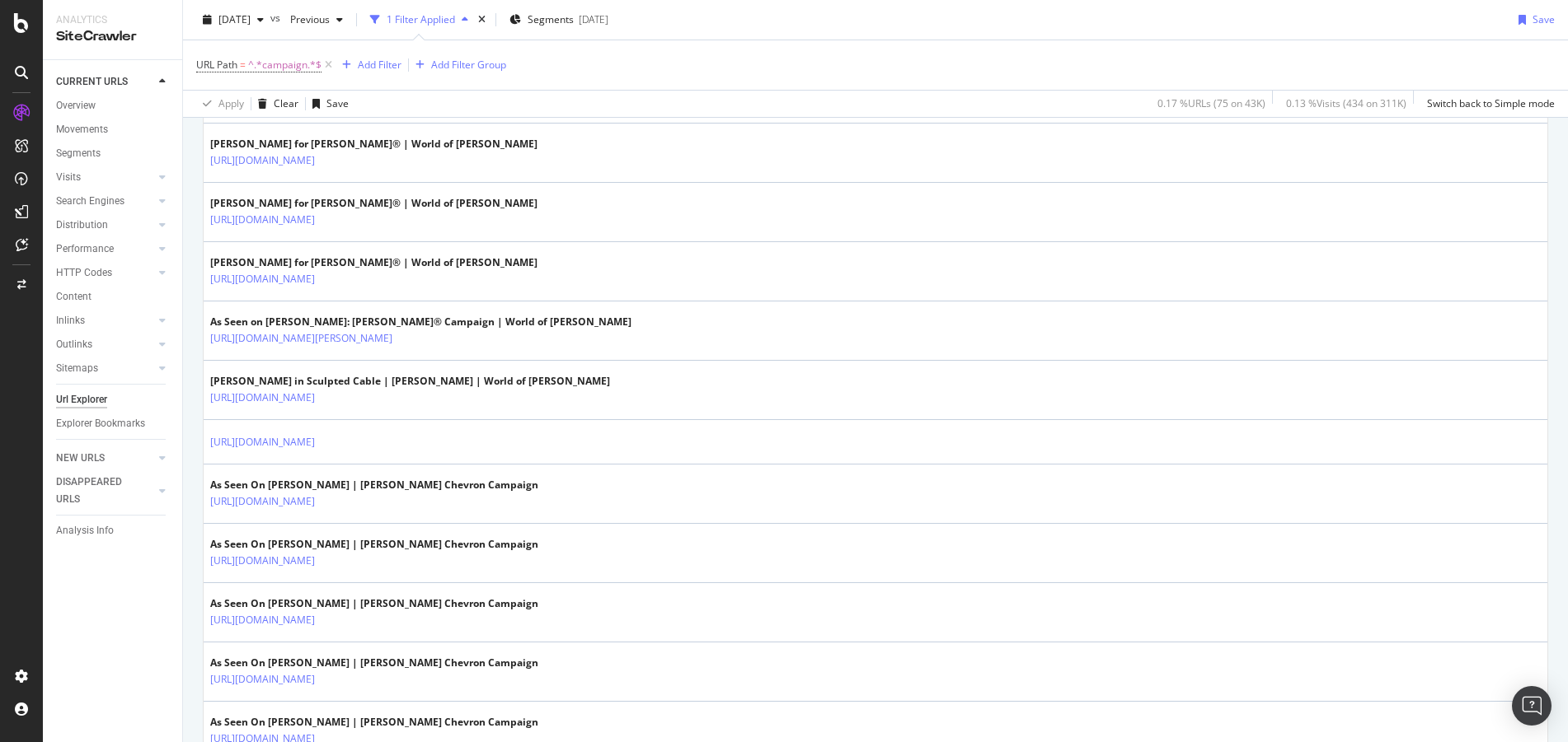
scroll to position [1899, 0]
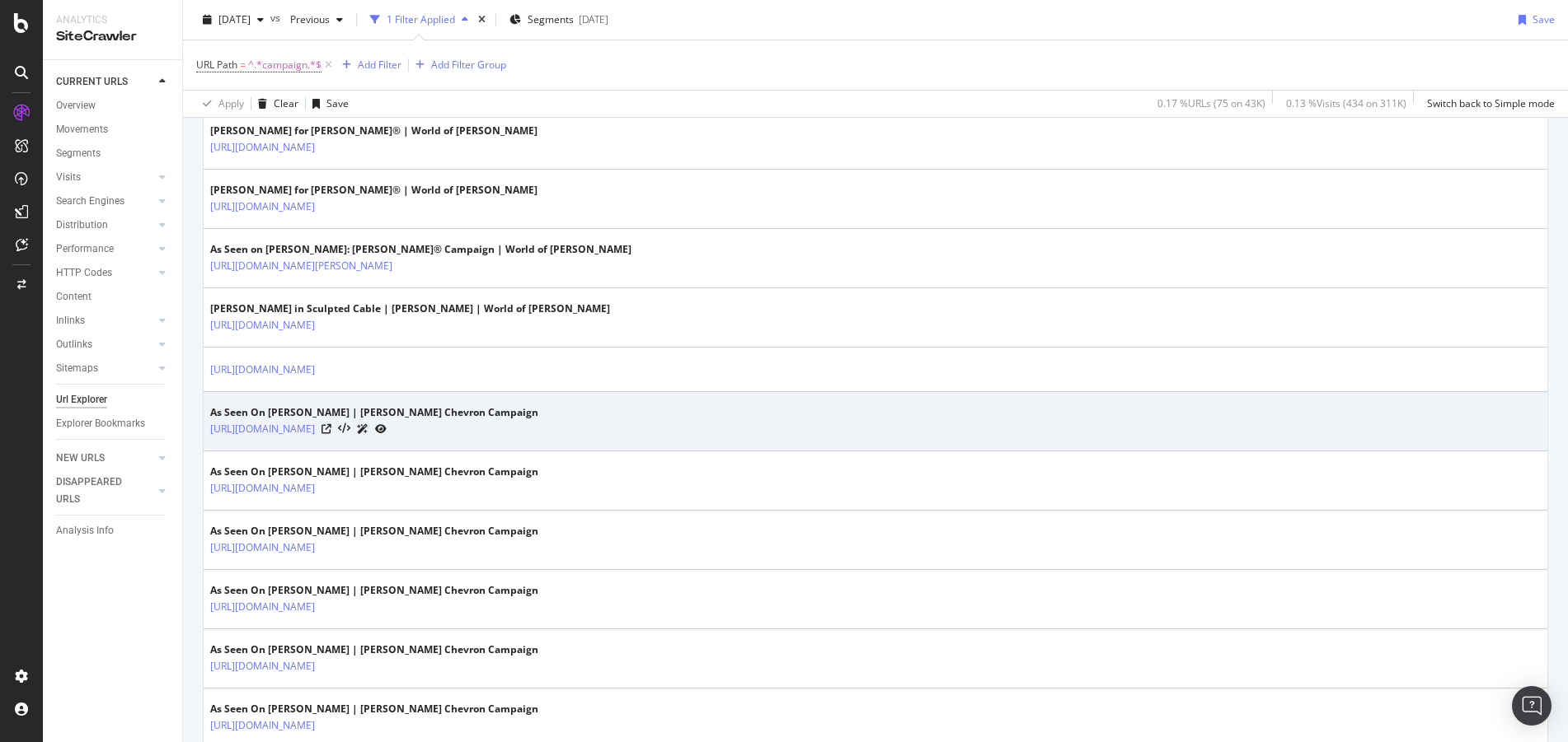
click at [1534, 421] on td "As Seen On Michael B. Jordan | David Yurman Chevron Campaign https://www.davidy…" at bounding box center [875, 422] width 1344 height 59
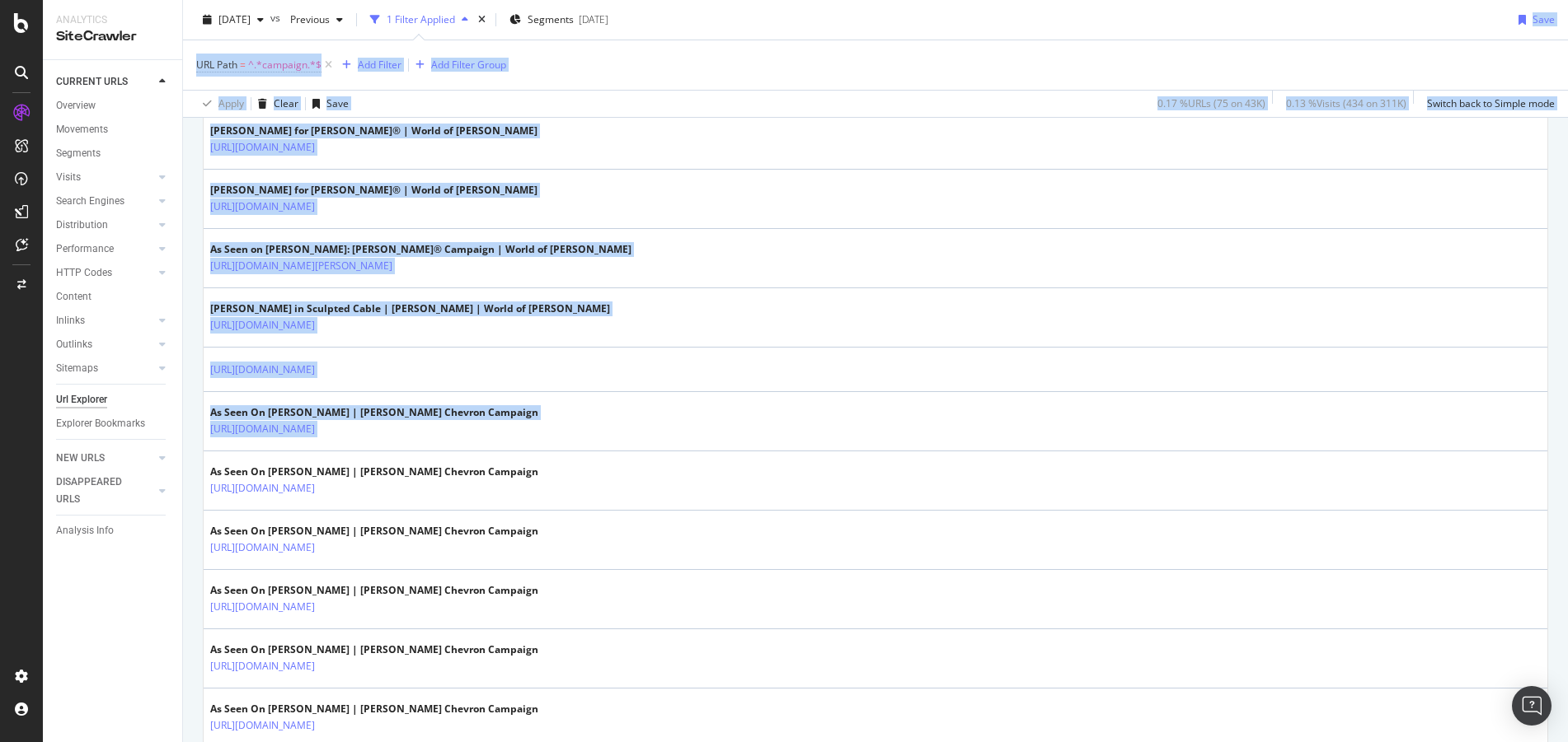
drag, startPoint x: 1534, startPoint y: 421, endPoint x: 1473, endPoint y: 21, distance: 404.6
click at [1473, 21] on div "URL Explorer davidyurman.com 2025 Oct. 13th vs Previous 1 Filter Applied Segmen…" at bounding box center [875, 371] width 1385 height 742
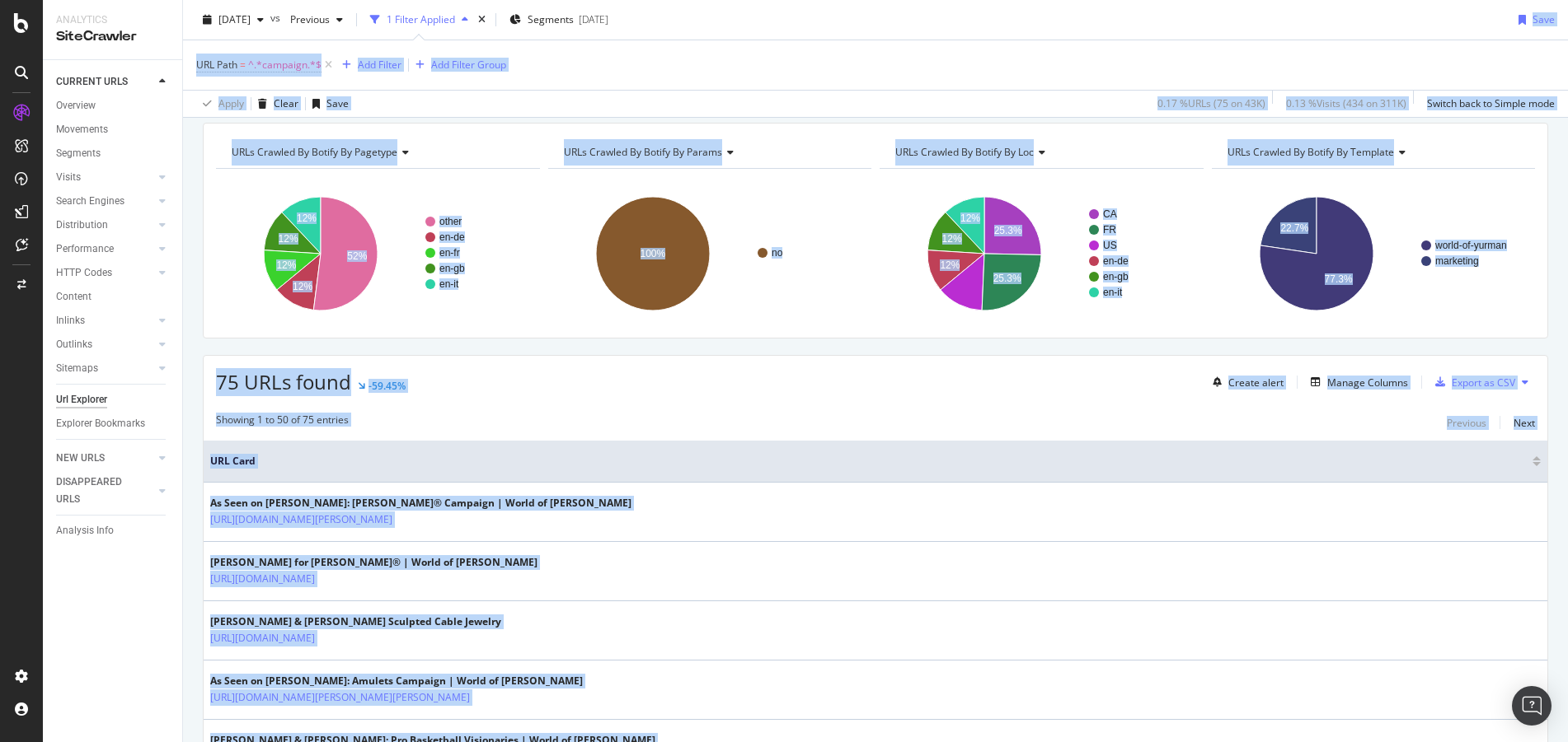
scroll to position [0, 0]
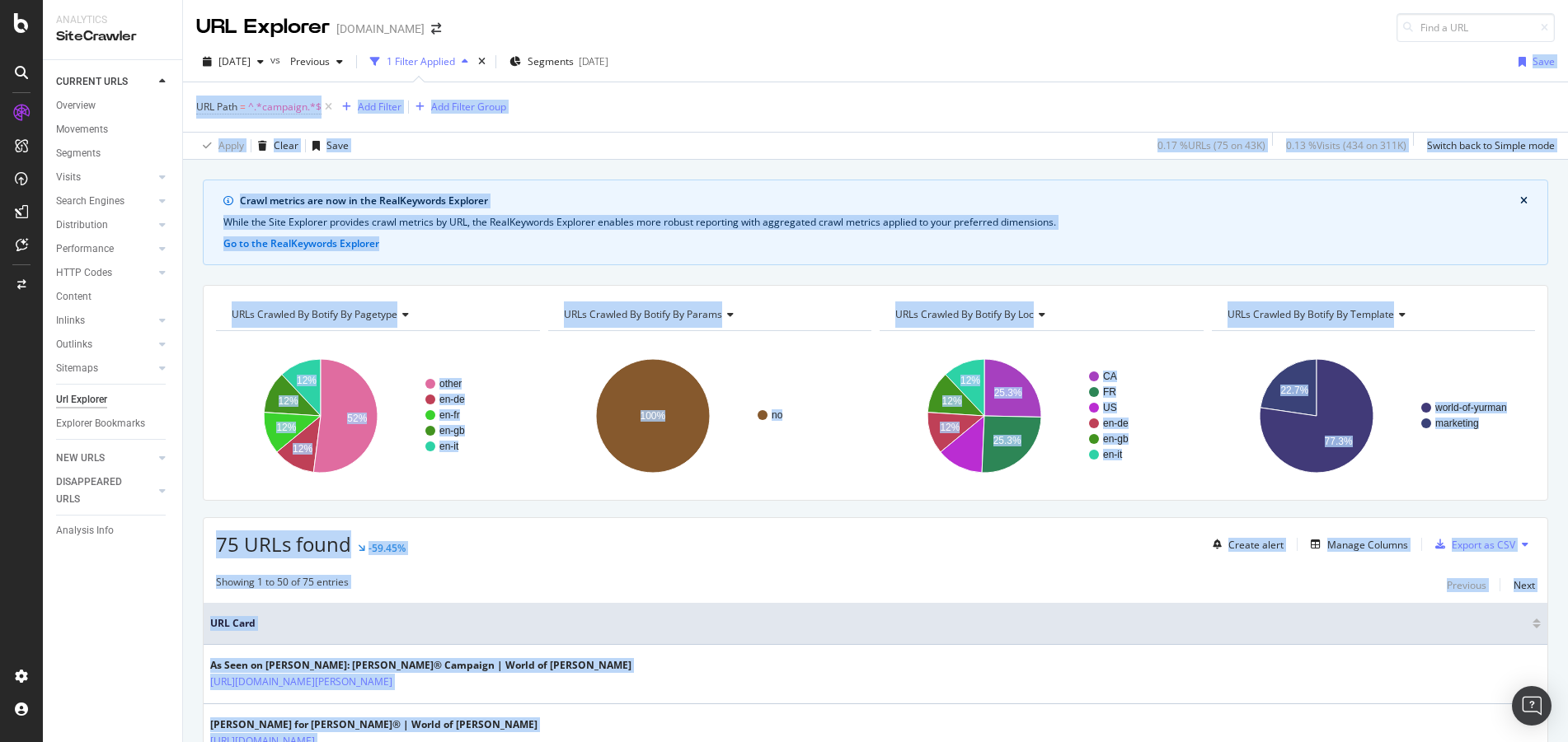
click at [524, 489] on div "URLs Crawled By Botify By pagetype Chart (by Value) Table Expand Export as CSV …" at bounding box center [875, 393] width 1345 height 216
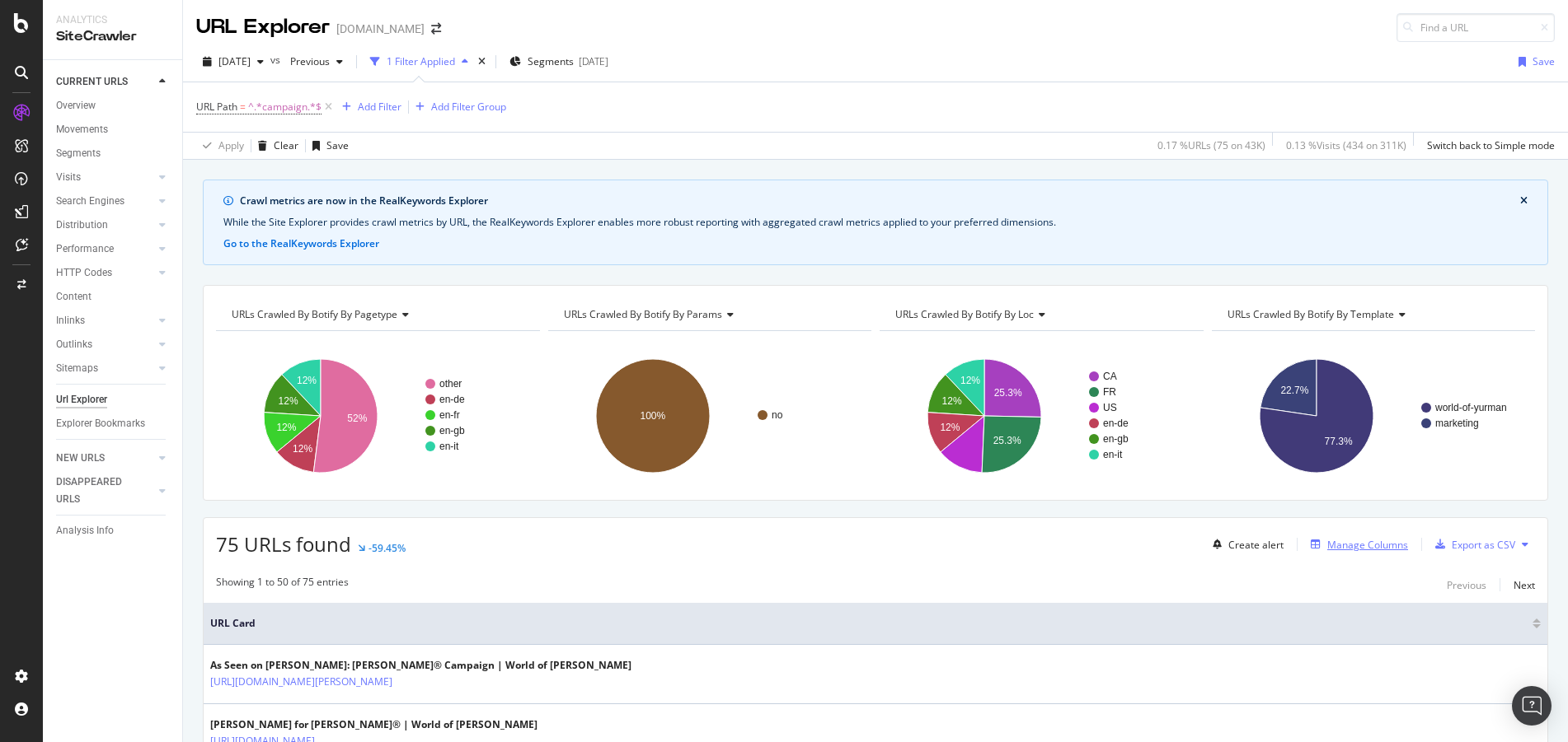
click at [1327, 549] on div "Manage Columns" at bounding box center [1367, 545] width 80 height 14
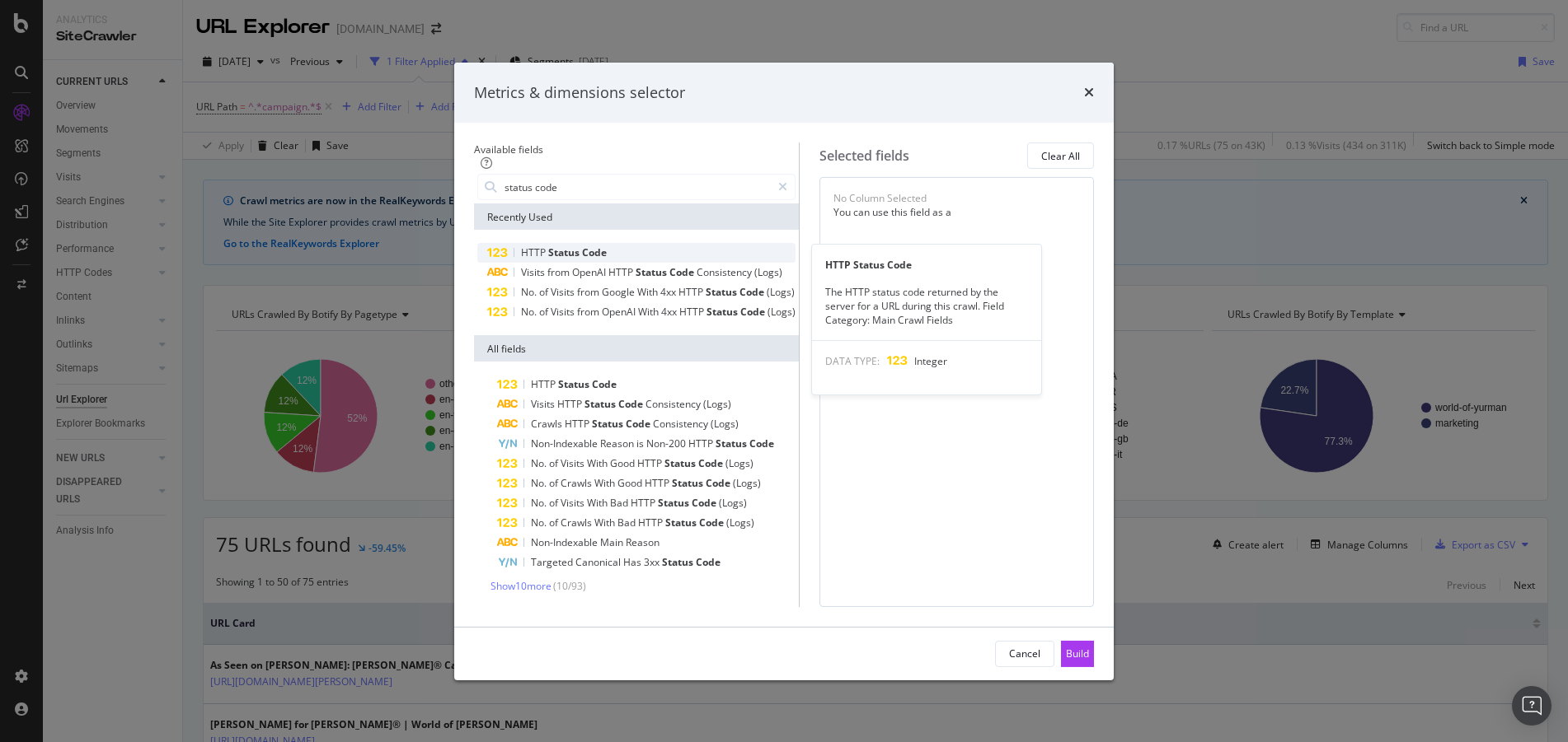
click at [602, 243] on div "HTTP Status Code" at bounding box center [636, 252] width 319 height 20
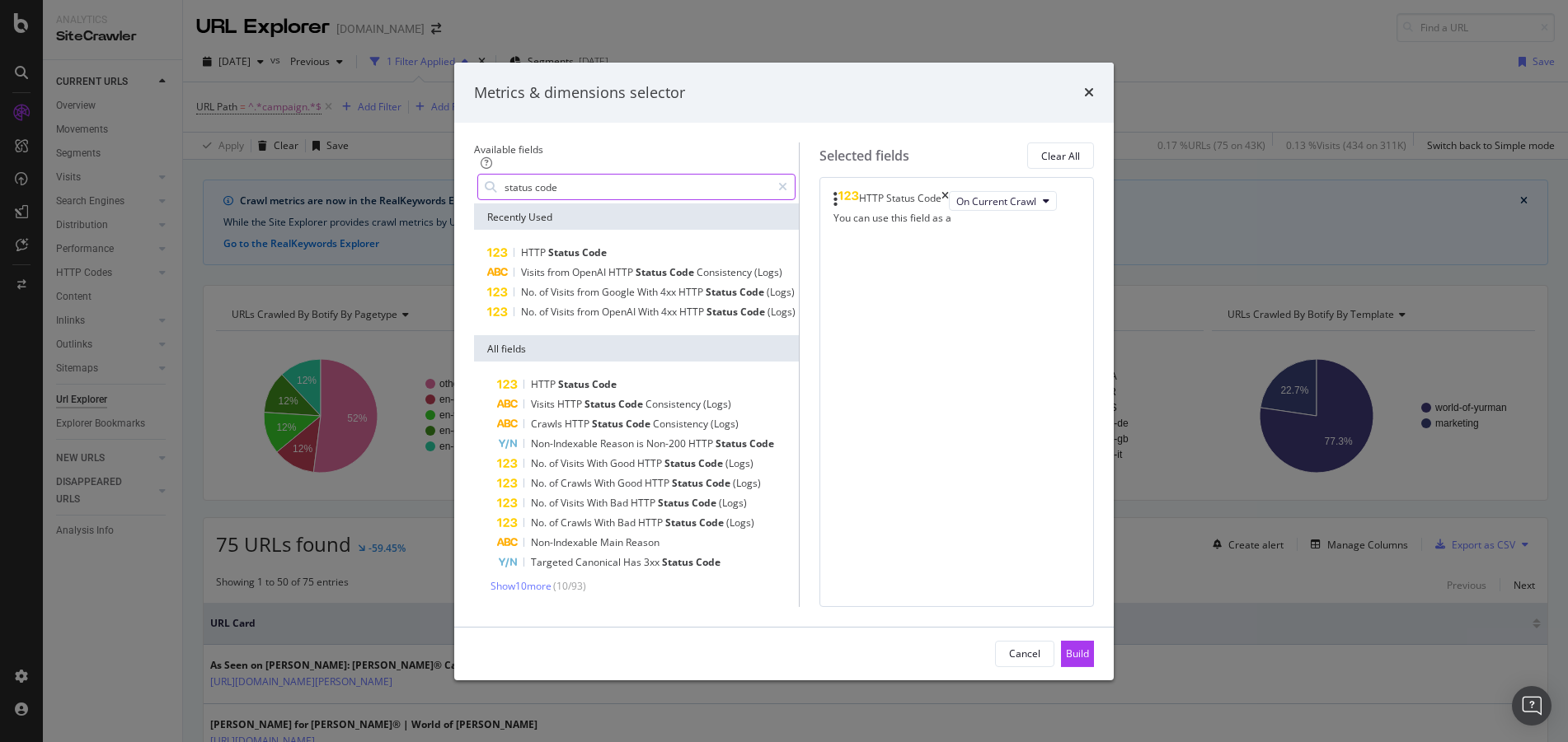
click at [503, 175] on input "status code" at bounding box center [637, 187] width 268 height 25
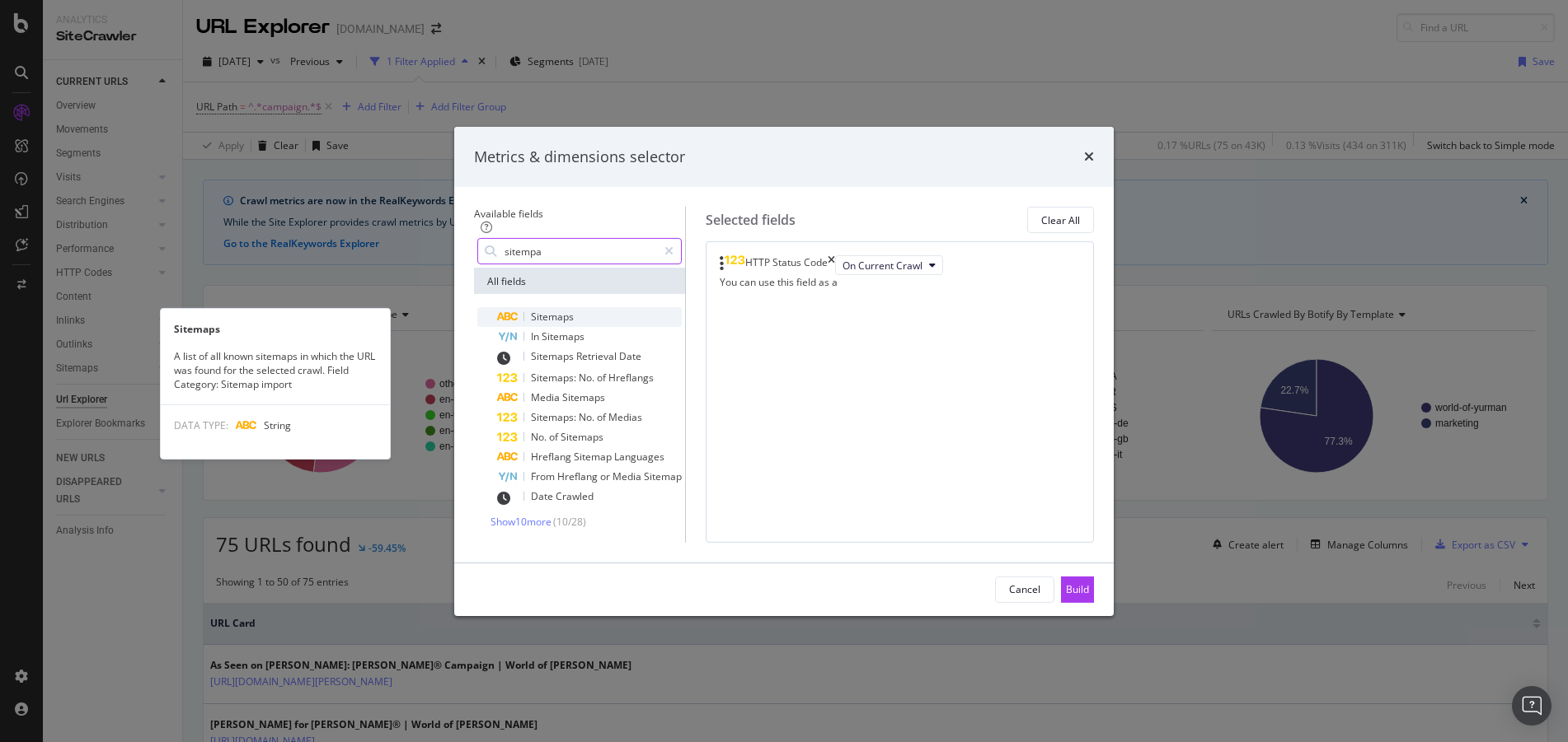
type input "sitempa"
click at [531, 310] on span "Sitemaps" at bounding box center [552, 316] width 43 height 14
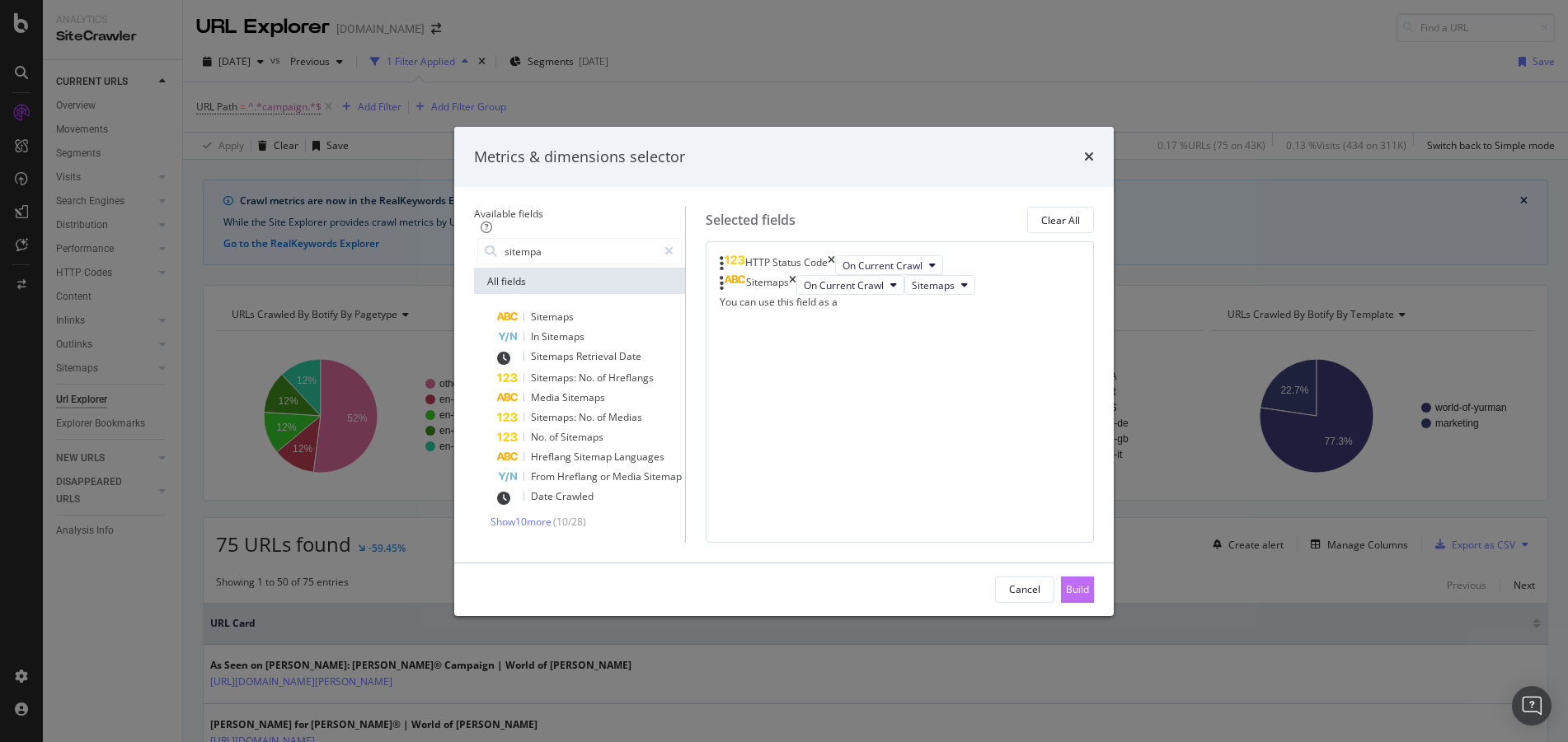
click at [1089, 597] on div "Build" at bounding box center [1077, 589] width 23 height 14
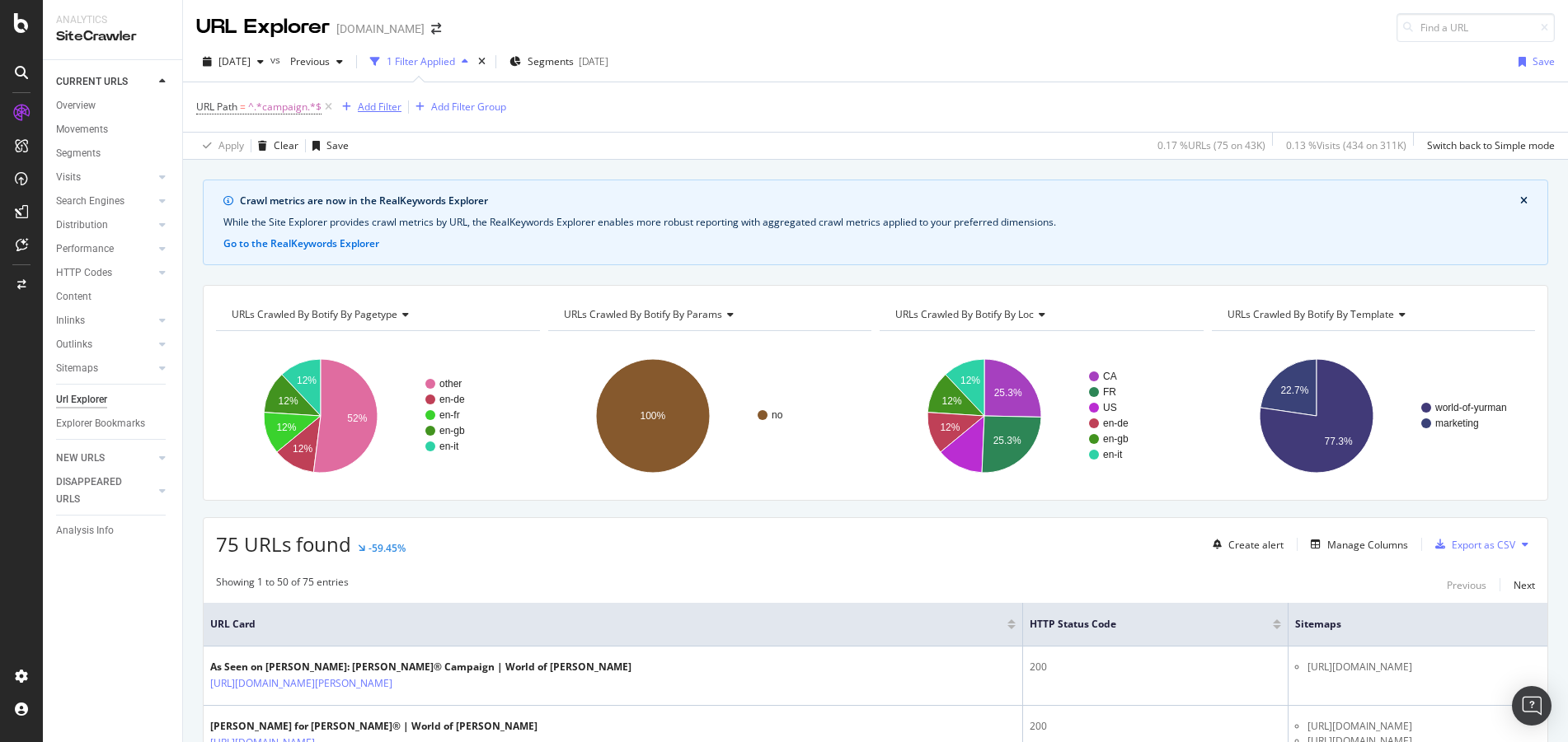
click at [372, 105] on div "Add Filter" at bounding box center [380, 106] width 44 height 14
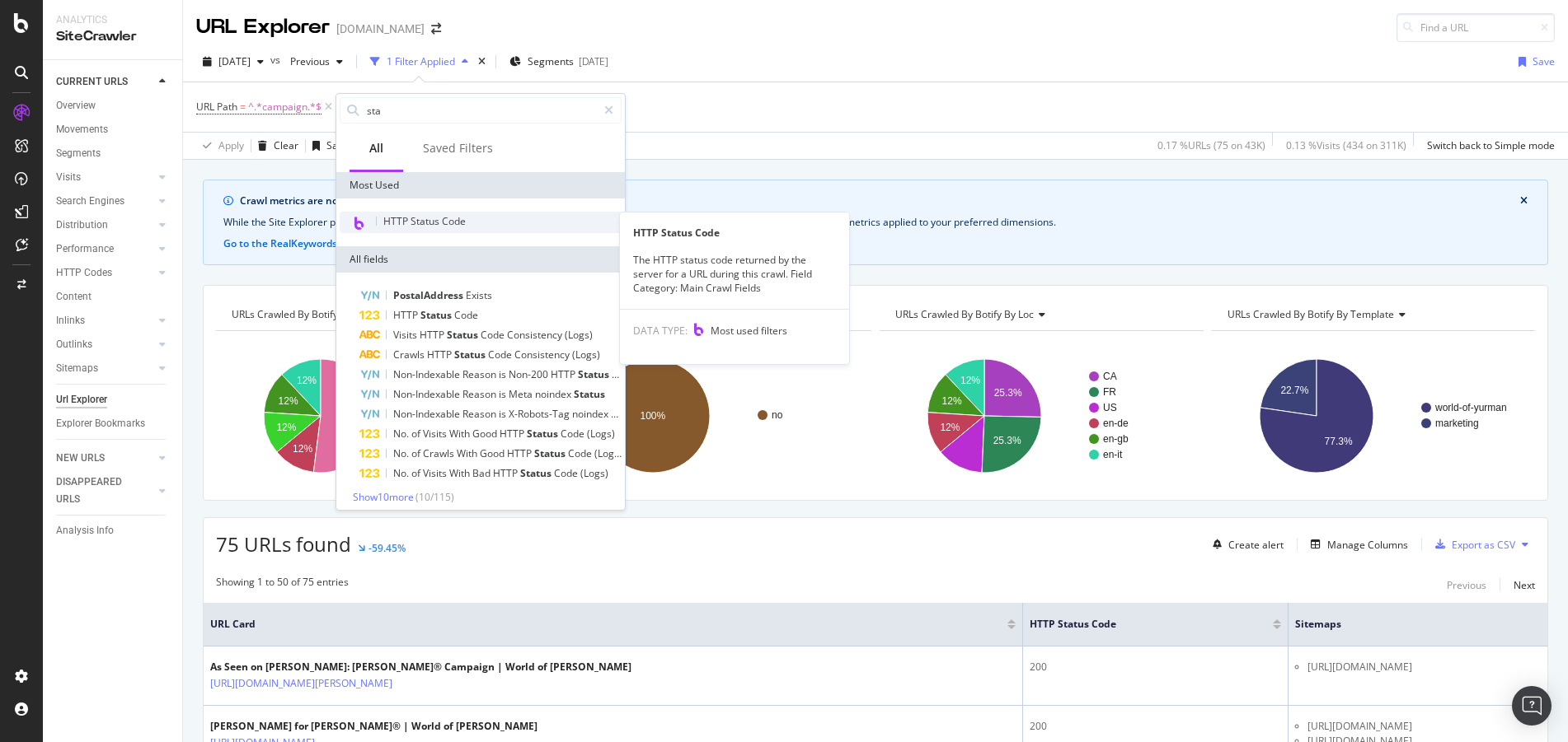
type input "sta"
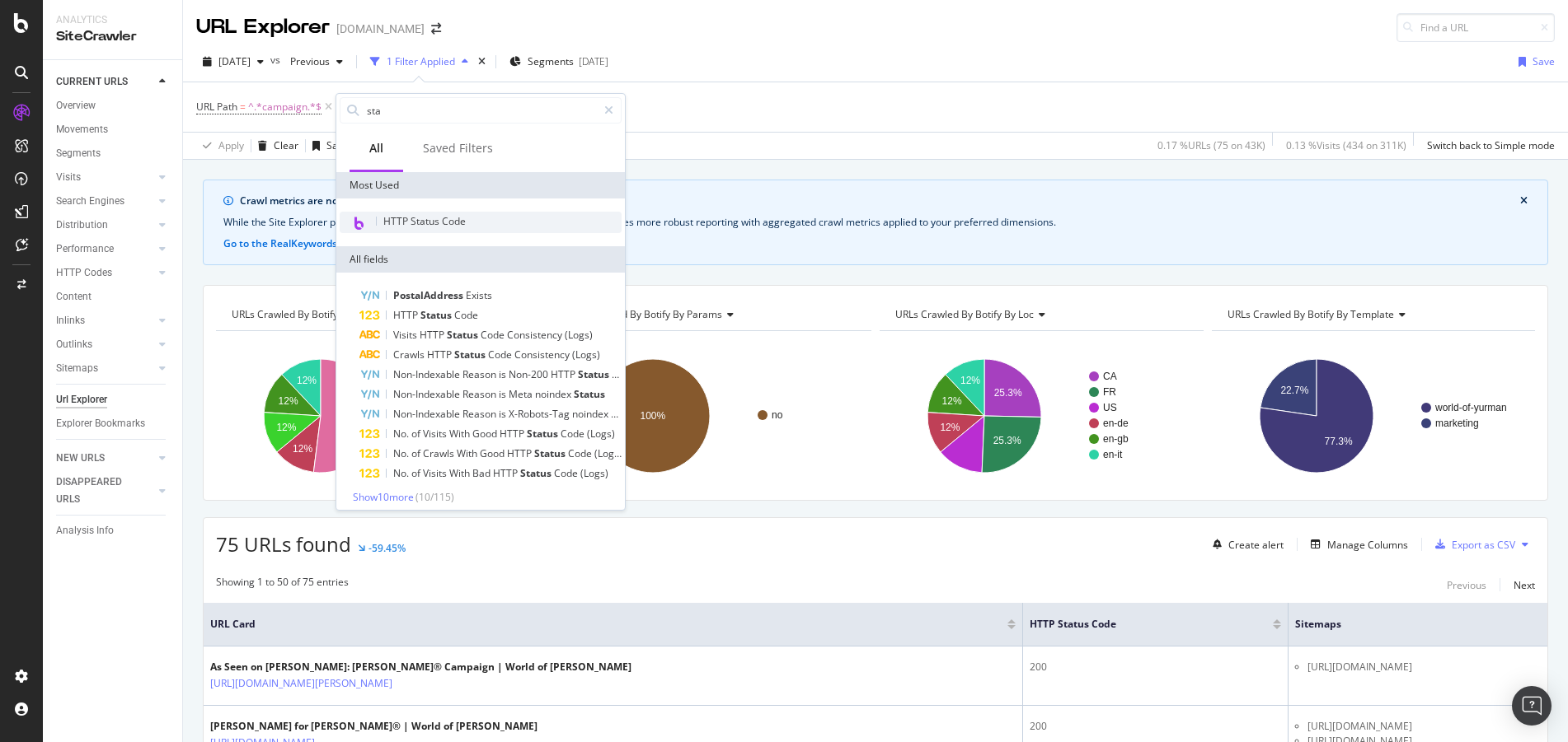
click at [437, 229] on div "HTTP Status Code" at bounding box center [480, 222] width 282 height 21
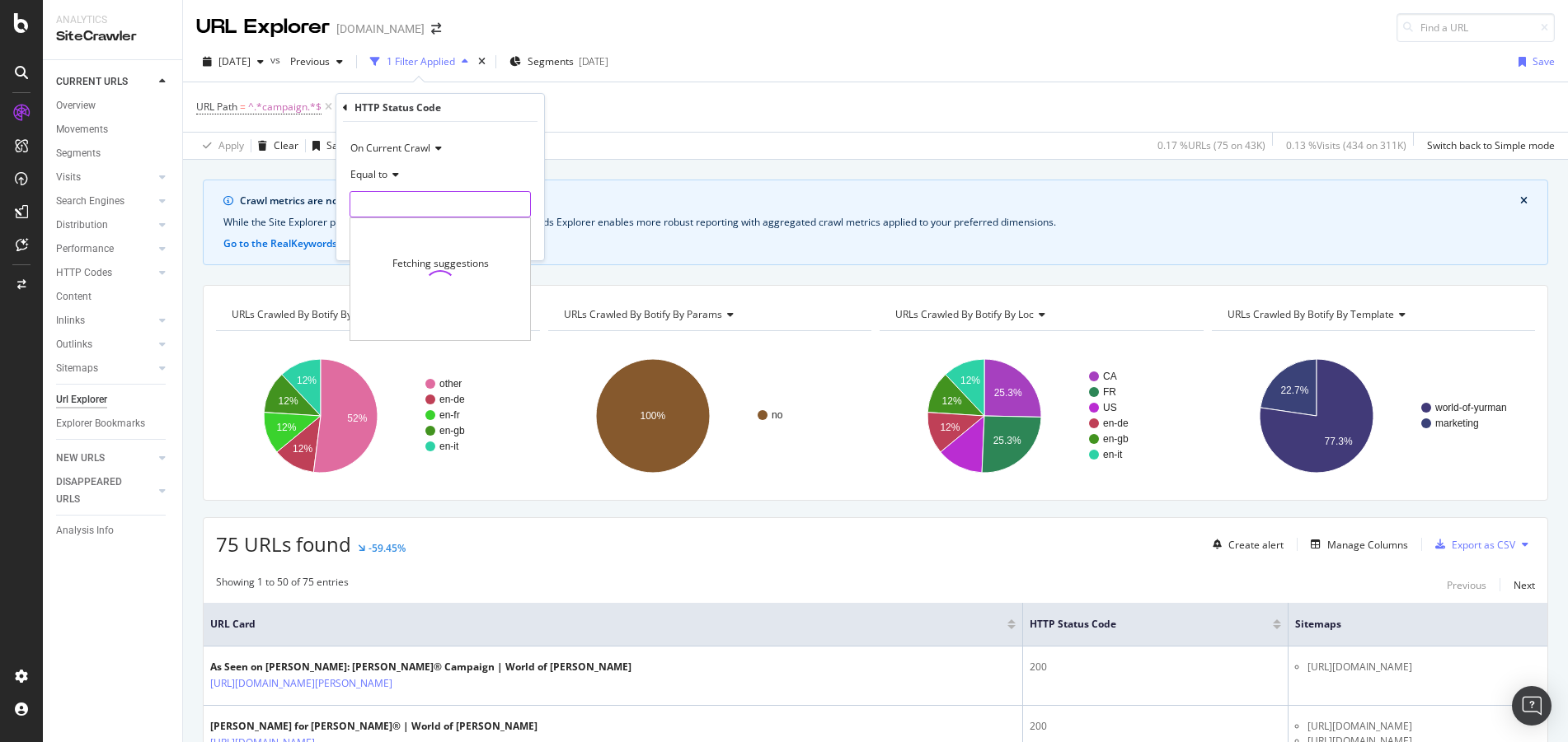
click at [448, 194] on input "number" at bounding box center [440, 205] width 182 height 27
type input "200"
click at [419, 224] on span "200" at bounding box center [412, 226] width 116 height 14
click at [528, 241] on div "Apply" at bounding box center [518, 239] width 26 height 14
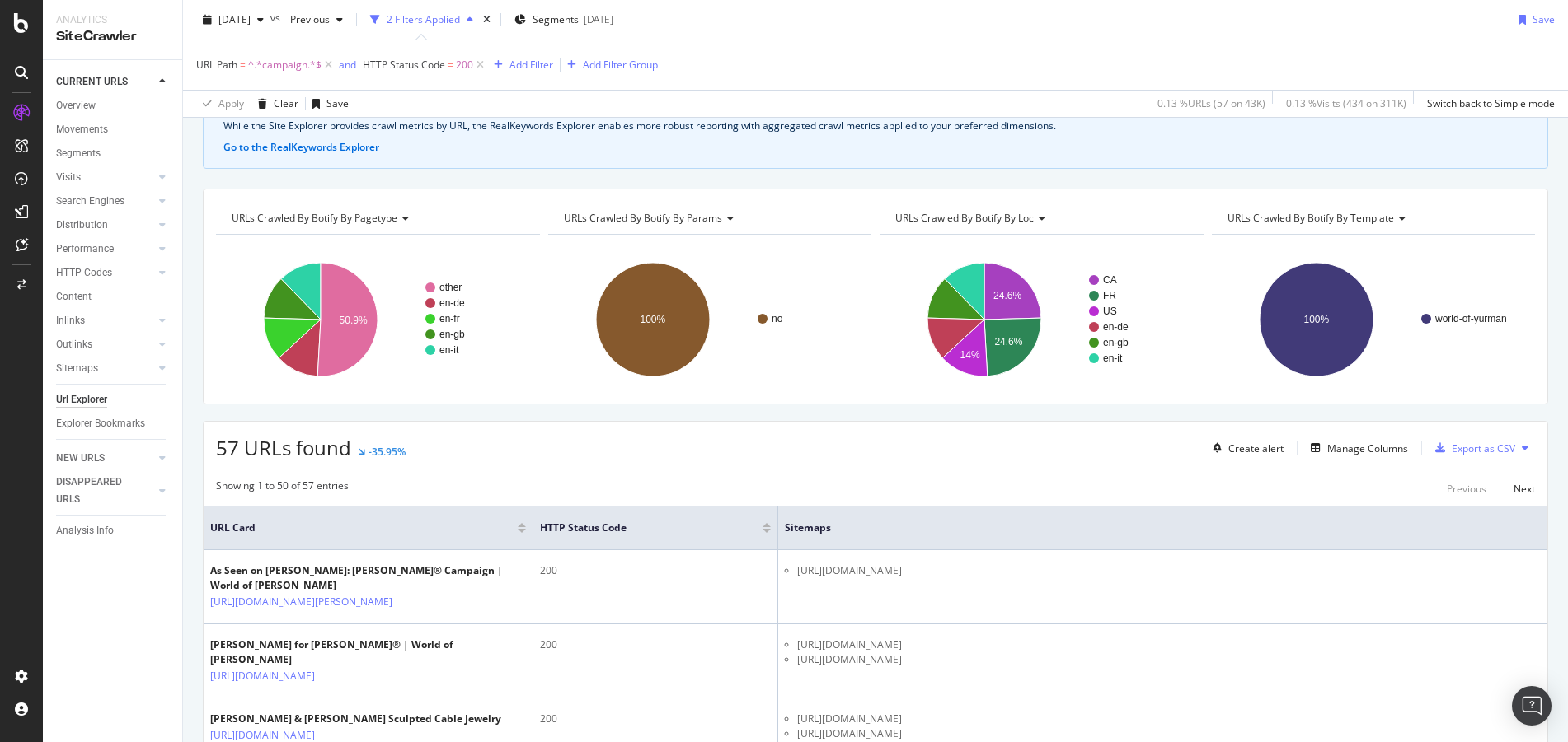
scroll to position [84, 0]
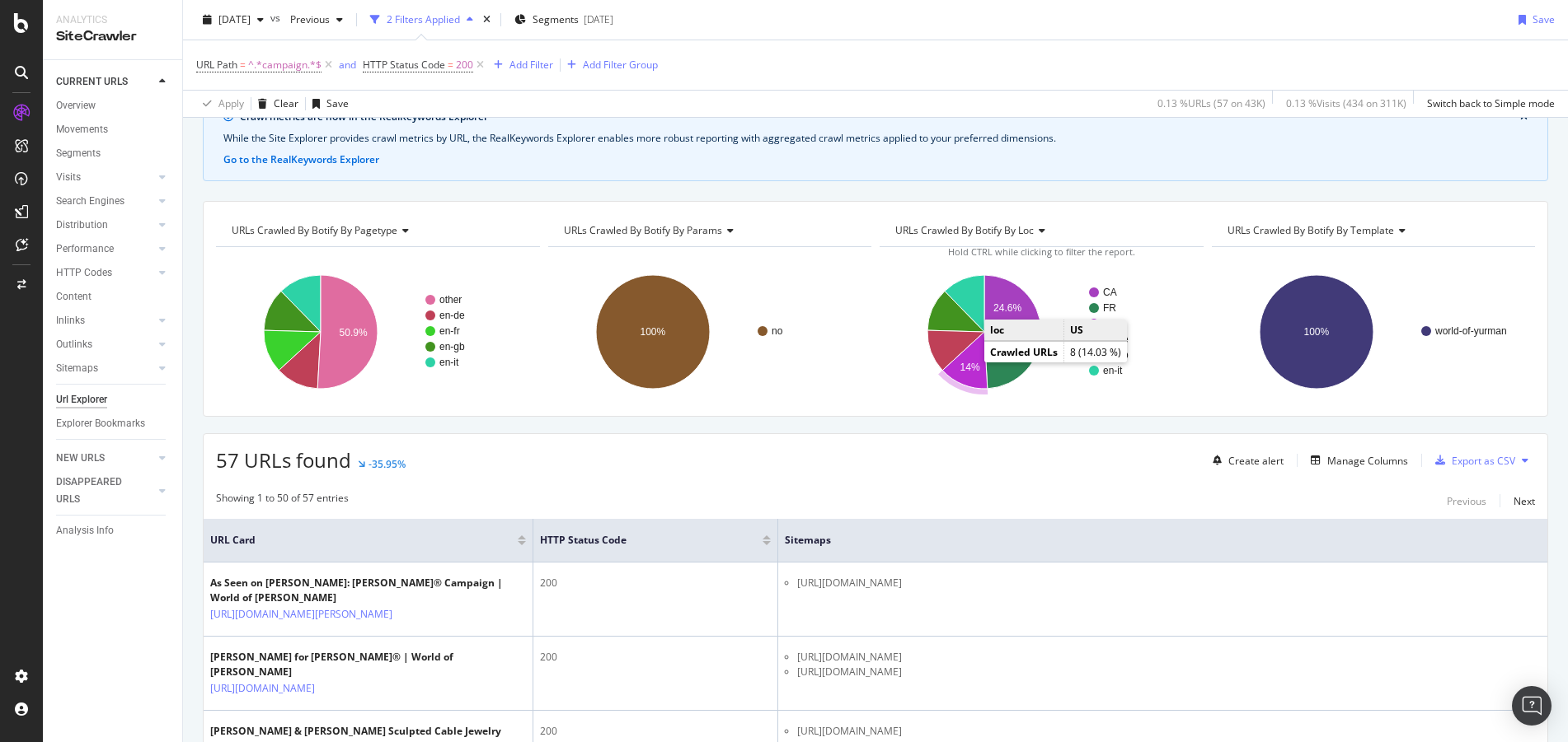
click at [961, 363] on text "14%" at bounding box center [970, 367] width 20 height 11
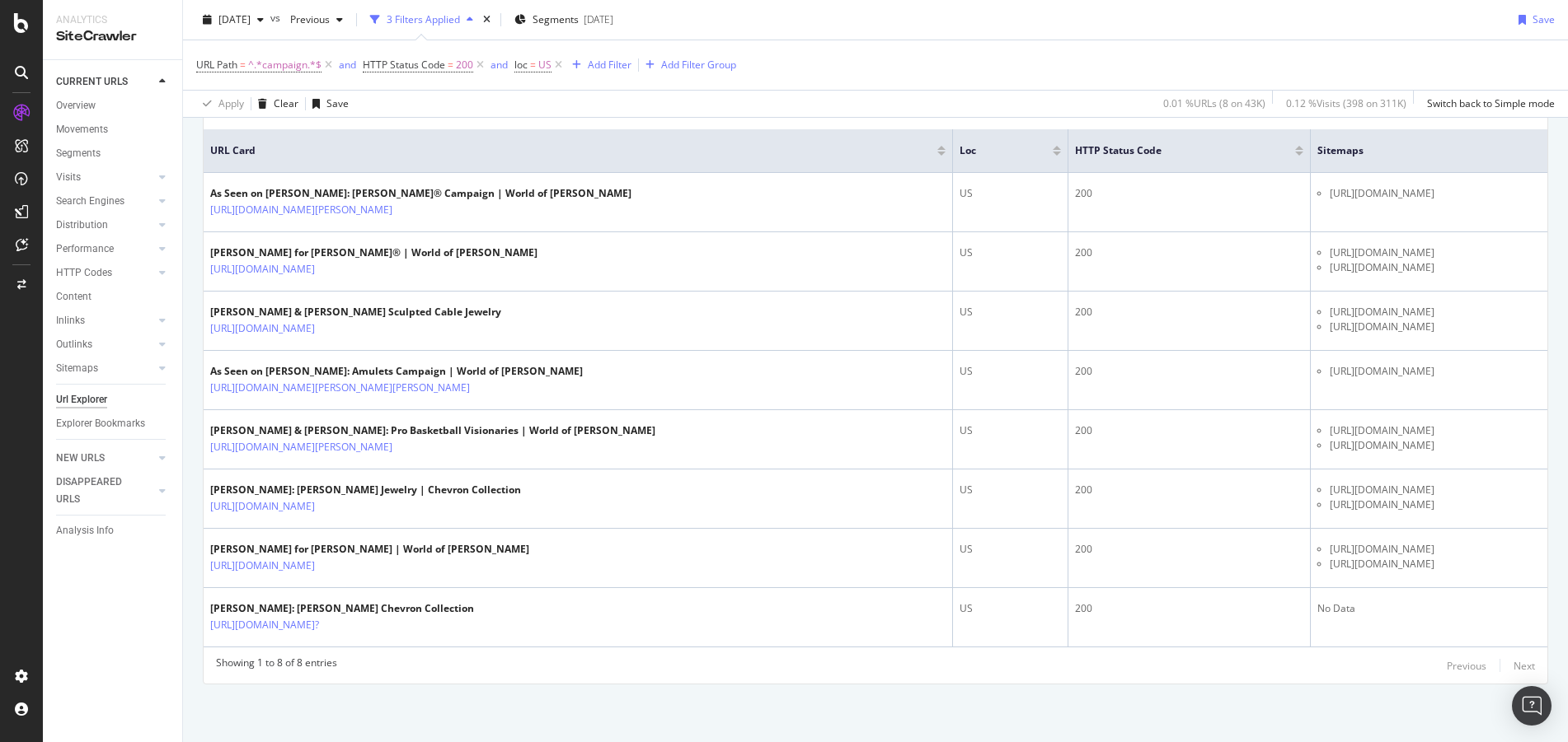
scroll to position [490, 0]
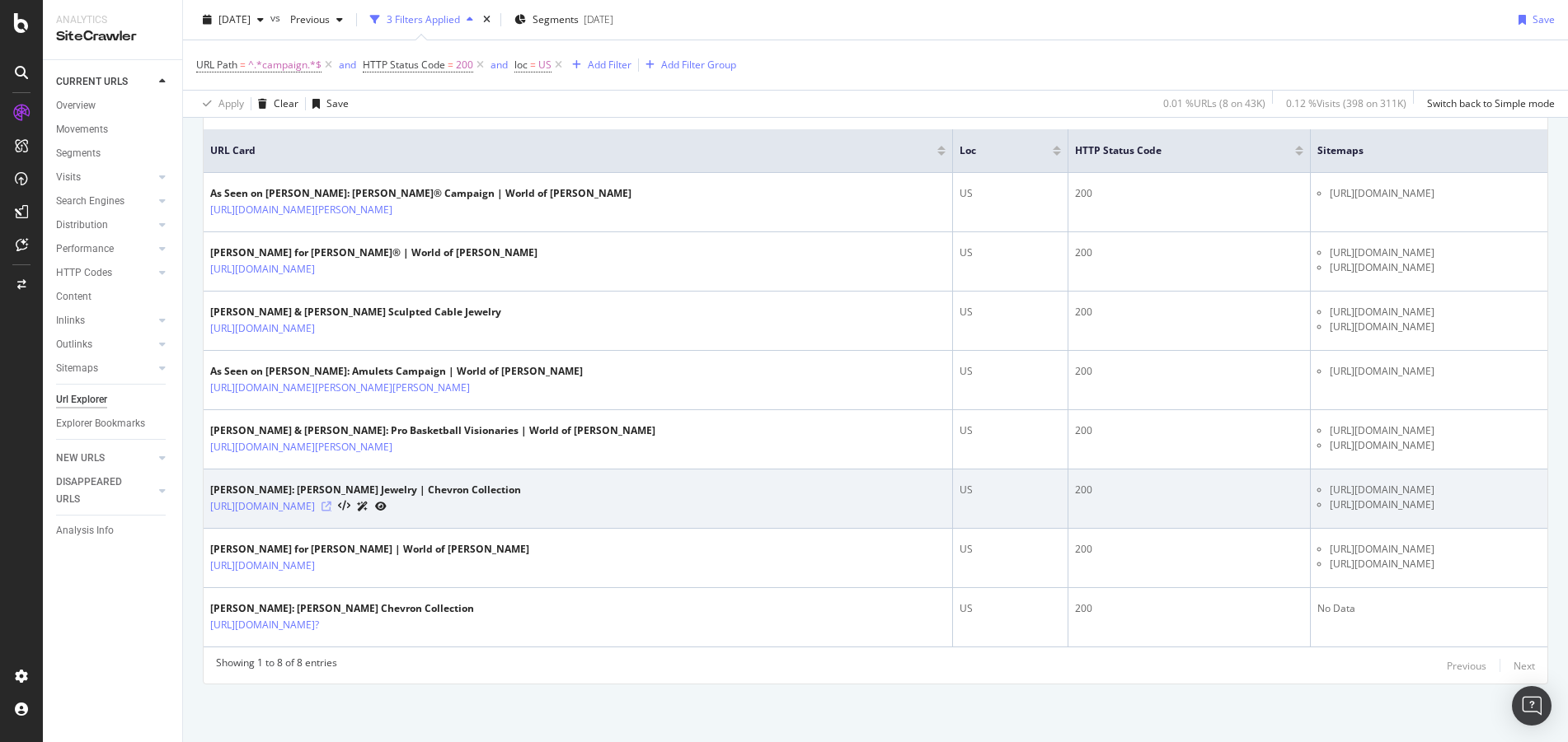
click at [331, 502] on icon at bounding box center [326, 507] width 10 height 10
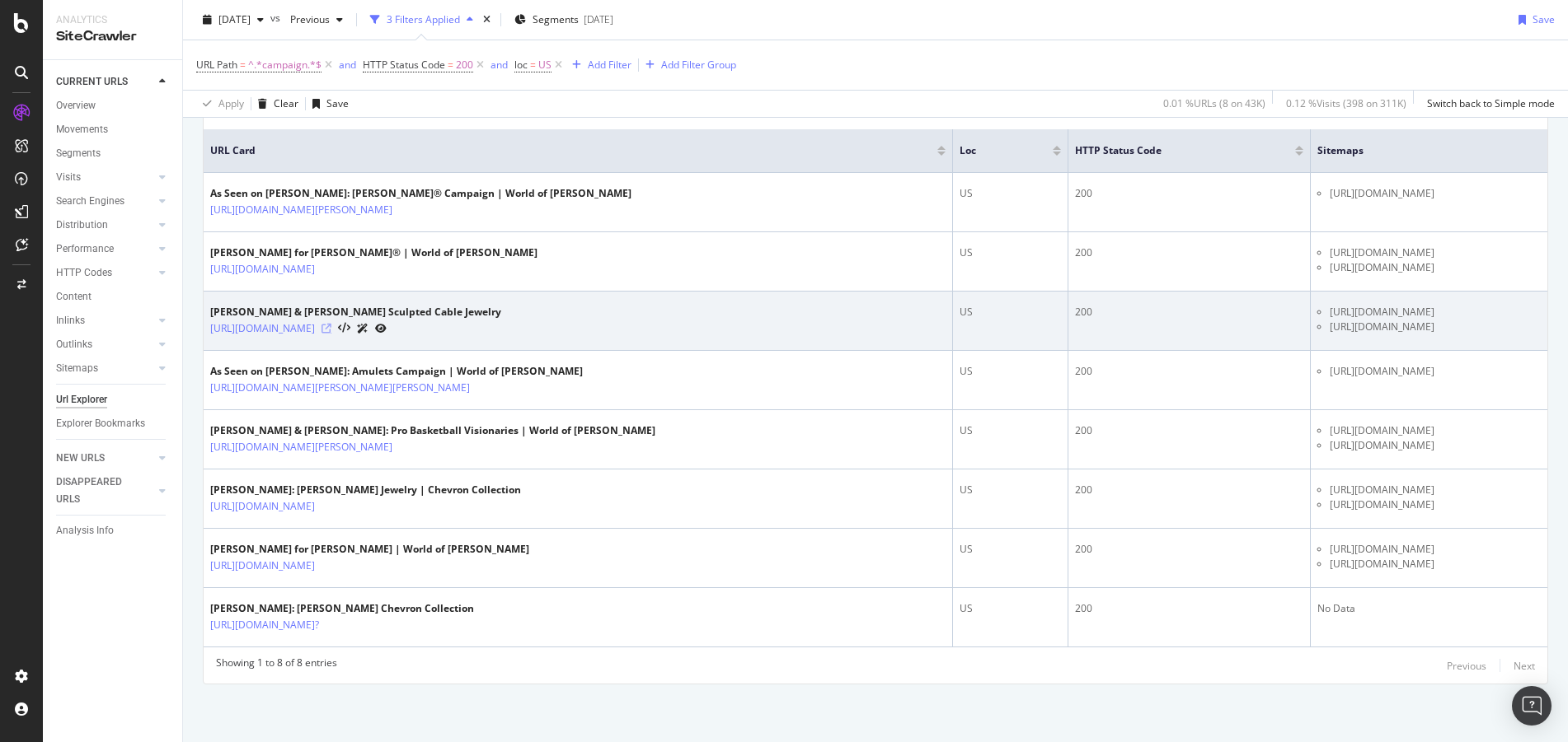
click at [331, 324] on icon at bounding box center [326, 329] width 10 height 10
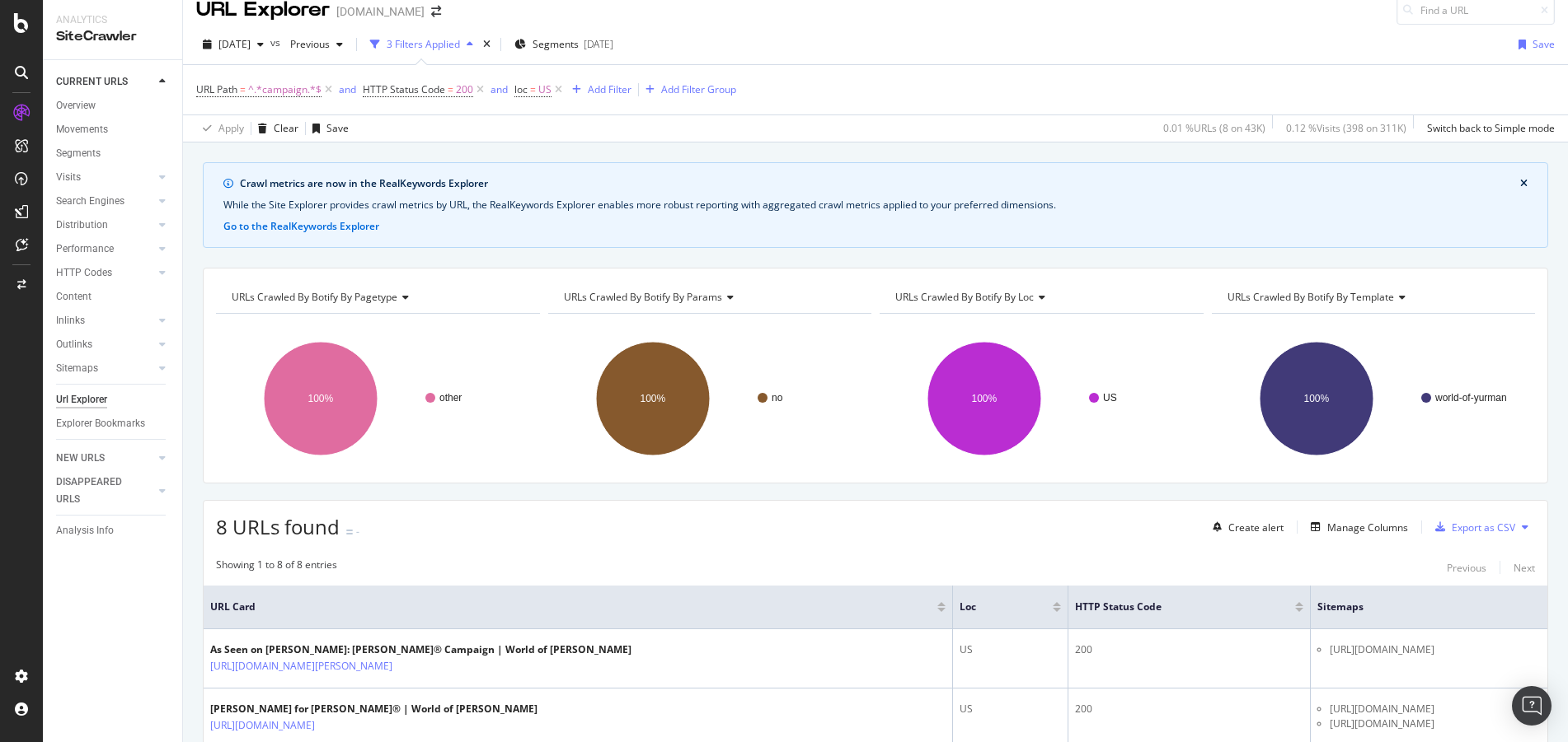
scroll to position [0, 0]
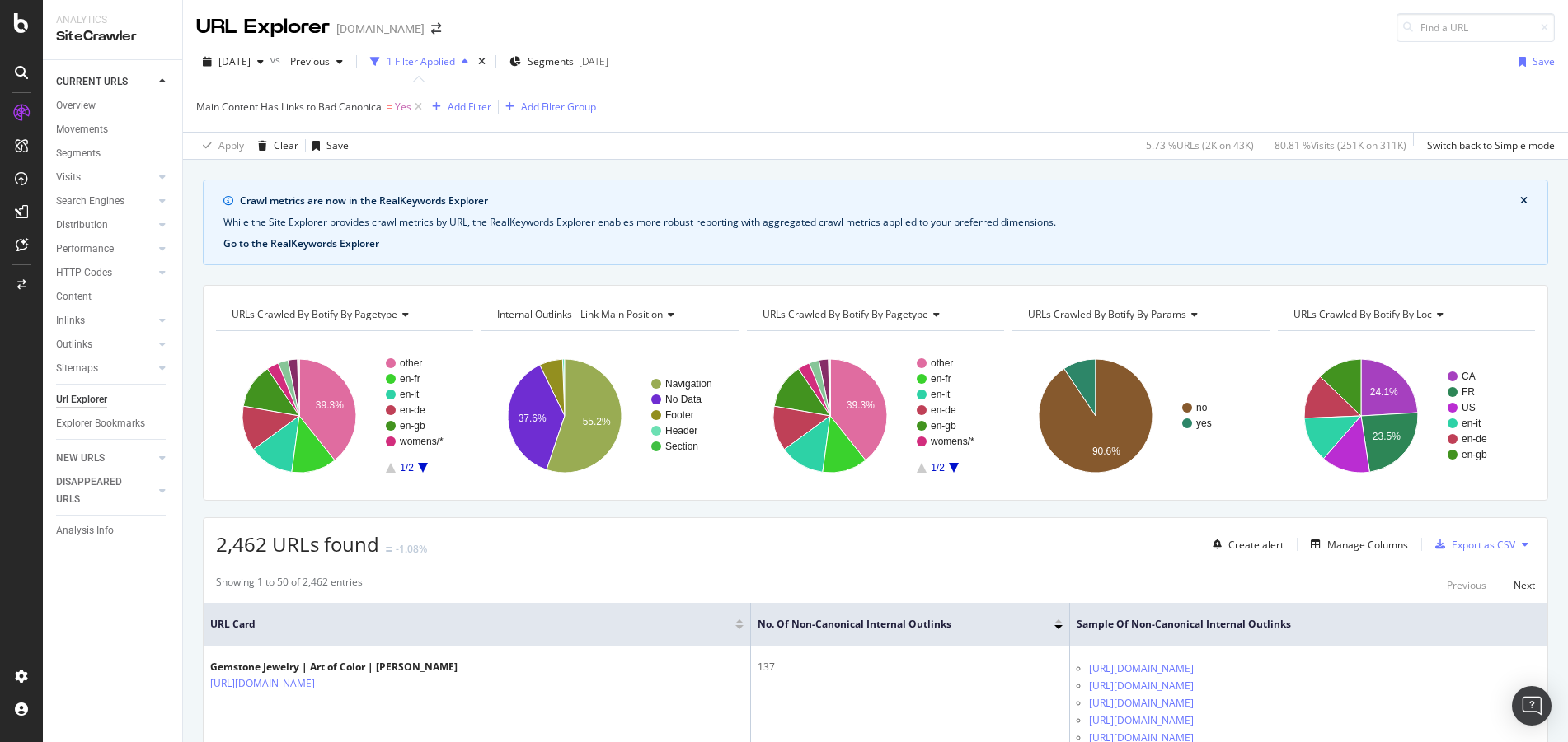
drag, startPoint x: 330, startPoint y: 249, endPoint x: 302, endPoint y: 246, distance: 28.2
click at [302, 246] on button "Go to the RealKeywords Explorer" at bounding box center [301, 244] width 156 height 15
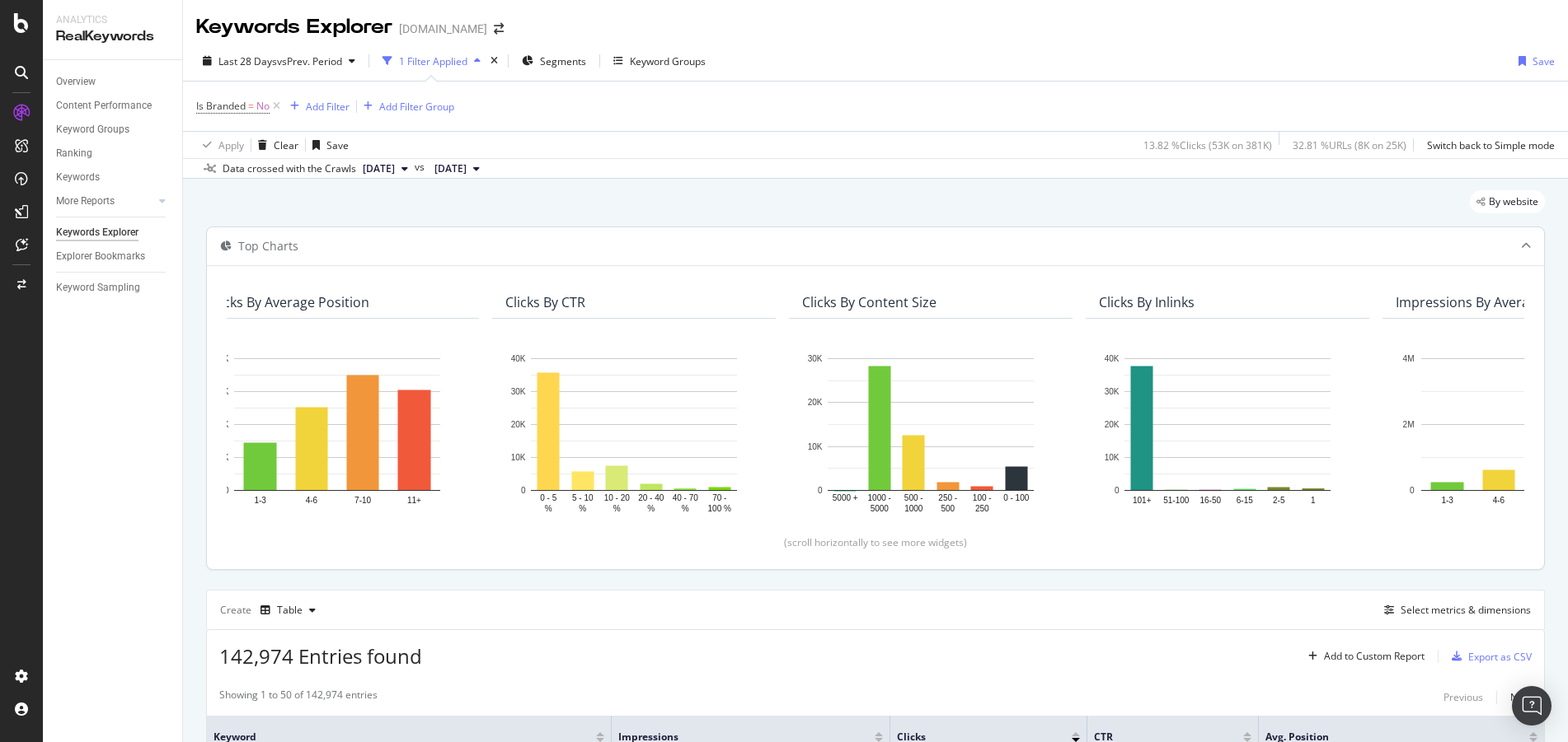
scroll to position [0, 452]
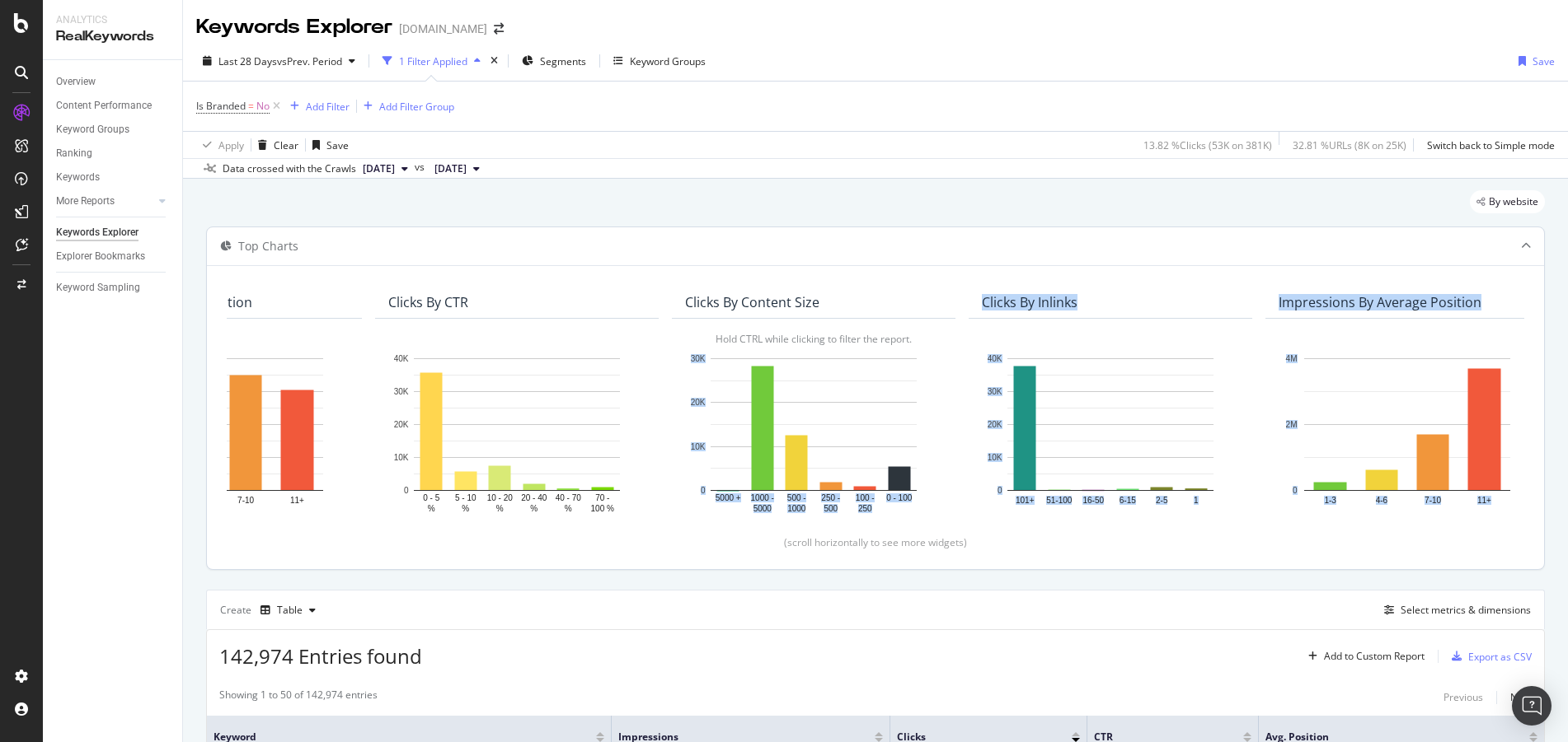
drag, startPoint x: 922, startPoint y: 515, endPoint x: 941, endPoint y: 514, distance: 19.0
click at [941, 514] on div "Clicks By pagetype Level 1 By: pagetype Level 1 Hold CTRL while clicking to fil…" at bounding box center [875, 418] width 1297 height 264
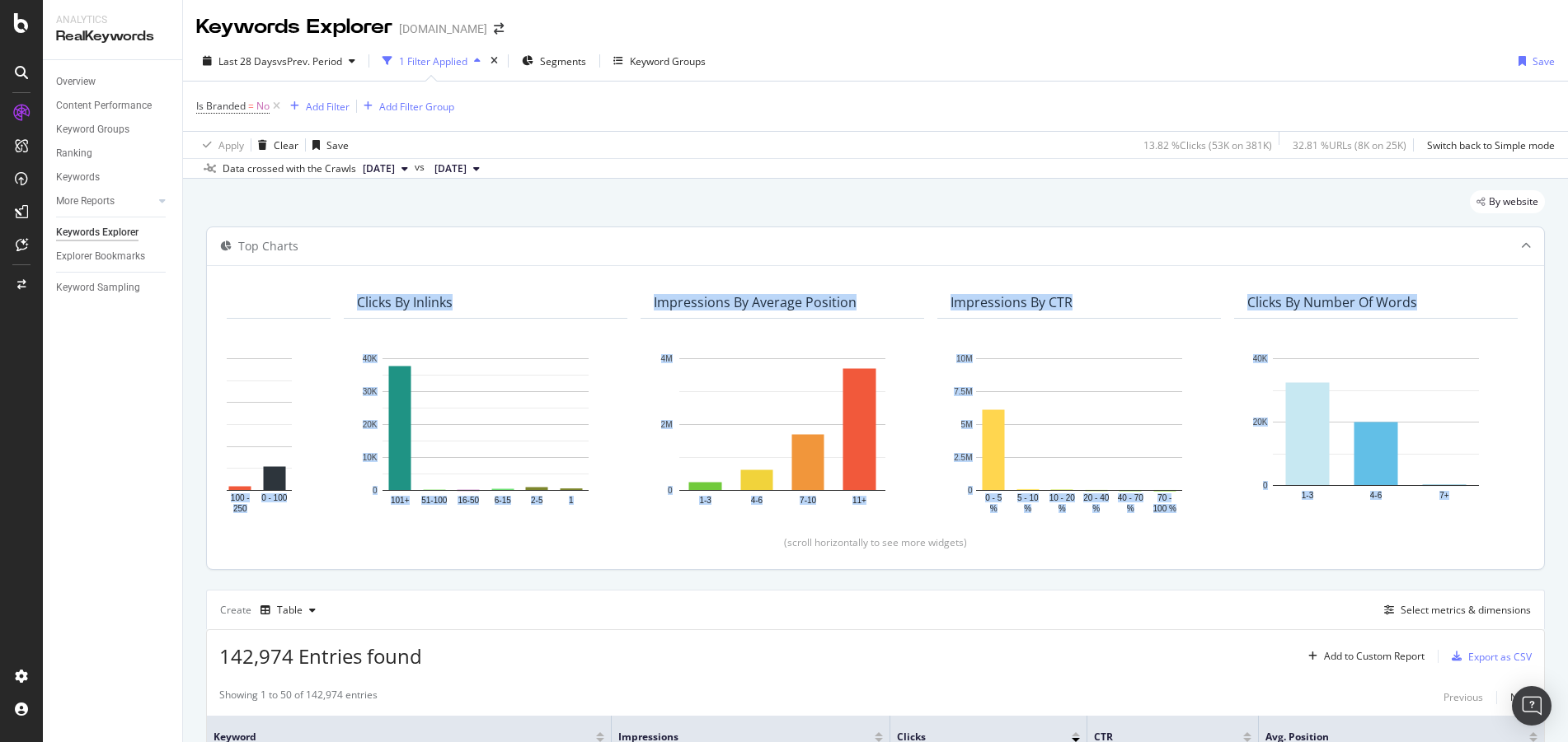
scroll to position [0, 346]
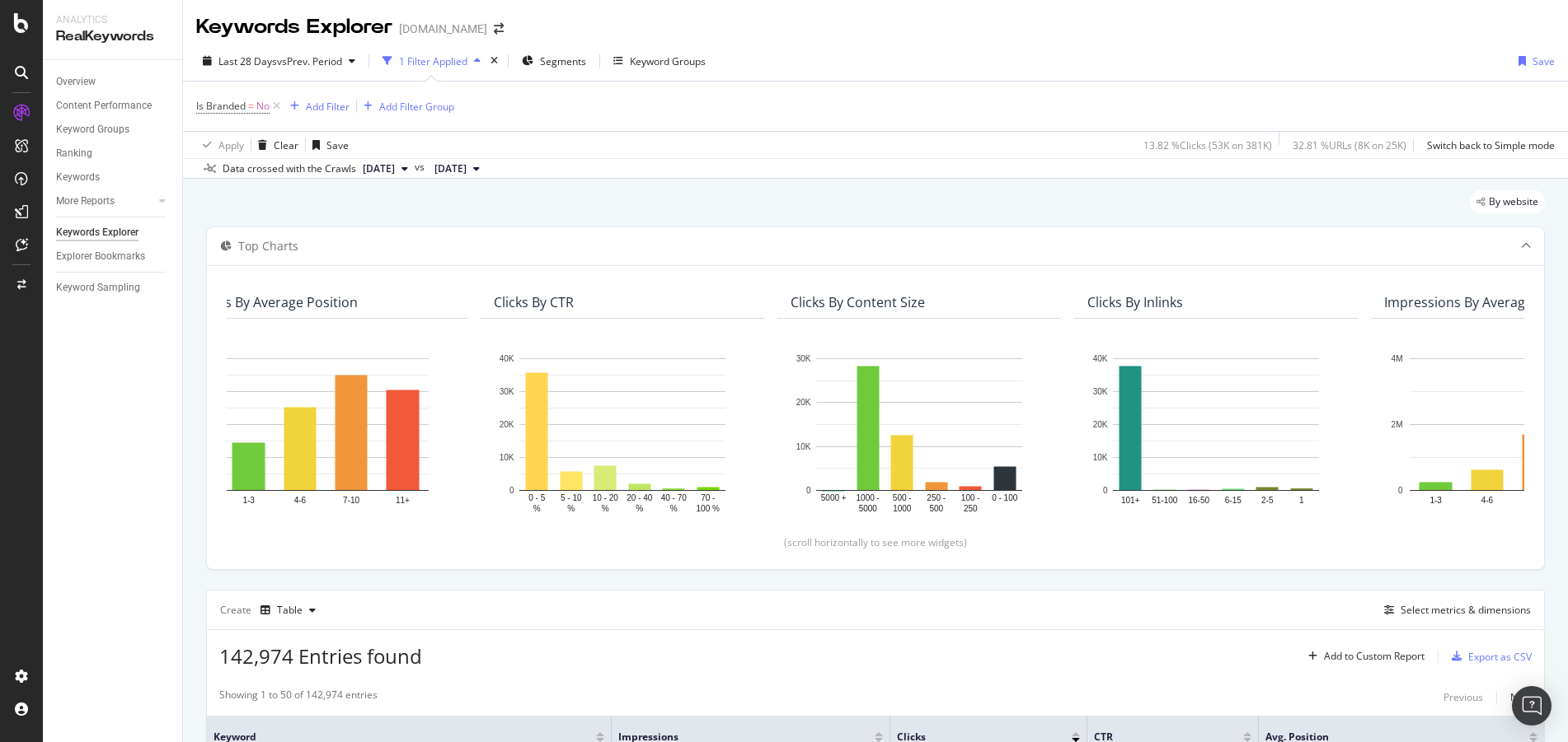
click at [747, 690] on div "Showing 1 to 50 of 142,974 entries Previous Next" at bounding box center [875, 698] width 1337 height 20
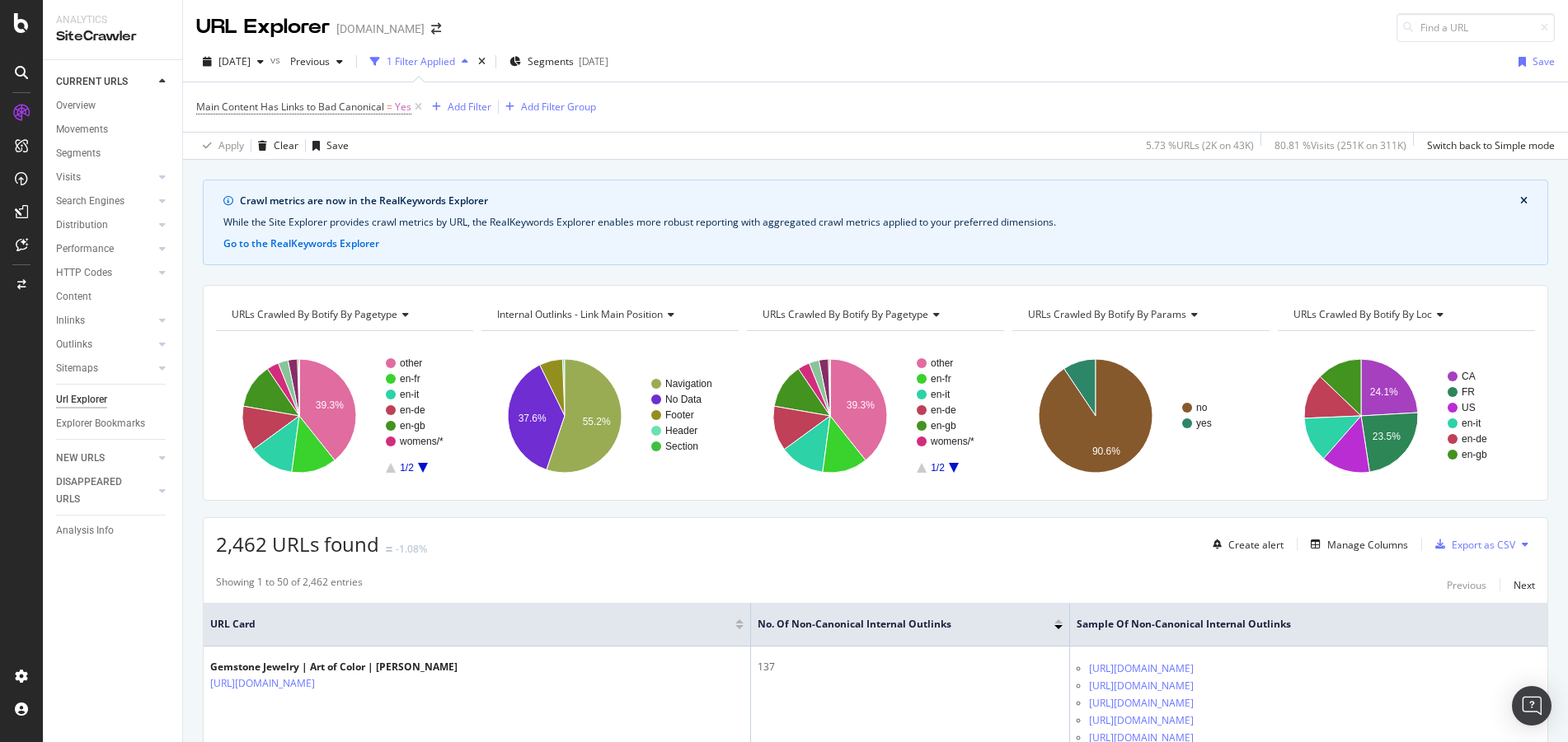
click at [1389, 51] on div "2025 Oct. 13th vs Previous 1 Filter Applied Segments 2025-09-22 Save" at bounding box center [875, 65] width 1385 height 33
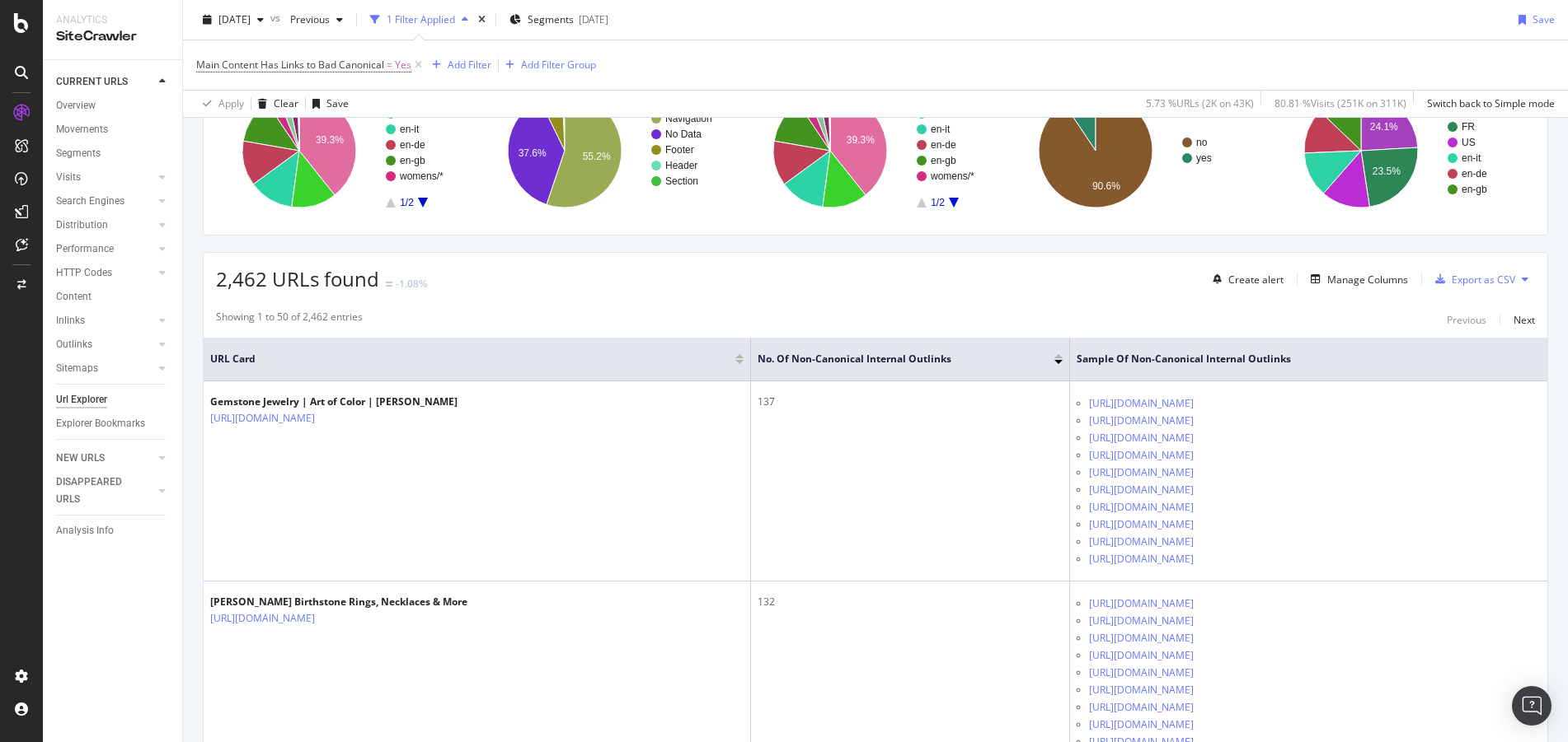
scroll to position [354, 0]
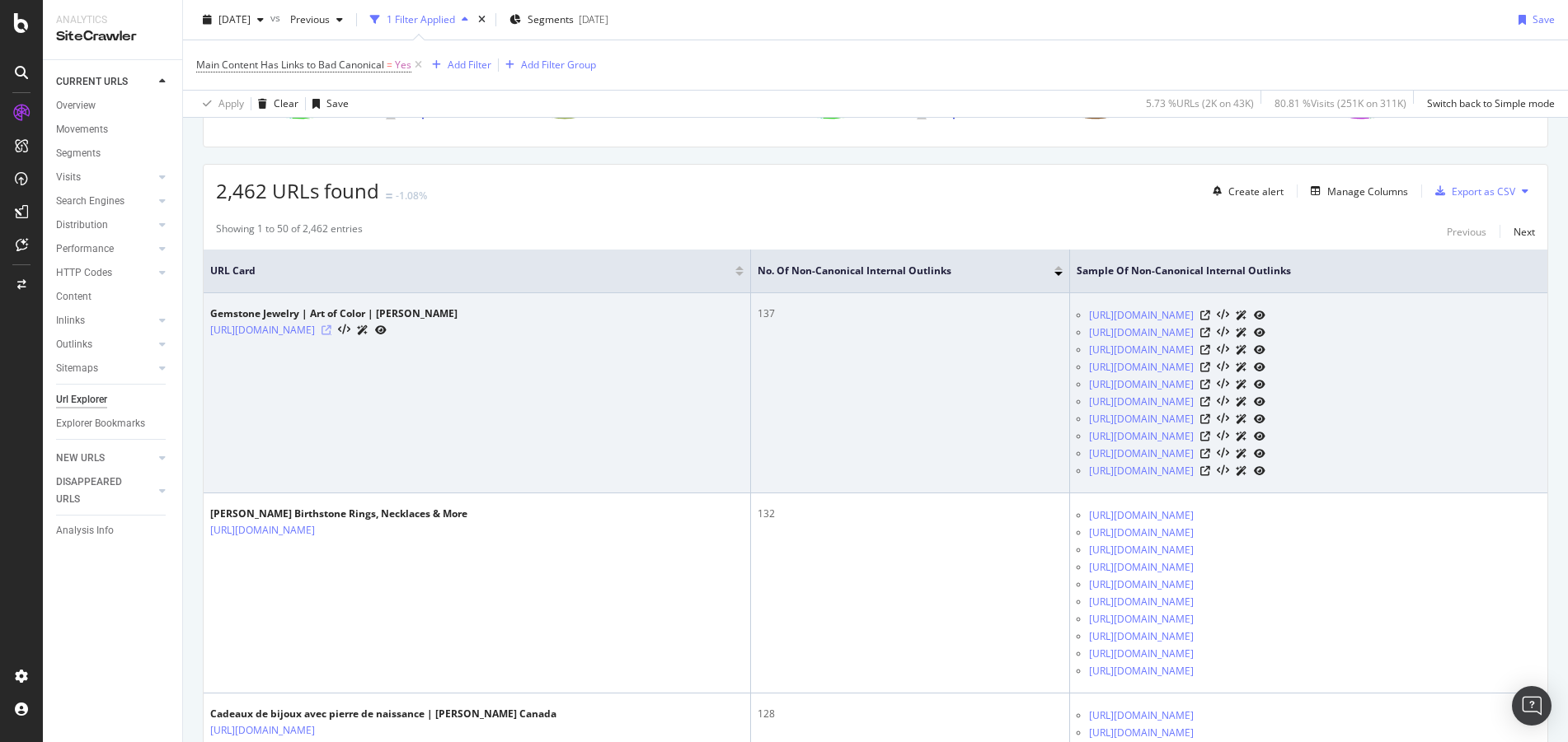
click at [331, 325] on icon at bounding box center [326, 330] width 10 height 10
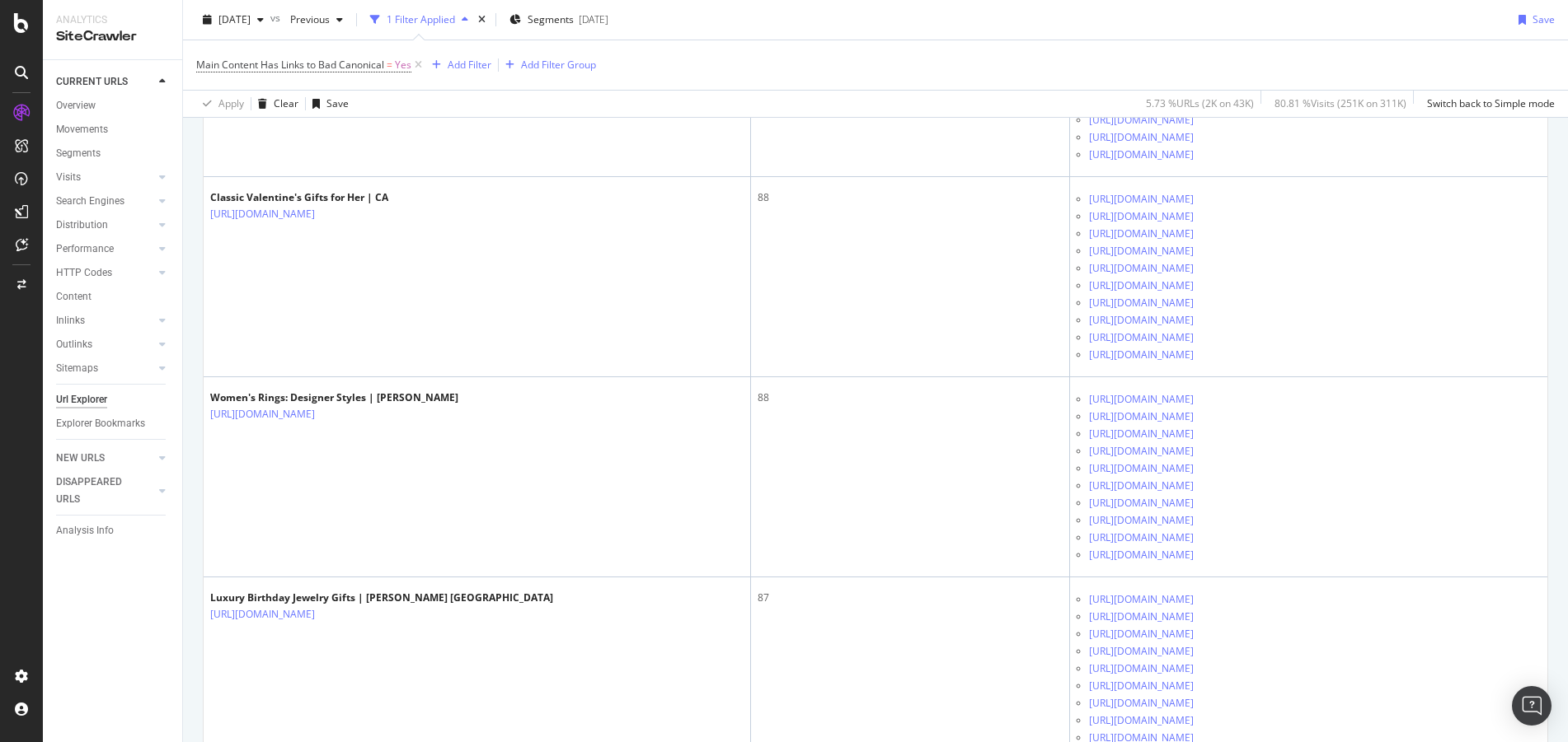
scroll to position [0, 0]
